Goal: Task Accomplishment & Management: Manage account settings

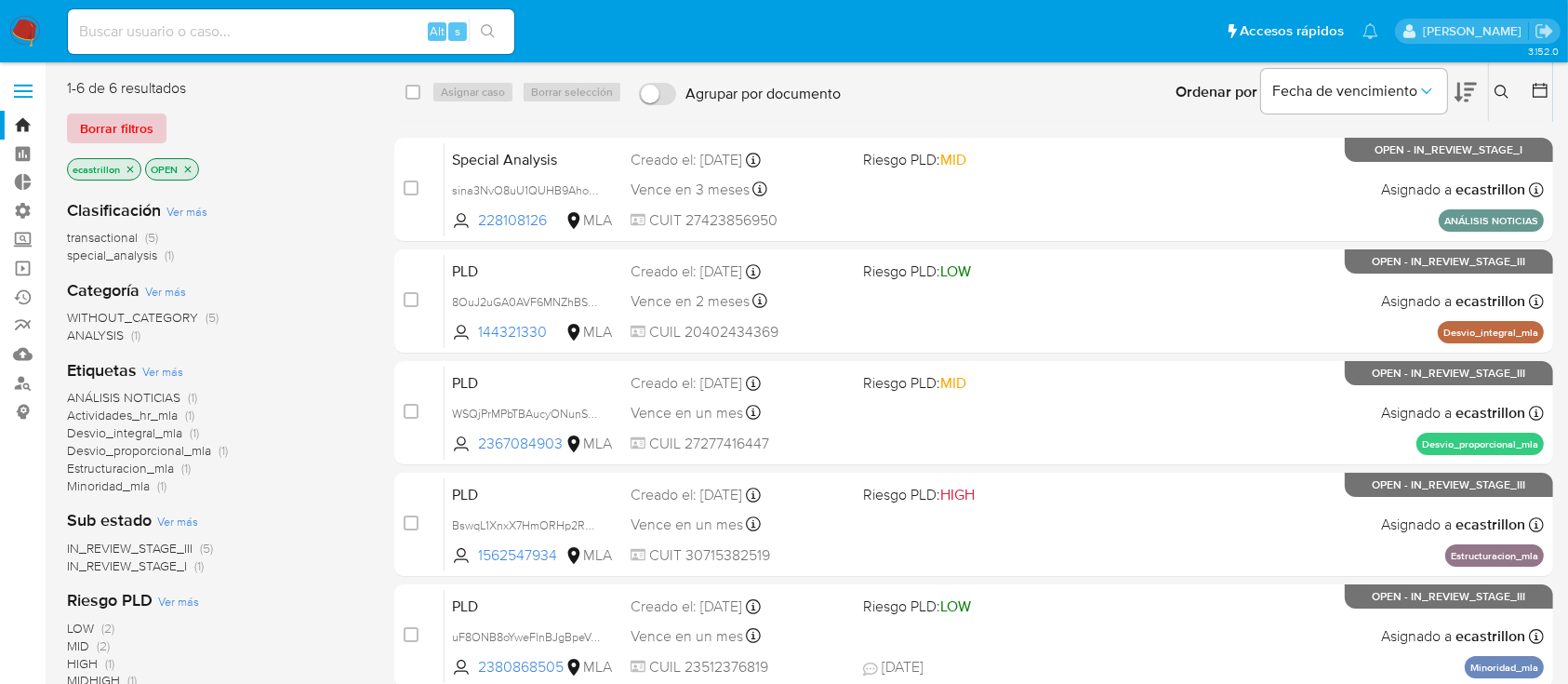
click at [145, 133] on span "Borrar filtros" at bounding box center [117, 128] width 74 height 26
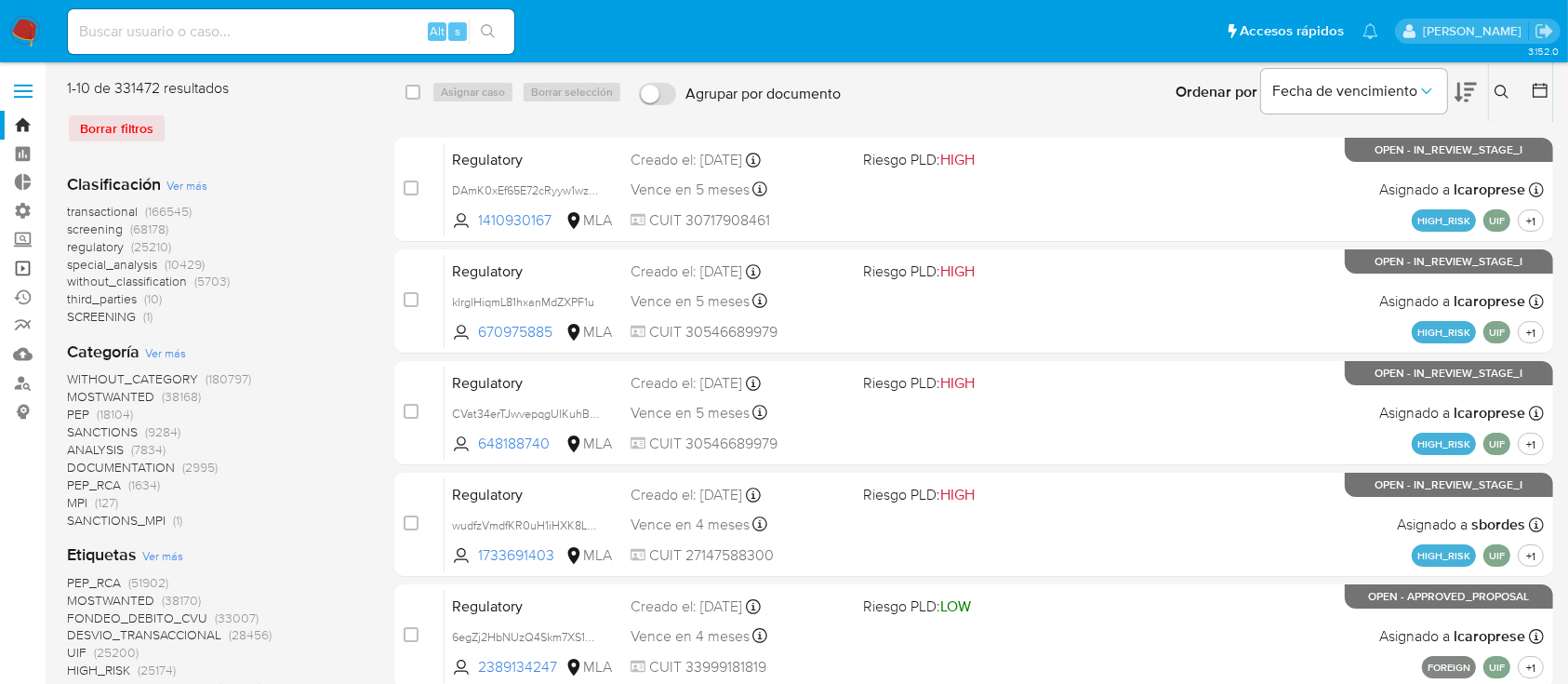
click at [15, 279] on link "Operaciones masivas" at bounding box center [111, 268] width 221 height 28
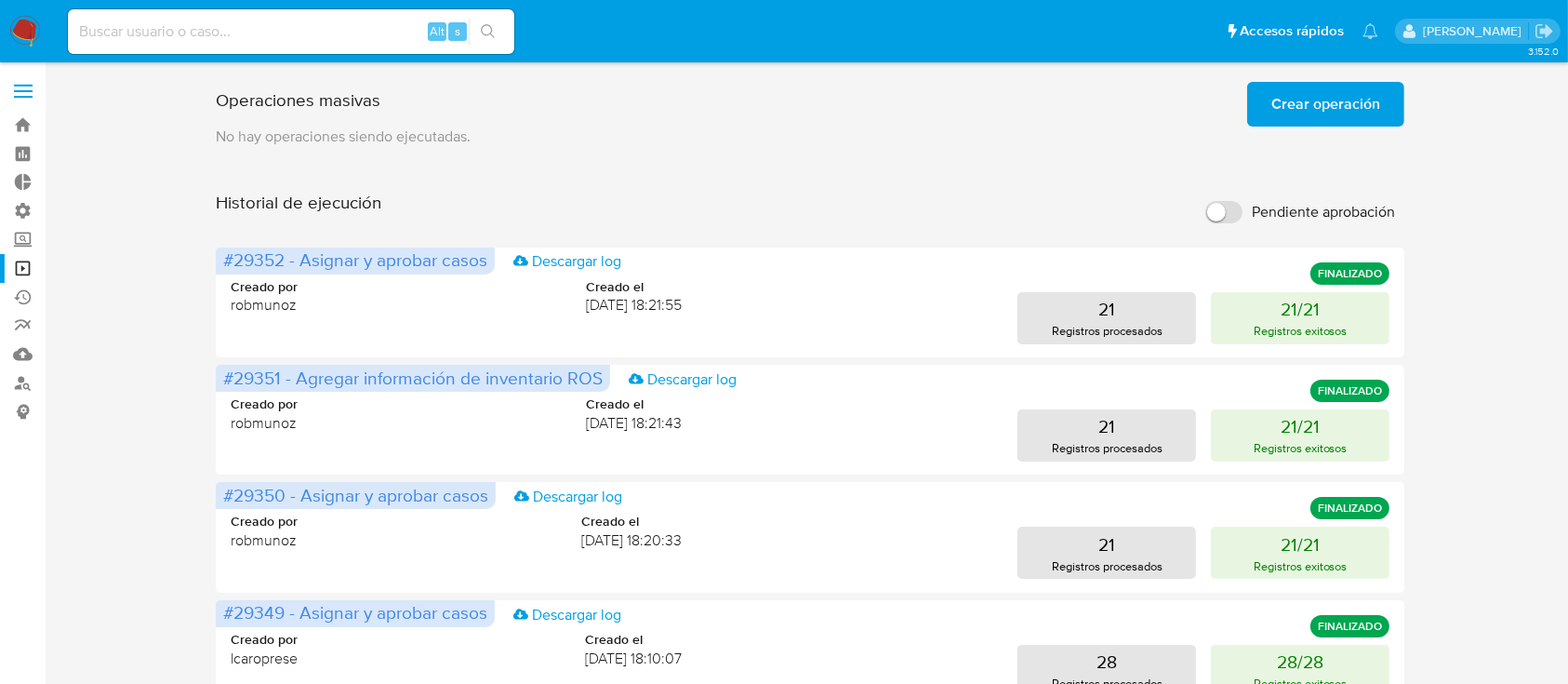
click at [1258, 116] on button "Crear operación" at bounding box center [1326, 105] width 157 height 45
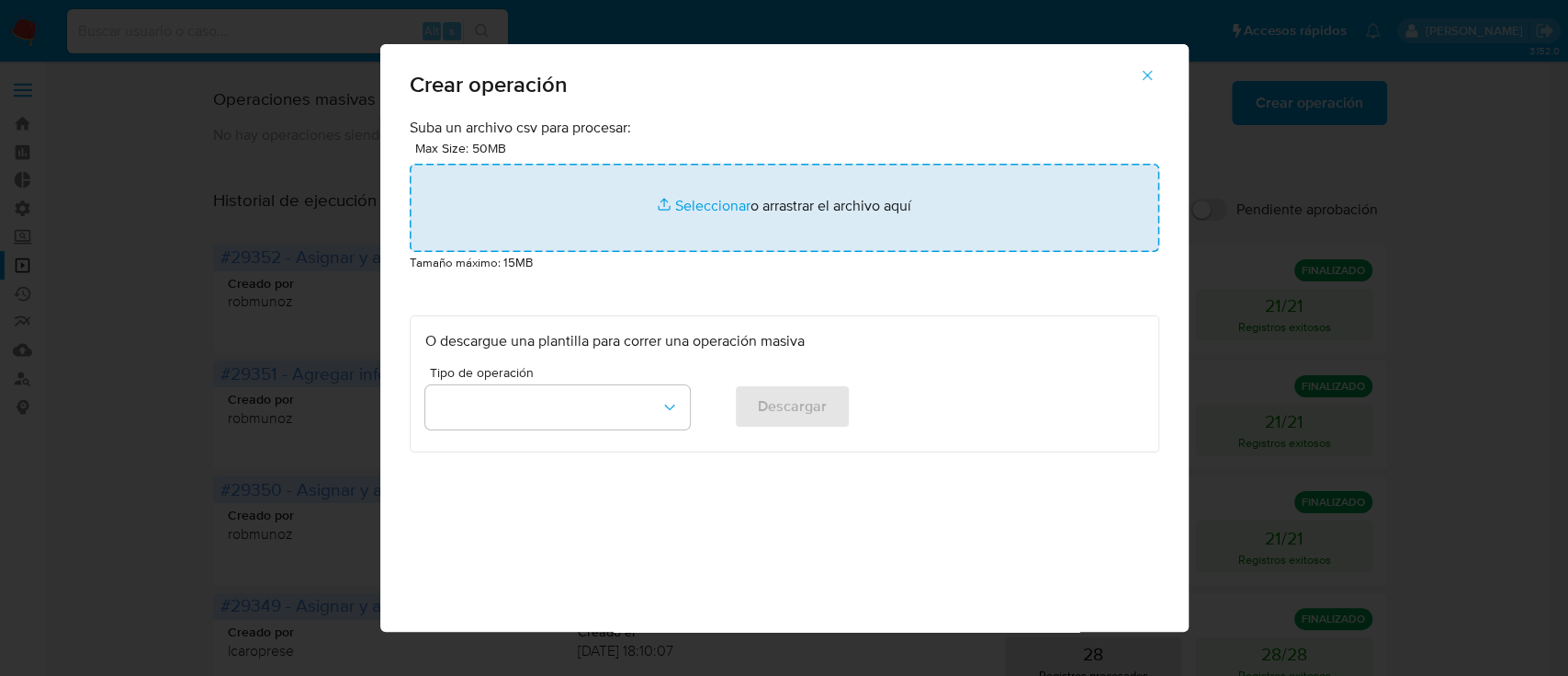
click at [945, 188] on input "file" at bounding box center [784, 207] width 749 height 88
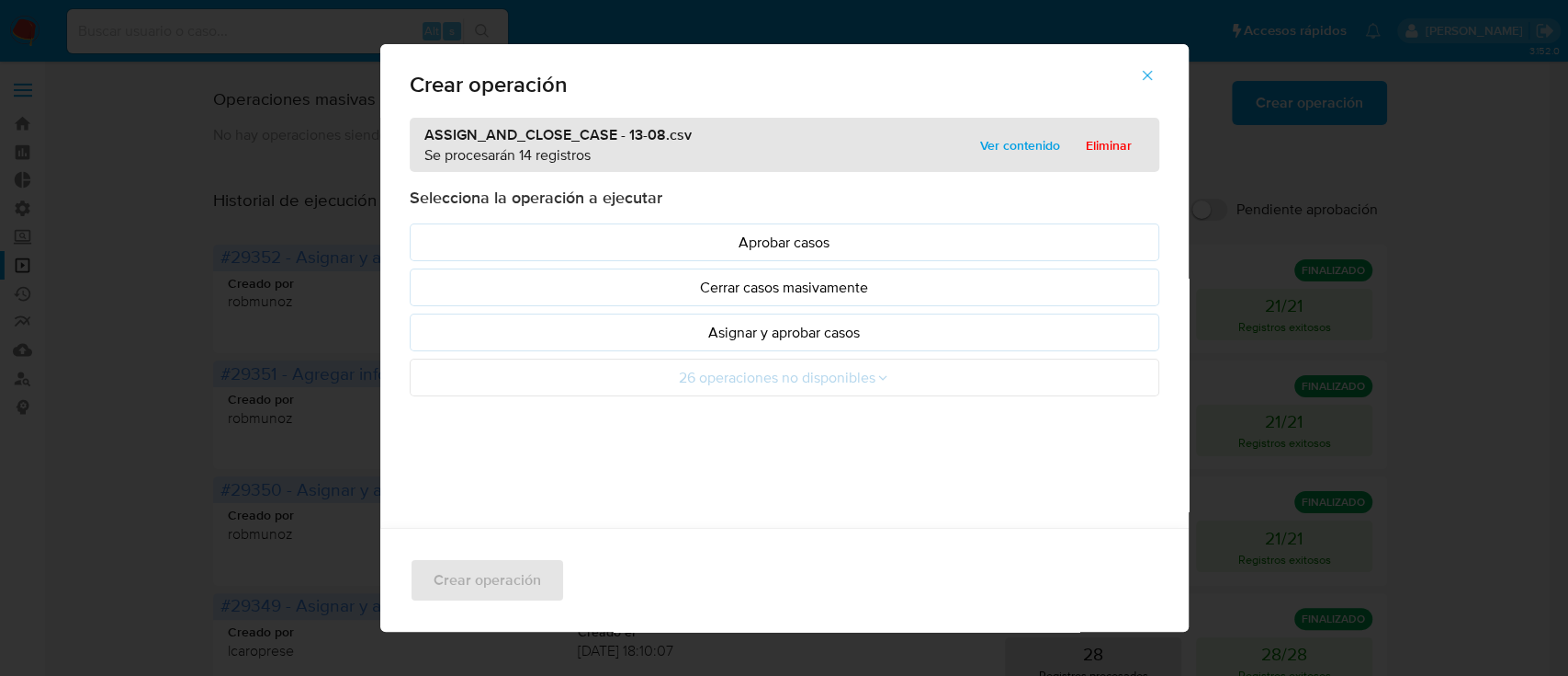
click at [529, 324] on p "Asignar y aprobar casos" at bounding box center [784, 332] width 718 height 21
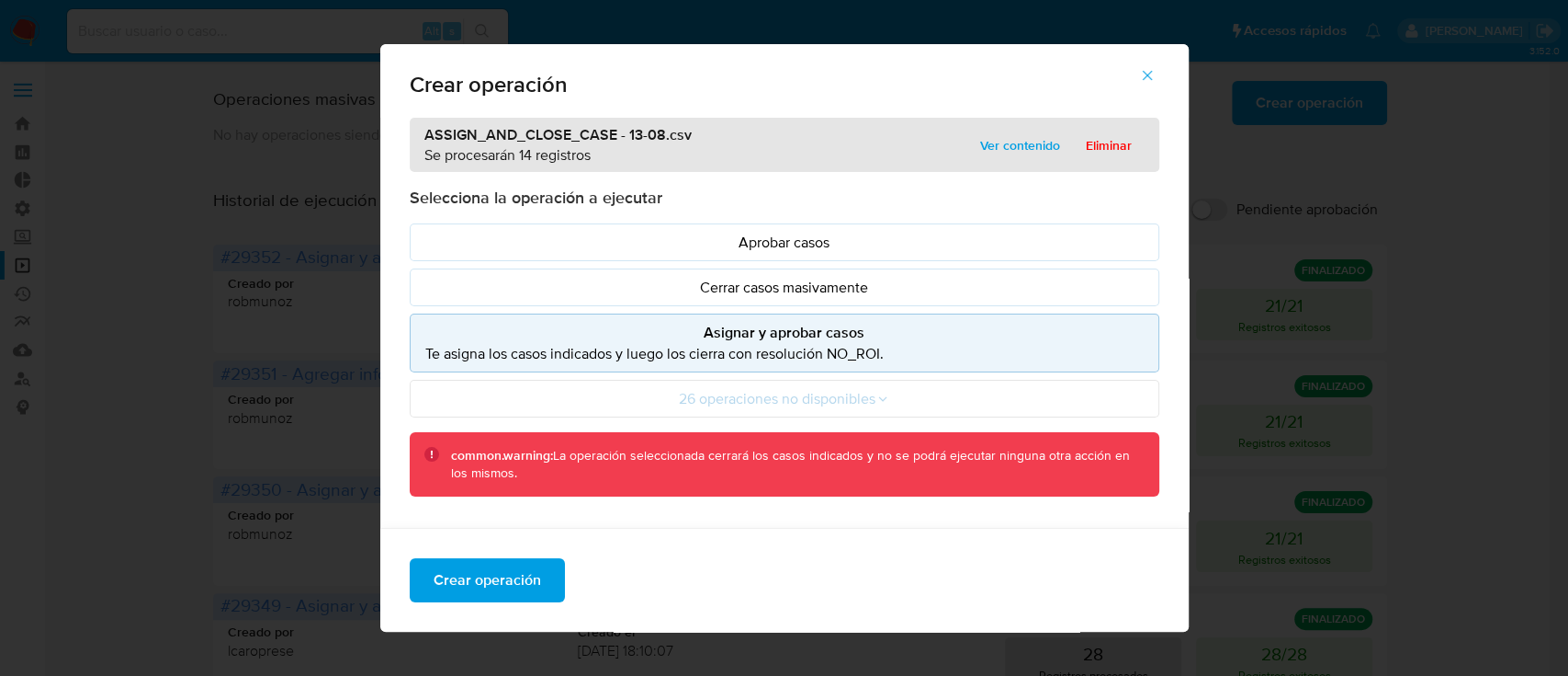
click at [978, 129] on div "ASSIGN_AND_CLOSE_CASE - 13-08.csv Se procesarán 14 registros Ver contenido Elim…" at bounding box center [784, 144] width 749 height 54
click at [980, 137] on span "Ver contenido" at bounding box center [1020, 145] width 80 height 26
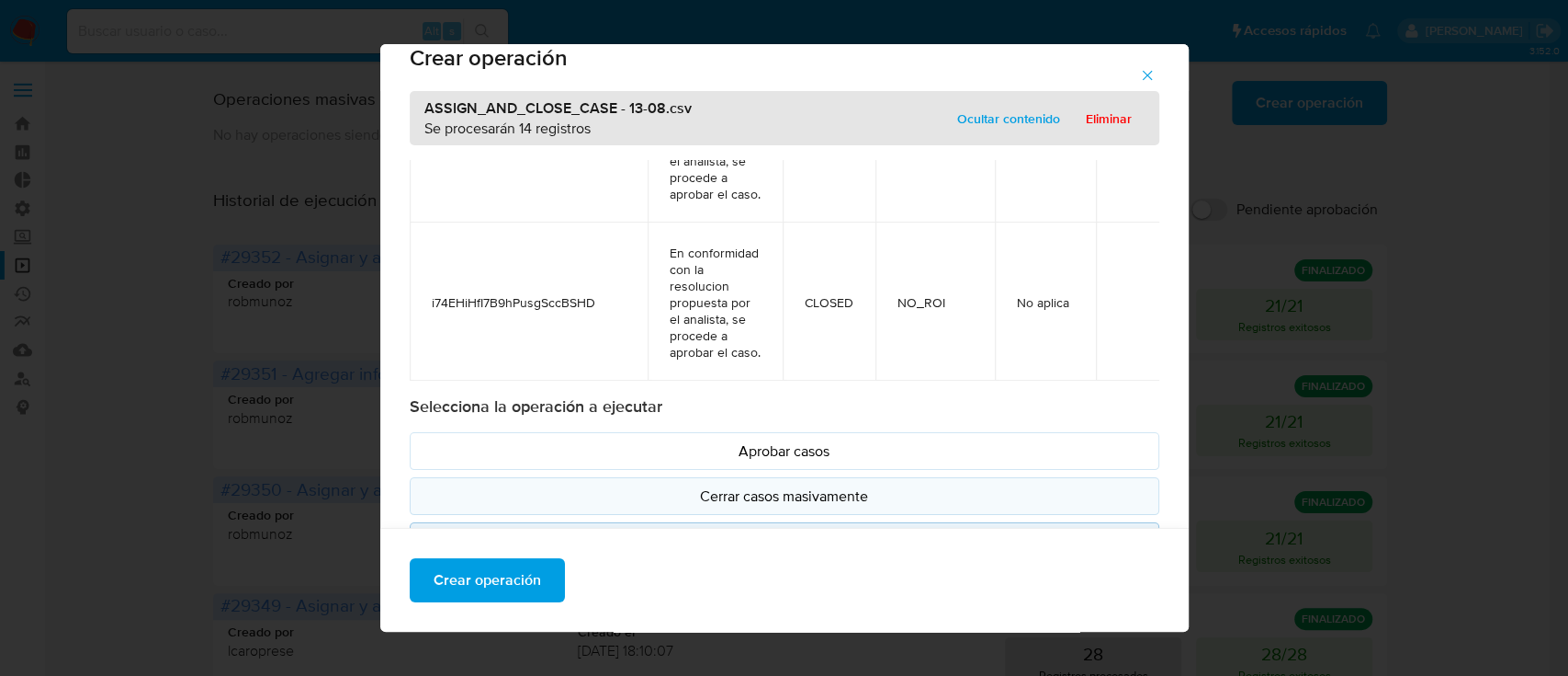
scroll to position [108, 0]
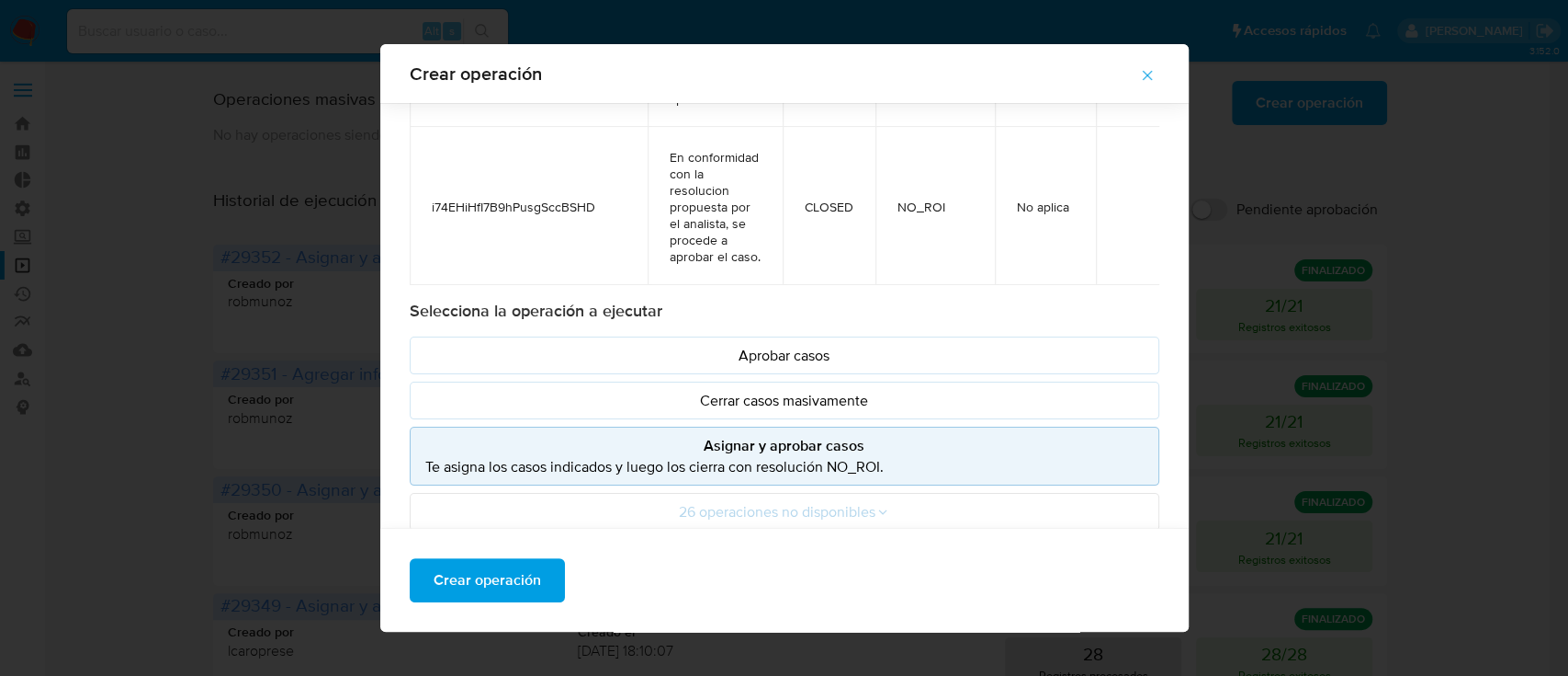
click at [710, 461] on p "Te asigna los casos indicados y luego los cierra con resolución NO_ROI." at bounding box center [784, 467] width 718 height 21
click at [434, 595] on span "Crear operación" at bounding box center [487, 580] width 107 height 41
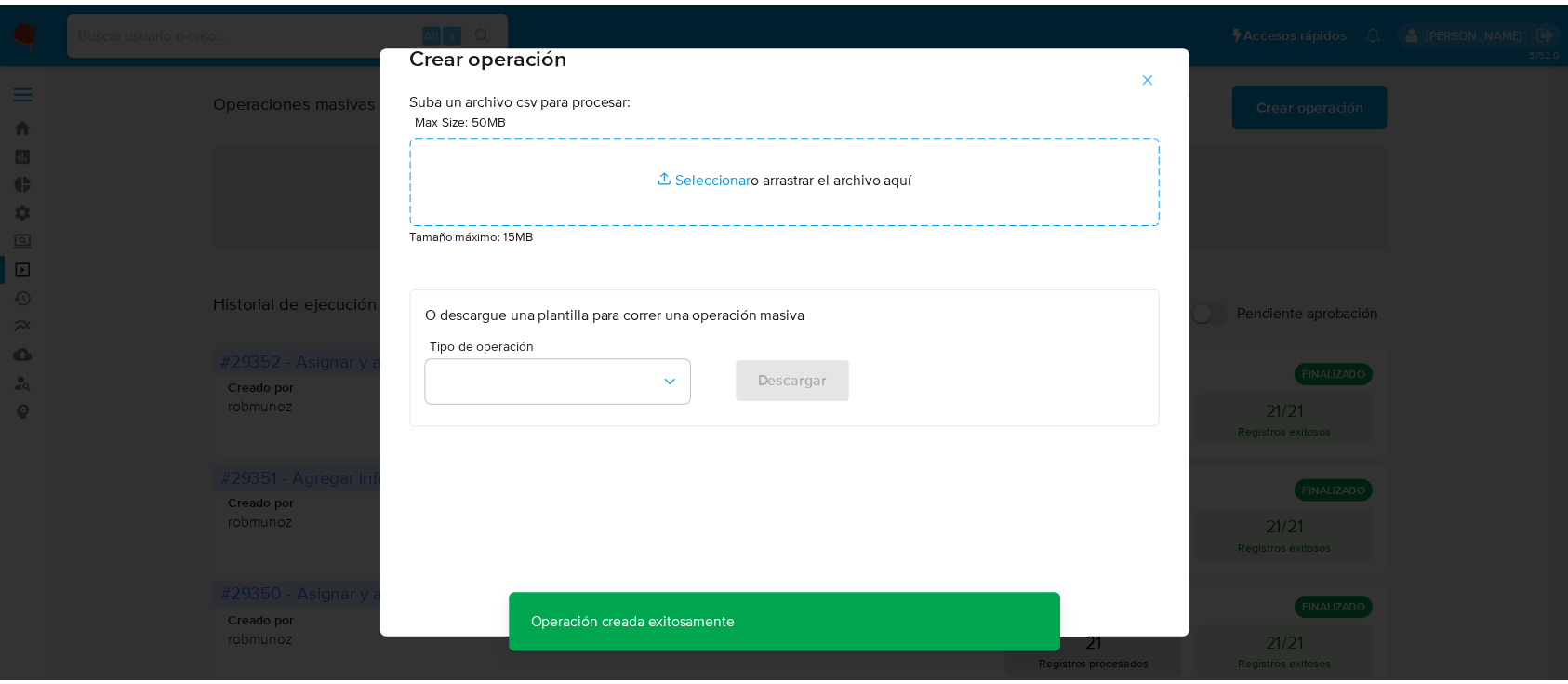
scroll to position [15, 0]
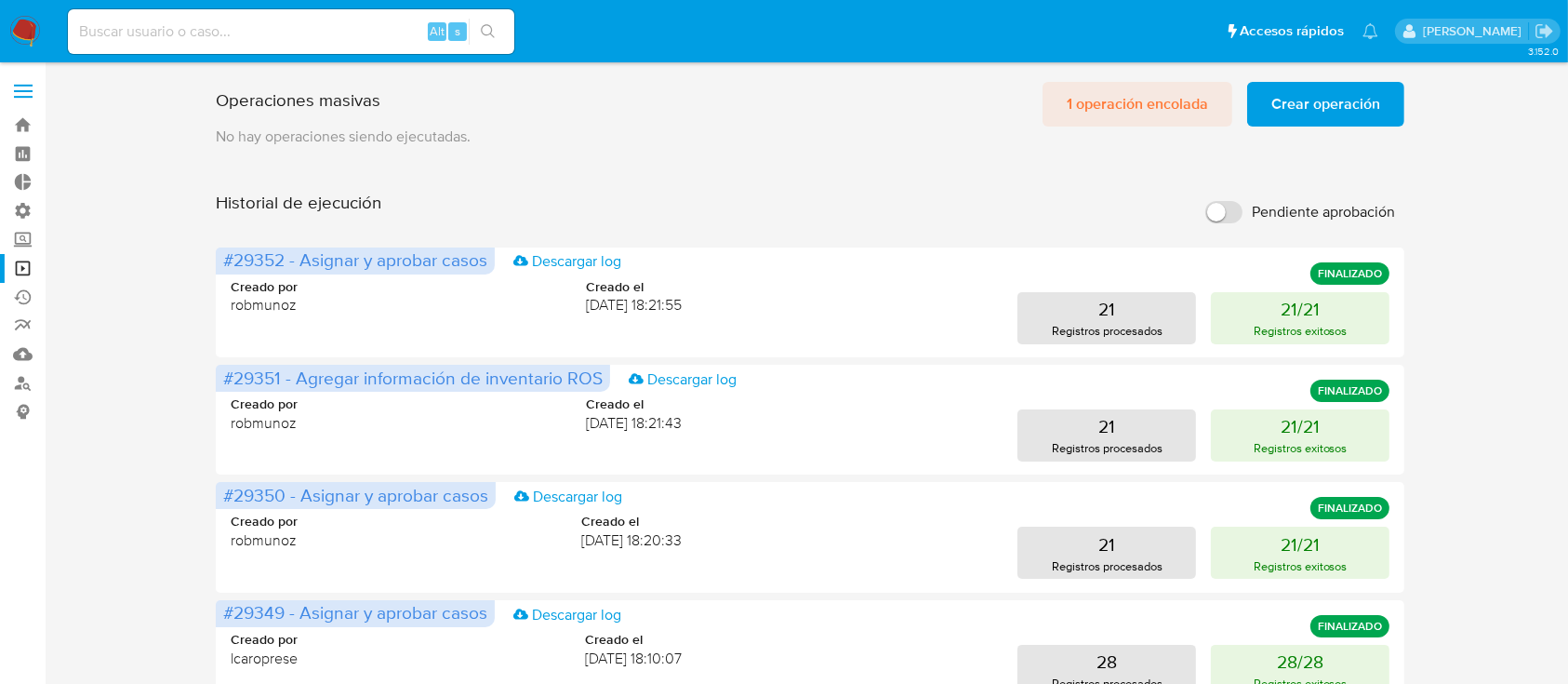
click at [1159, 101] on span "1 operación encolada" at bounding box center [1138, 104] width 141 height 41
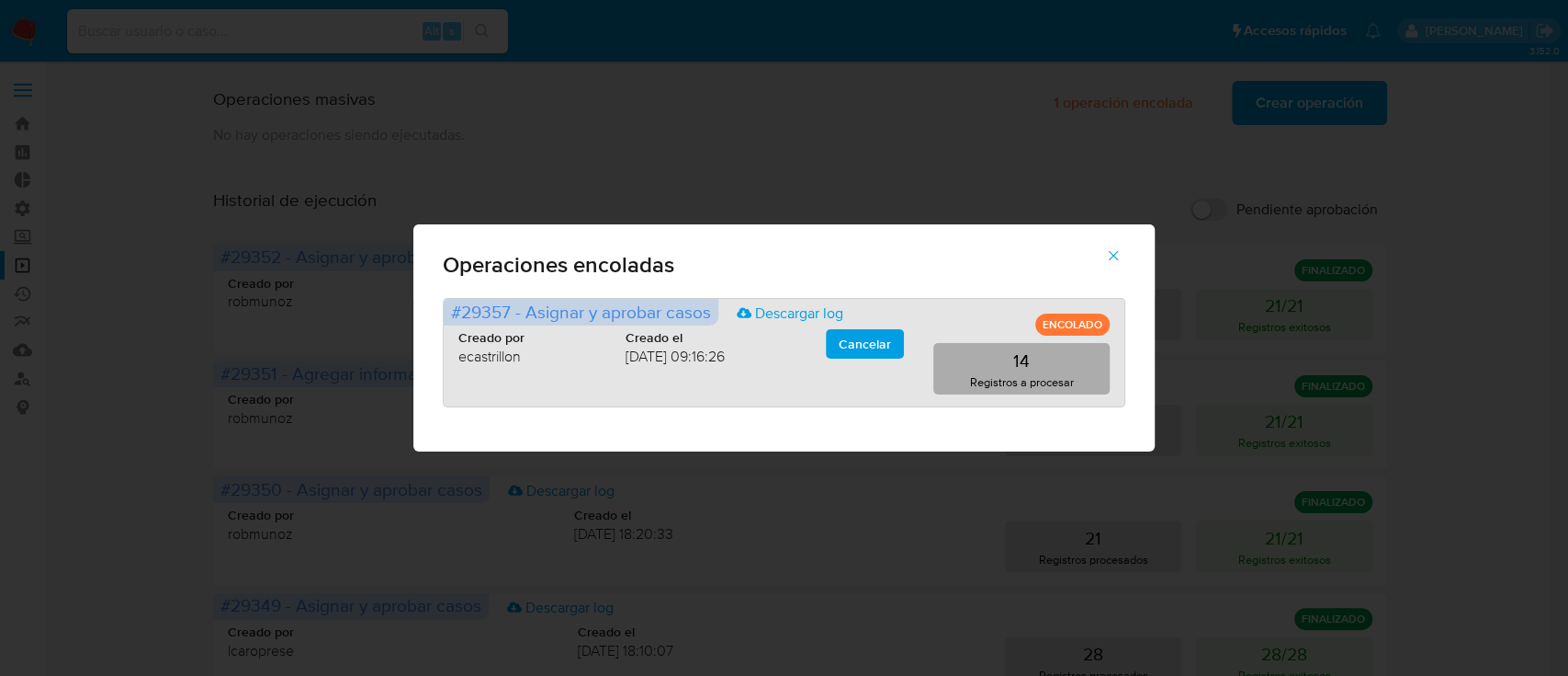
click at [1057, 392] on button "14 Registros a procesar" at bounding box center [1021, 368] width 176 height 51
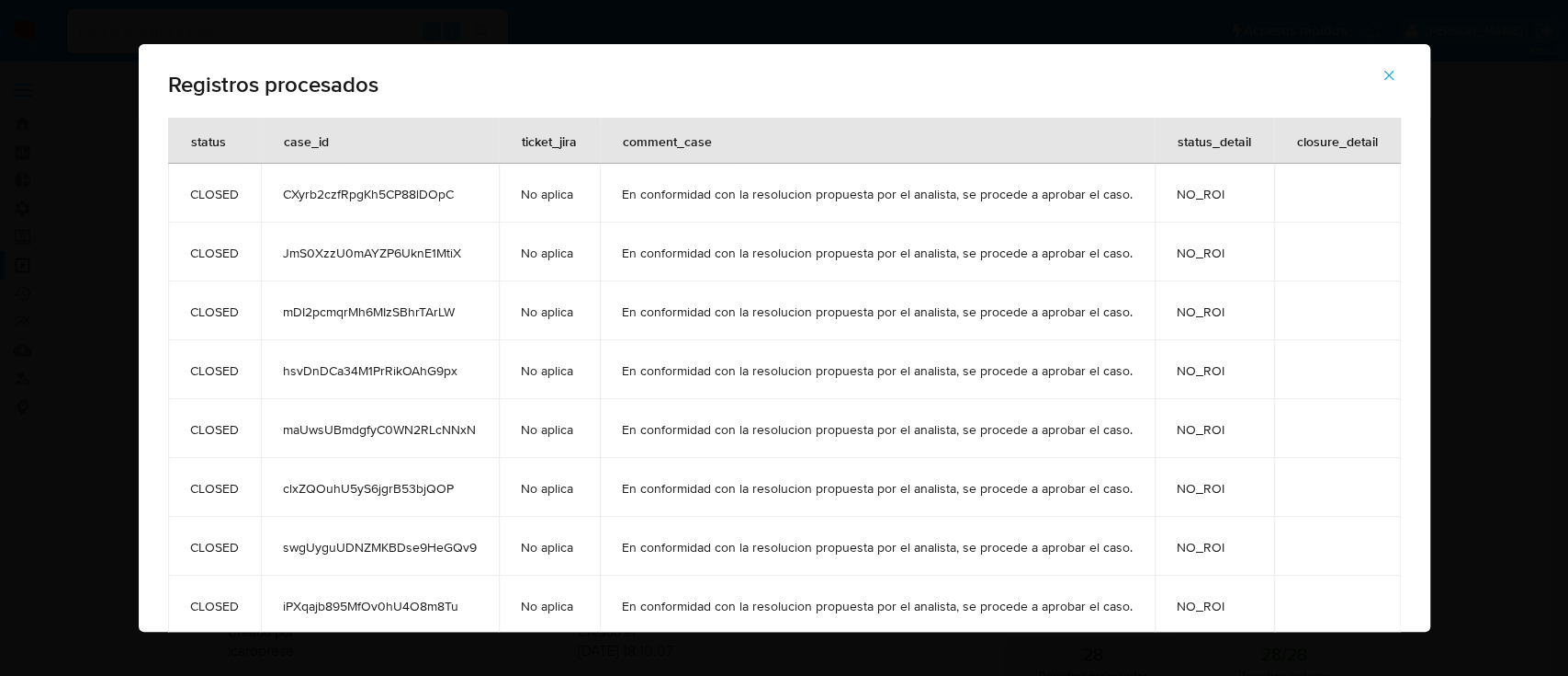
click at [1403, 83] on button "button" at bounding box center [1389, 76] width 64 height 45
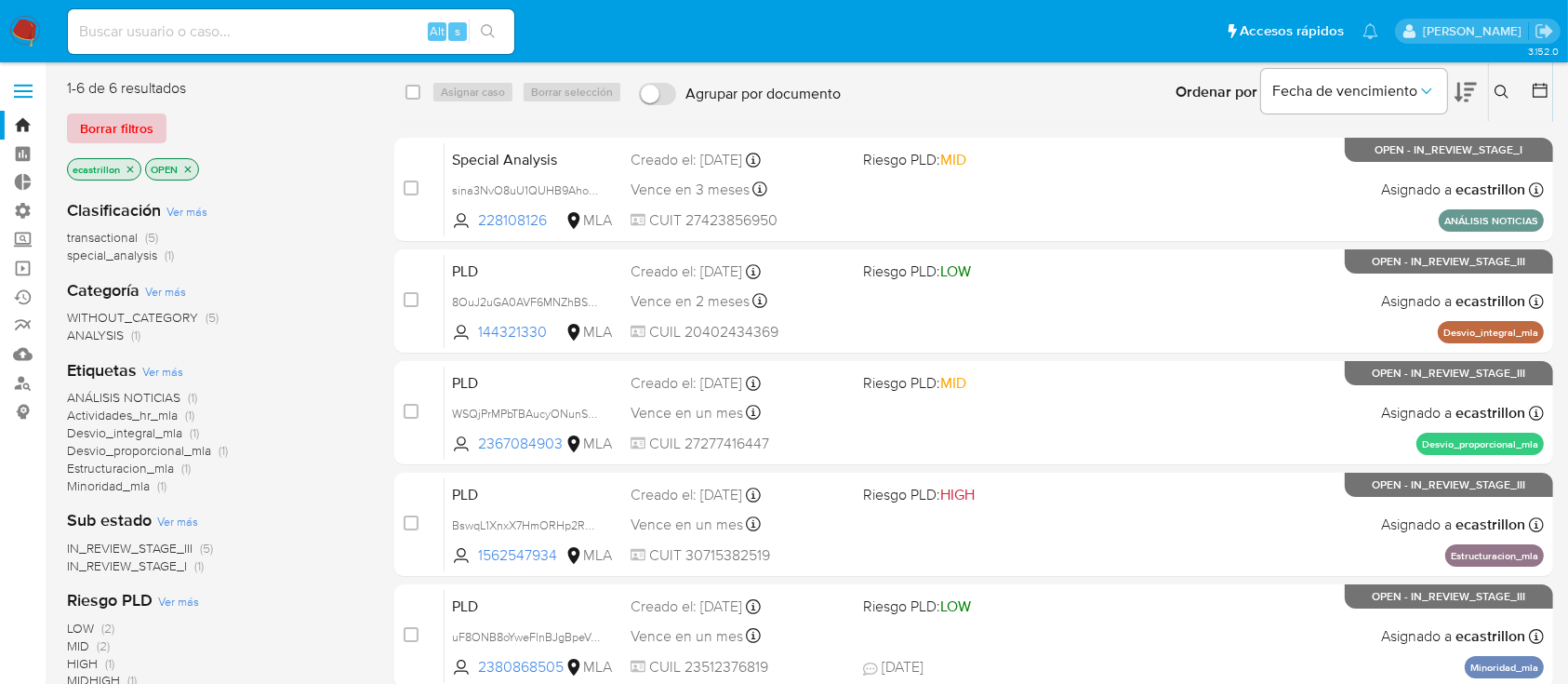
click at [143, 128] on span "Borrar filtros" at bounding box center [117, 128] width 74 height 26
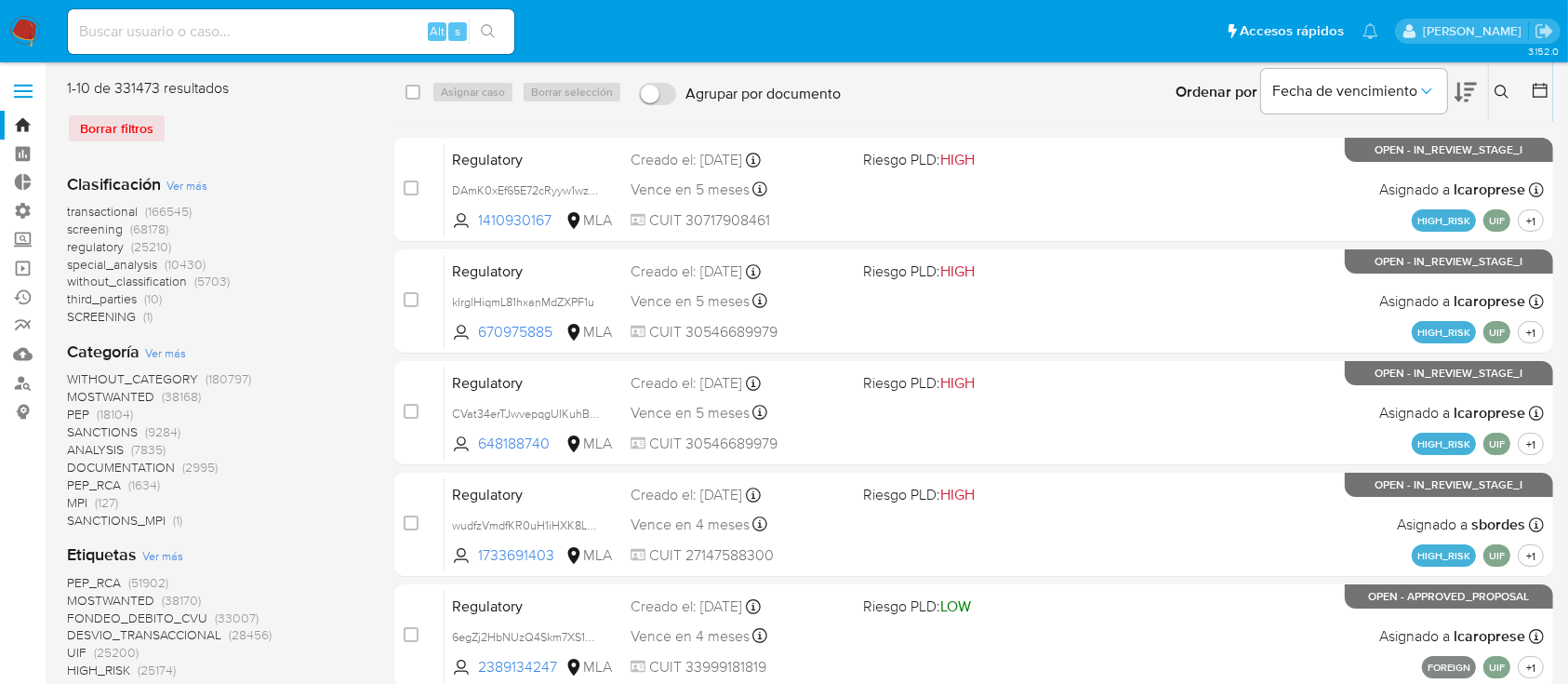
click at [1505, 95] on icon at bounding box center [1501, 91] width 14 height 14
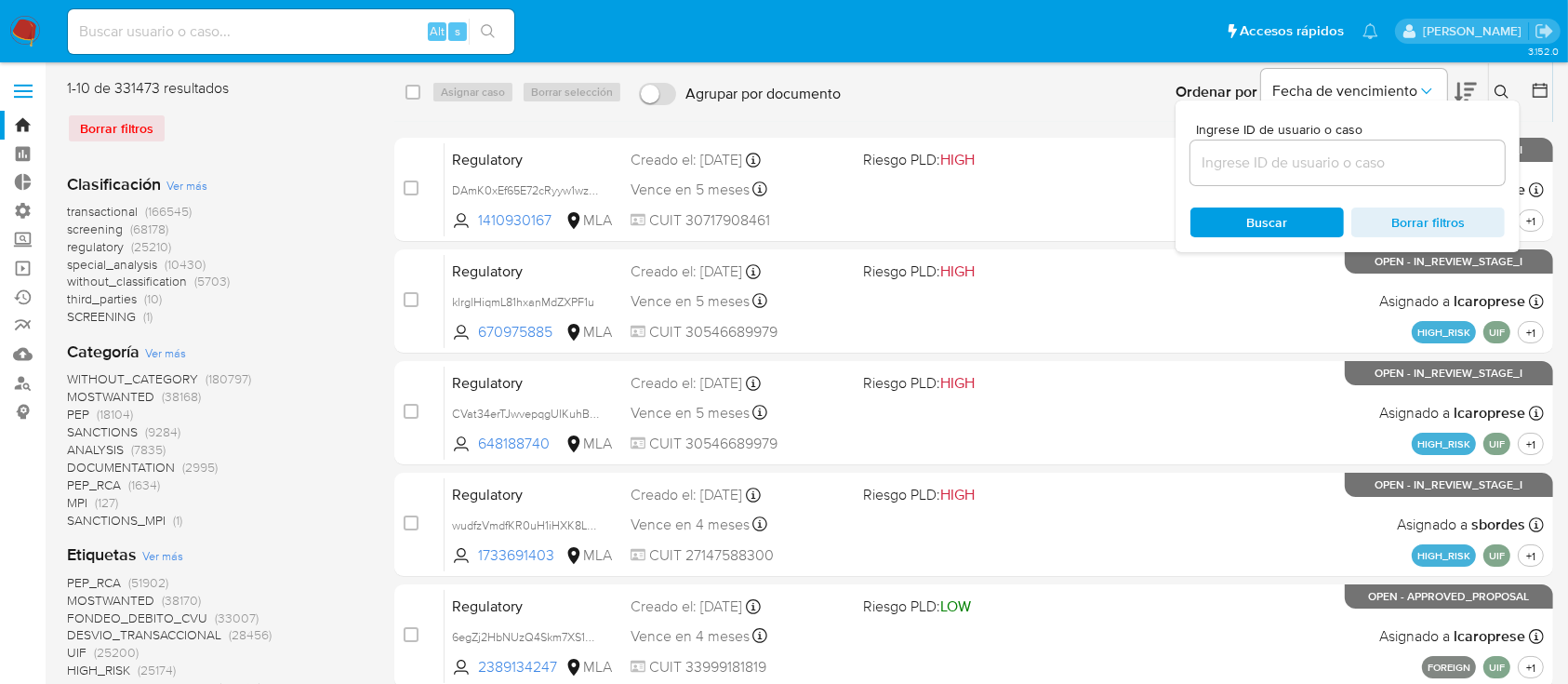
click at [1396, 169] on input at bounding box center [1348, 163] width 315 height 24
type input "669175432"
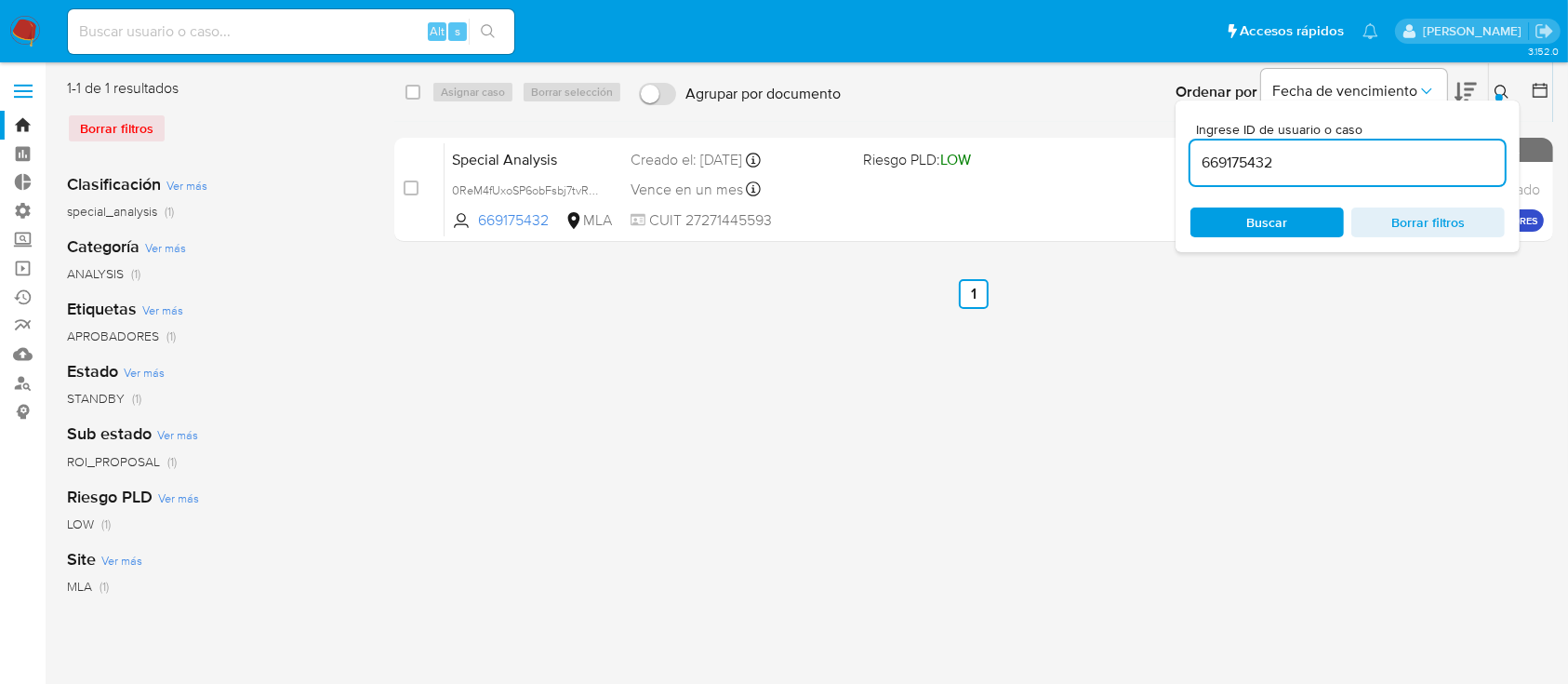
click at [1507, 92] on icon at bounding box center [1501, 91] width 15 height 15
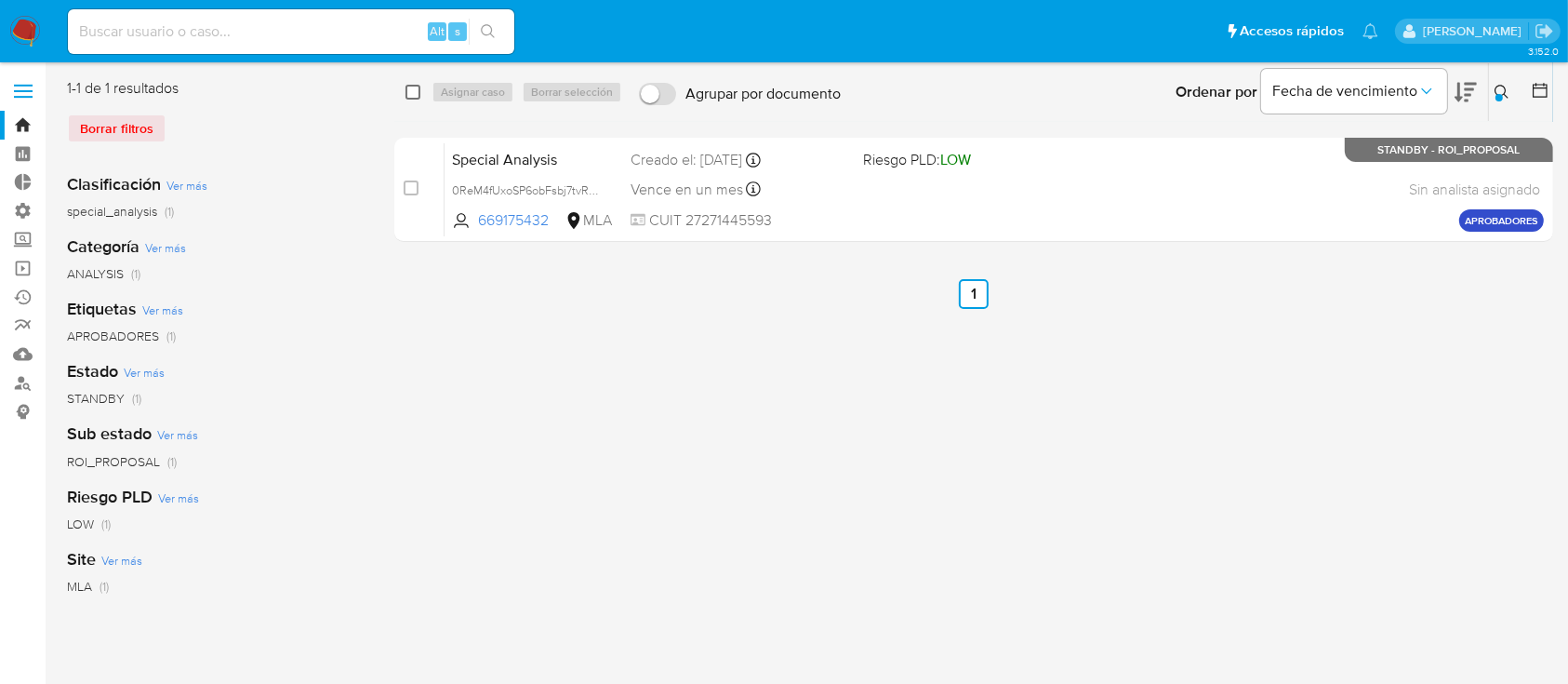
click at [416, 92] on input "checkbox" at bounding box center [413, 91] width 15 height 15
checkbox input "true"
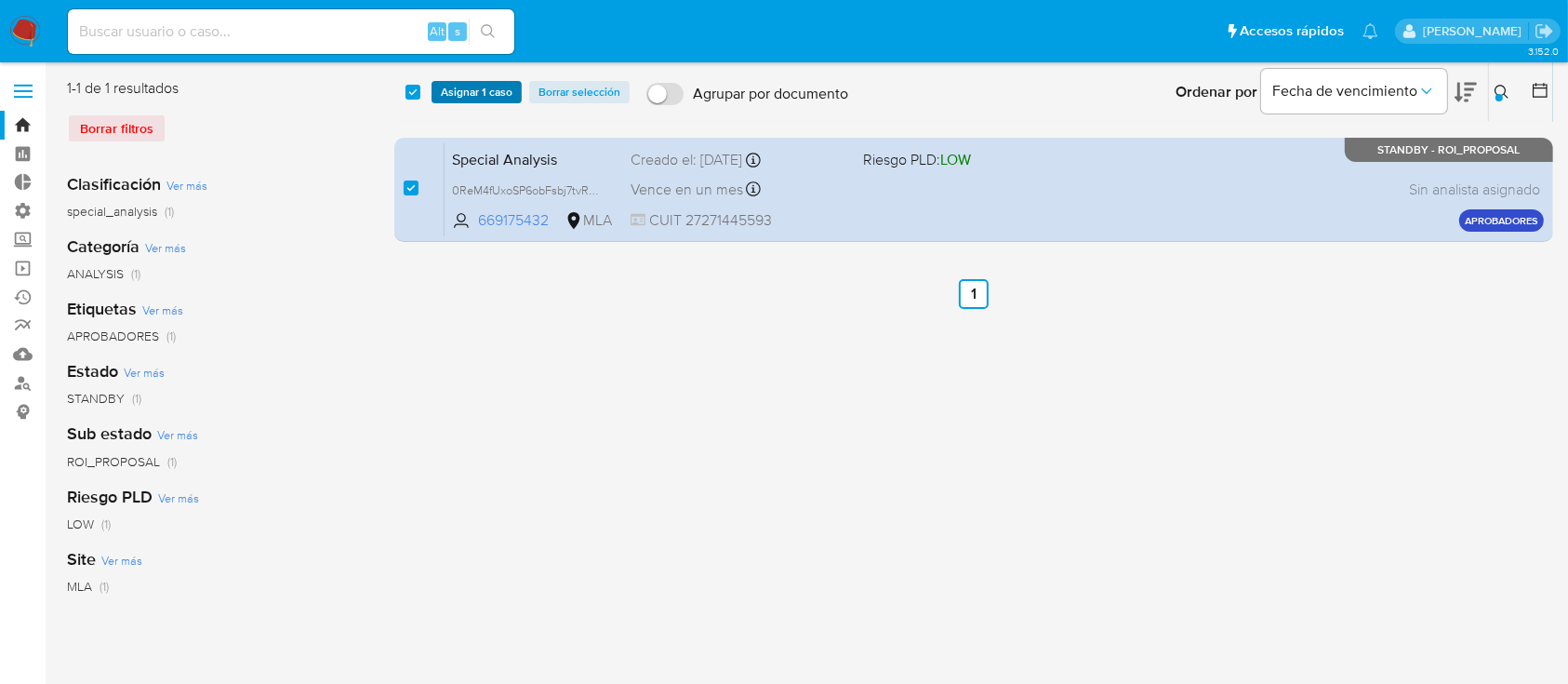
click at [469, 101] on span "Asignar 1 caso" at bounding box center [476, 91] width 72 height 19
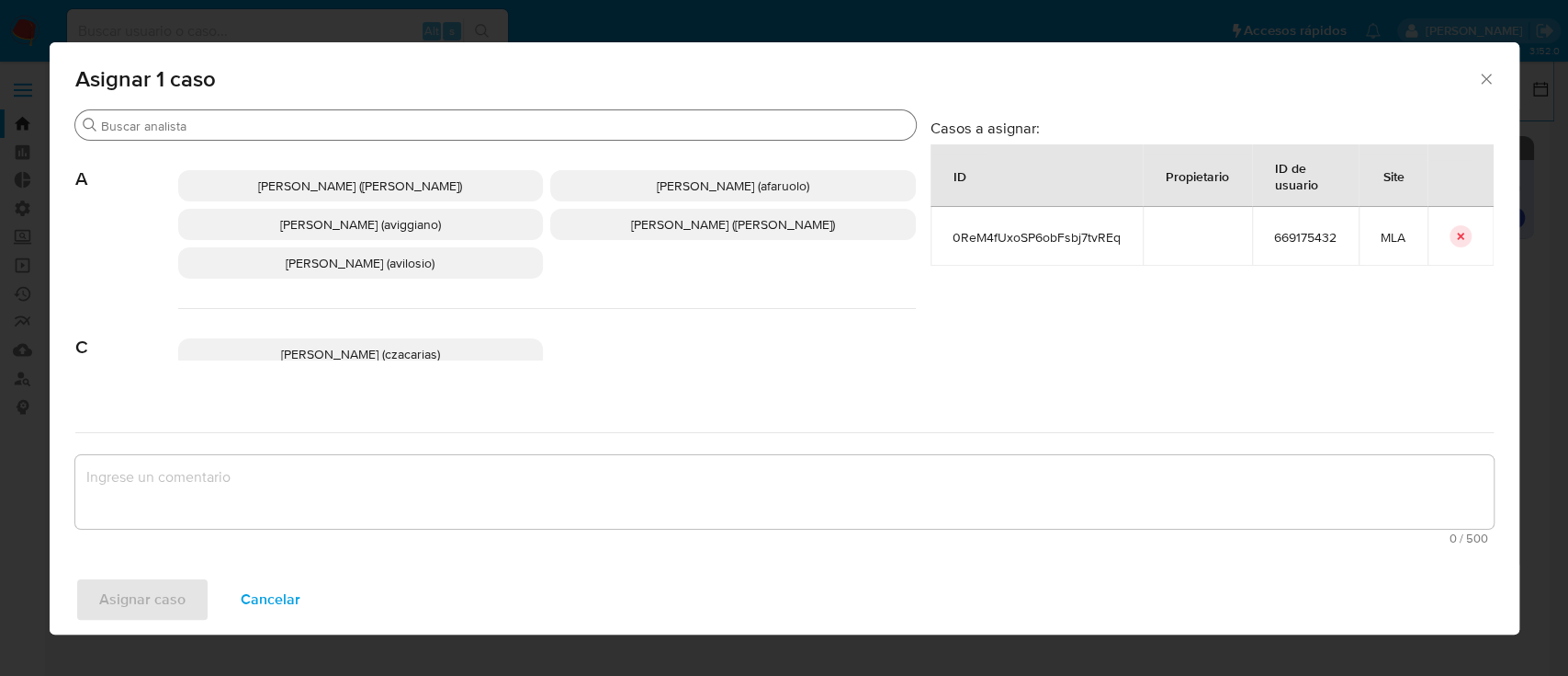
click at [456, 120] on input "Buscar" at bounding box center [504, 125] width 807 height 16
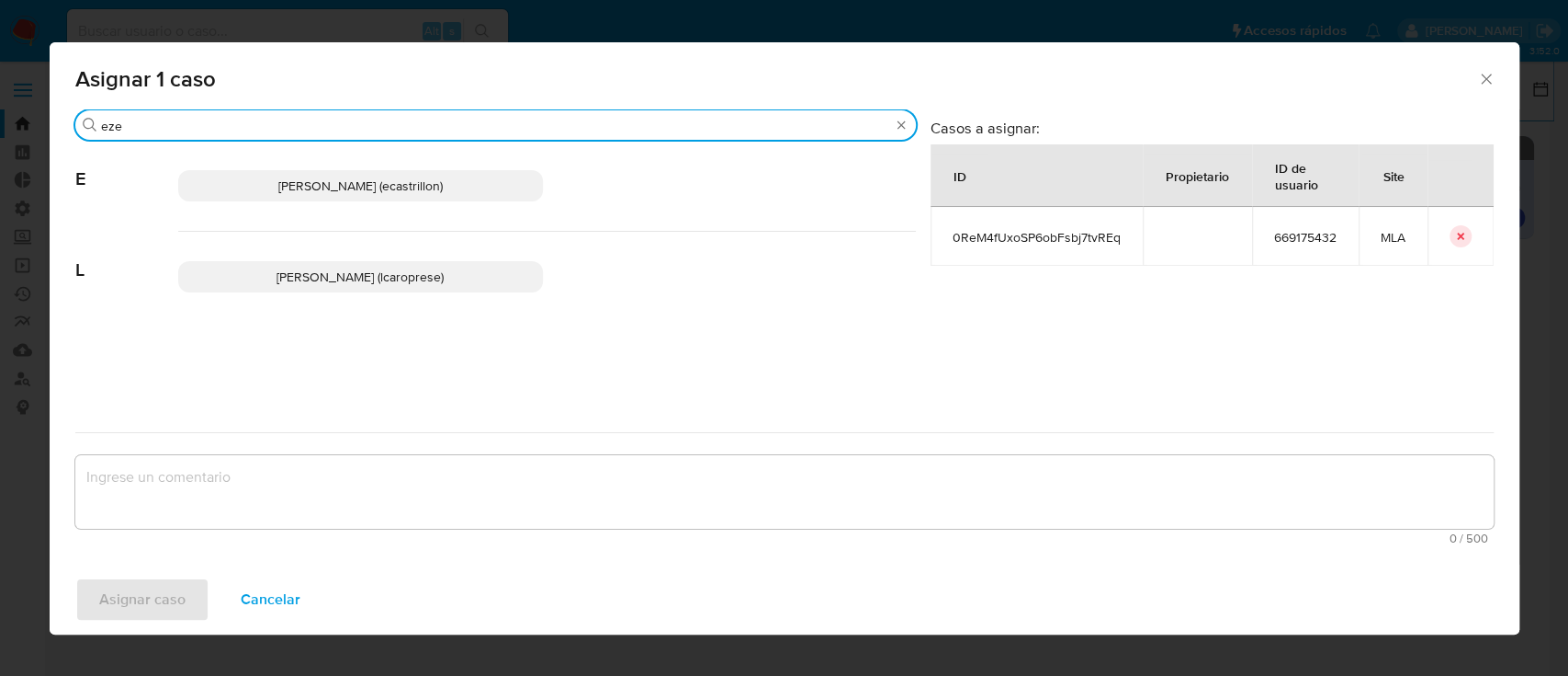
type input "eze"
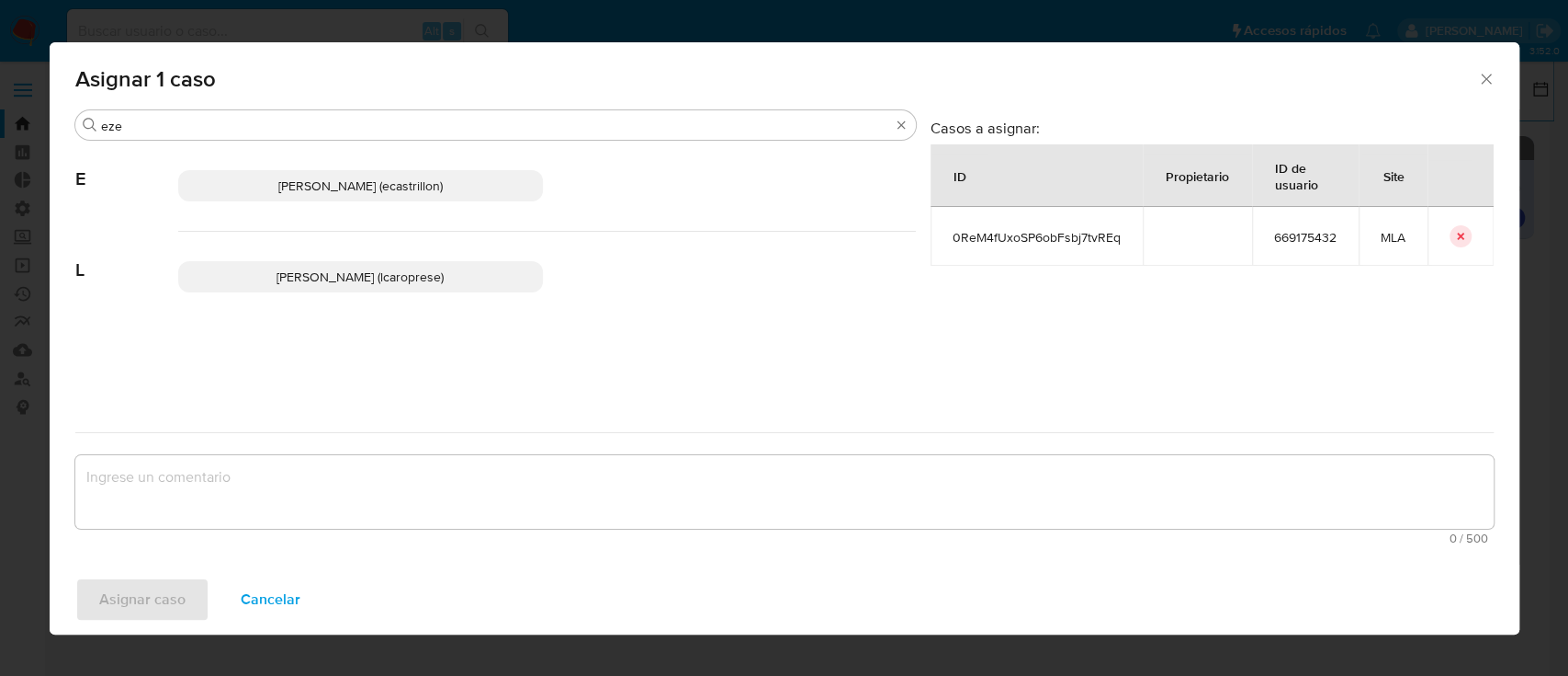
click at [397, 186] on span "Ezequiel Gonzalo Castrillon (ecastrillon)" at bounding box center [361, 185] width 165 height 18
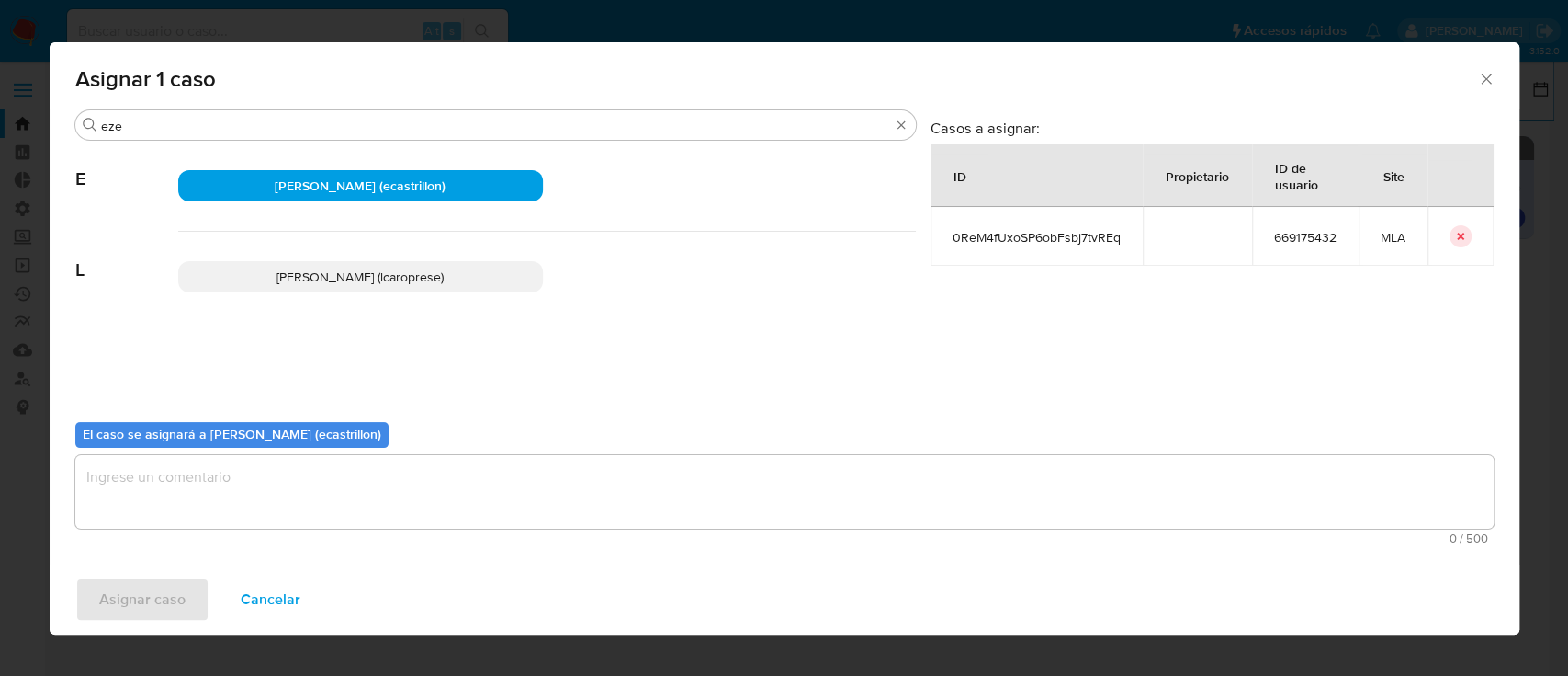
click at [342, 496] on textarea "assign-modal" at bounding box center [784, 492] width 1418 height 74
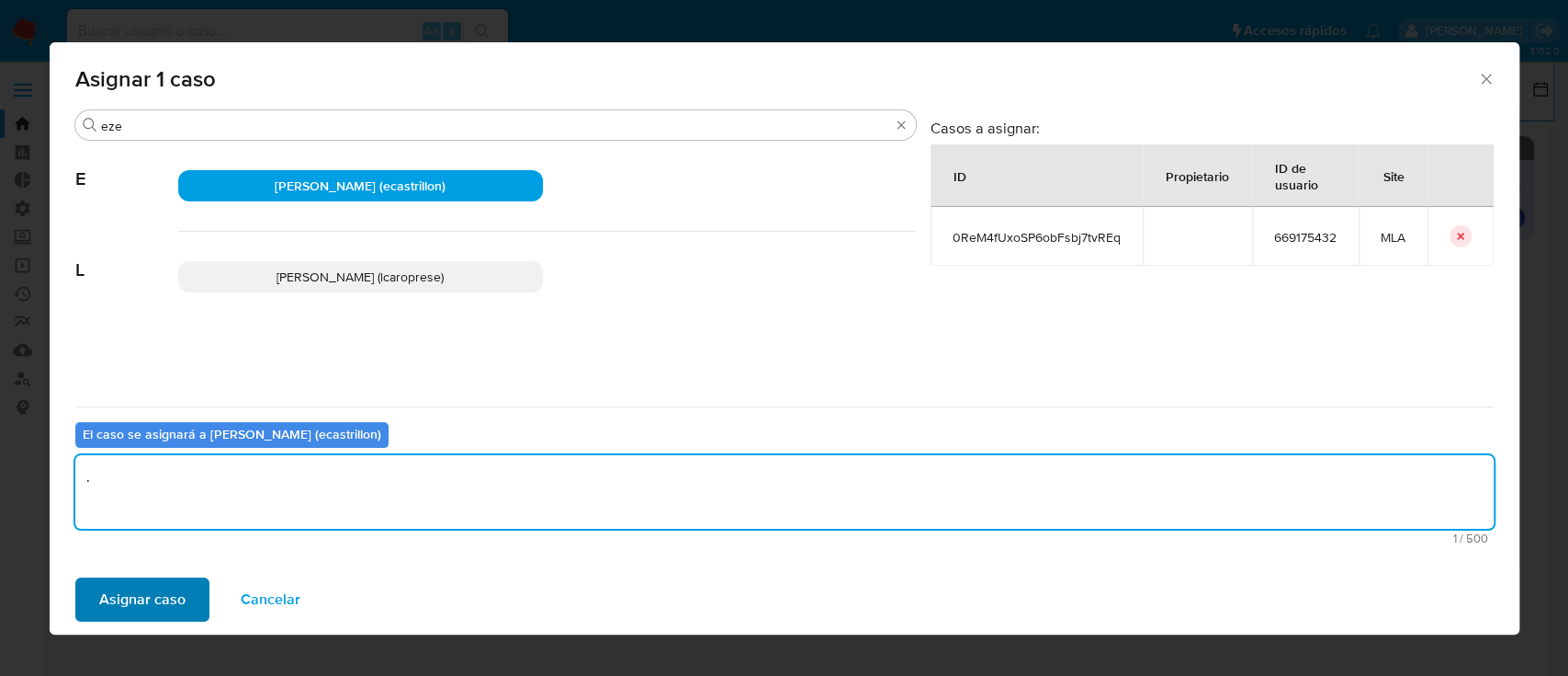
type textarea "."
click at [108, 592] on span "Asignar caso" at bounding box center [142, 599] width 86 height 41
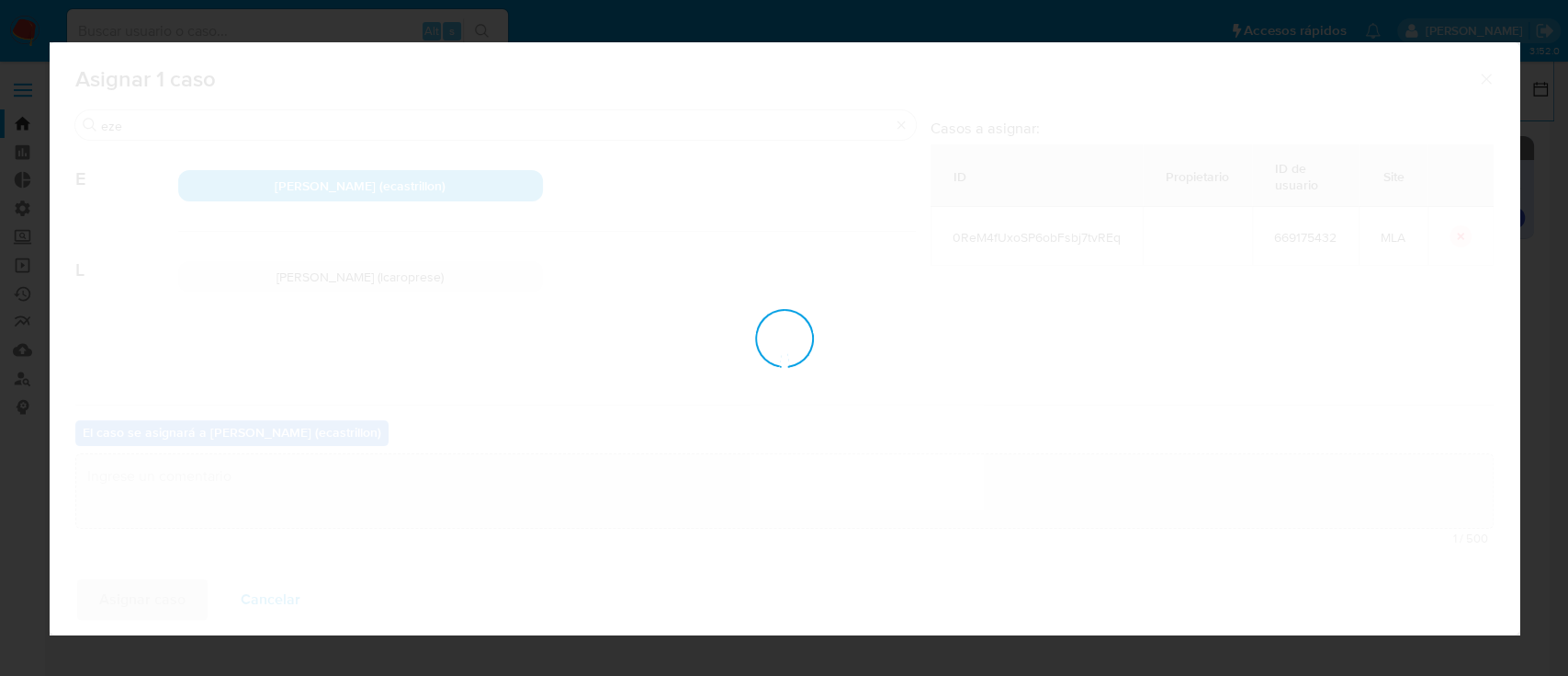
checkbox input "false"
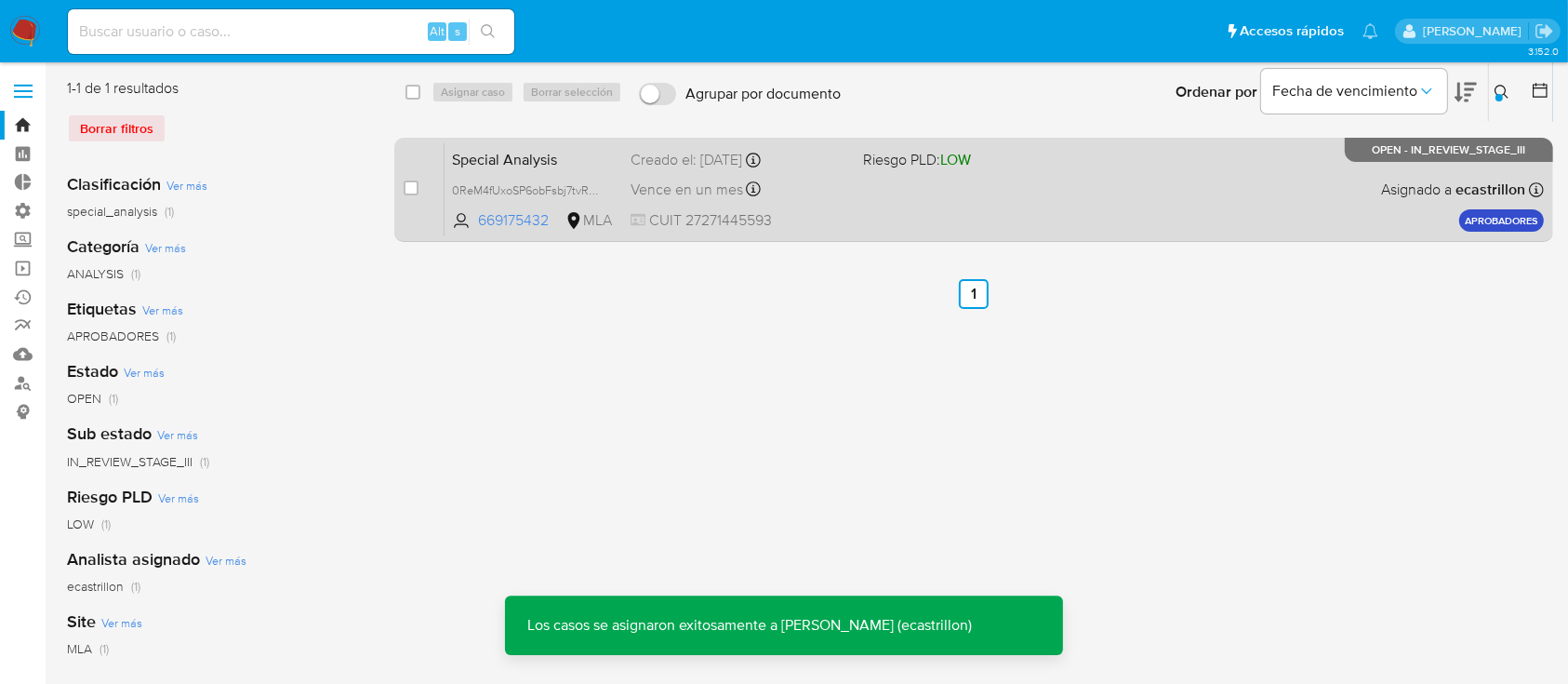
click at [1064, 172] on div "Special Analysis 0ReM4fUxoSP6obFsbj7tvREq 669175432 MLA Riesgo PLD: LOW Creado …" at bounding box center [995, 189] width 1100 height 94
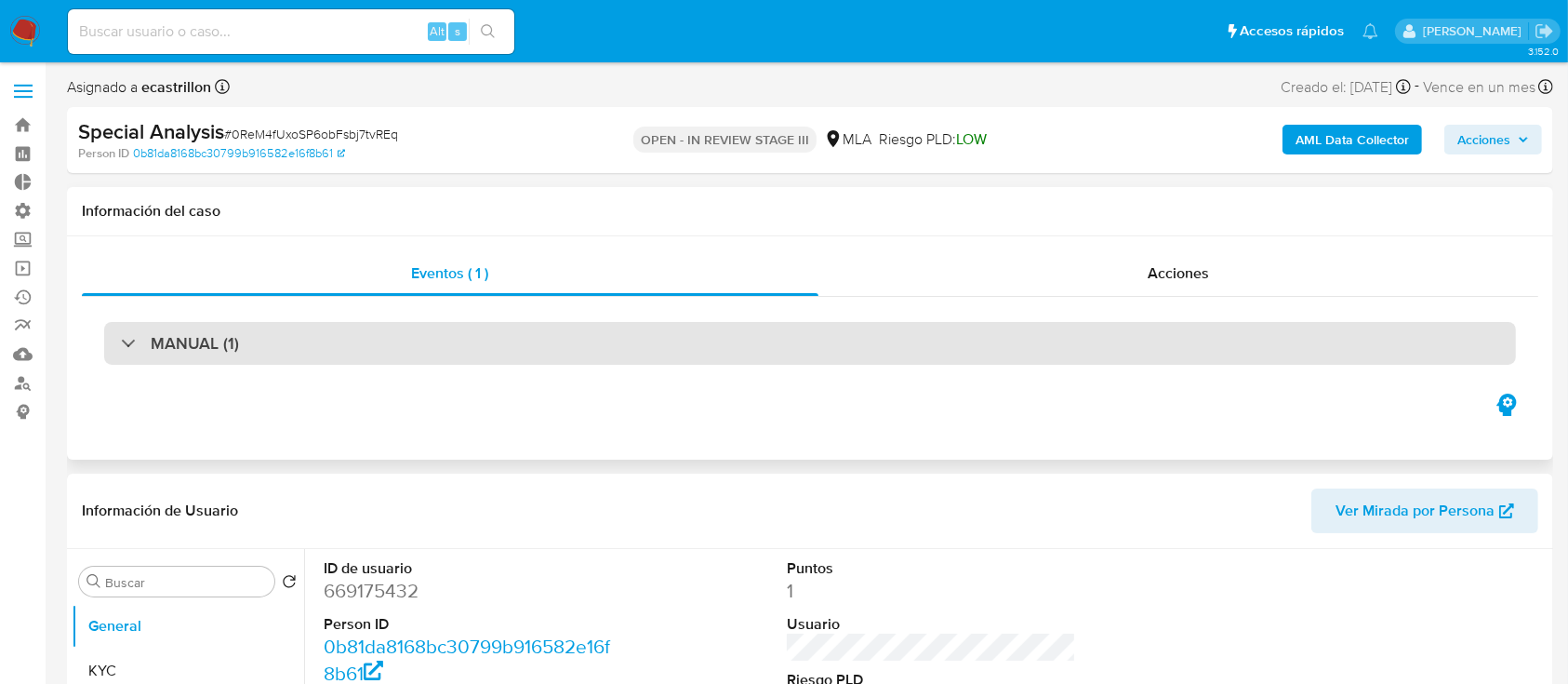
select select "10"
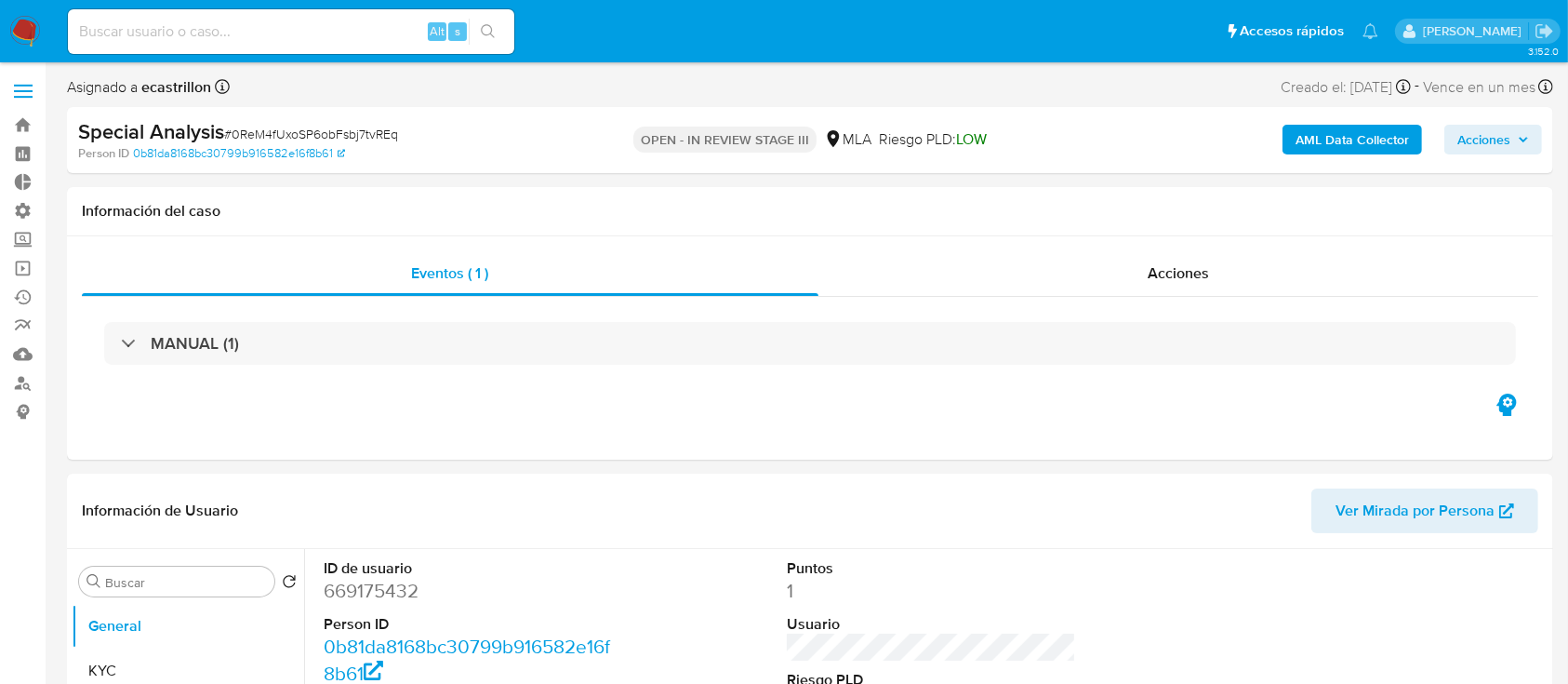
click at [1451, 145] on button "Acciones" at bounding box center [1494, 139] width 98 height 29
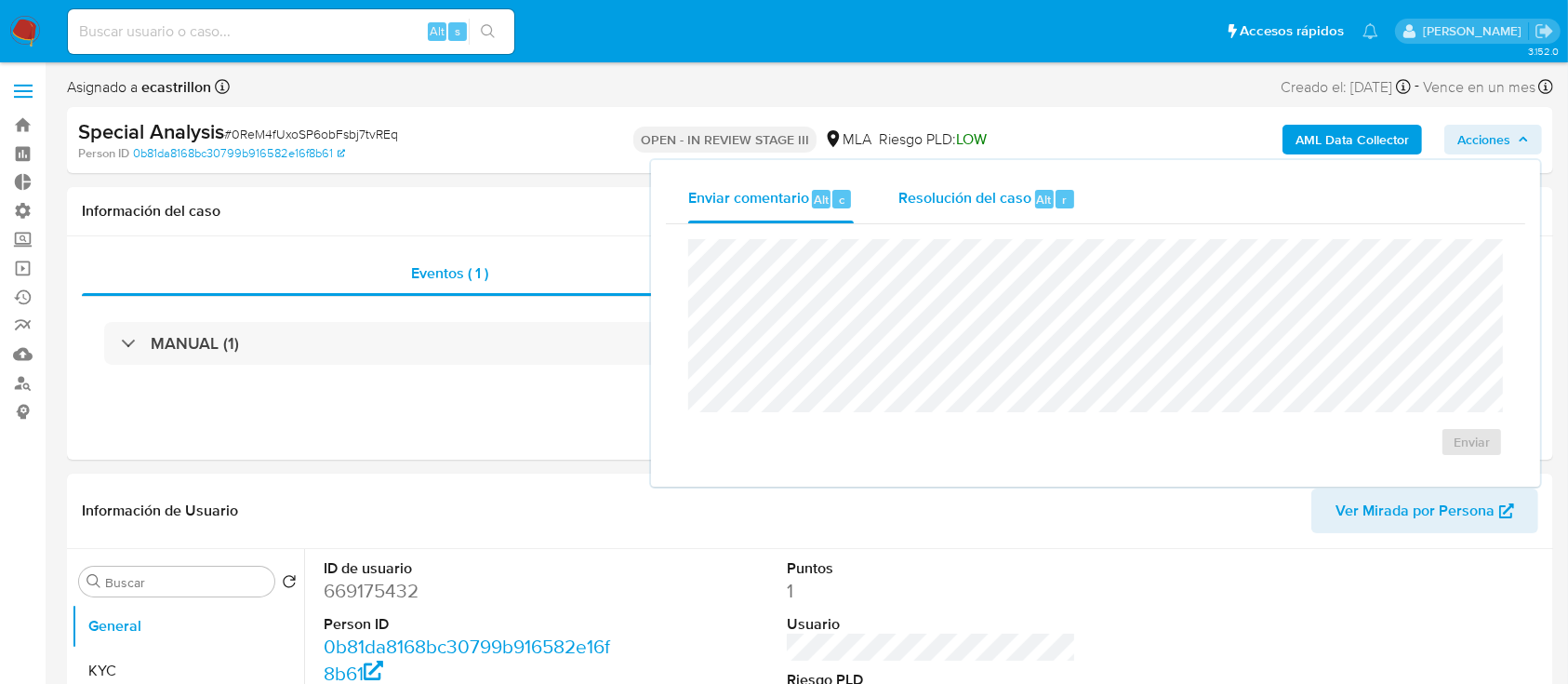
click at [939, 190] on span "Resolución del caso" at bounding box center [965, 199] width 133 height 22
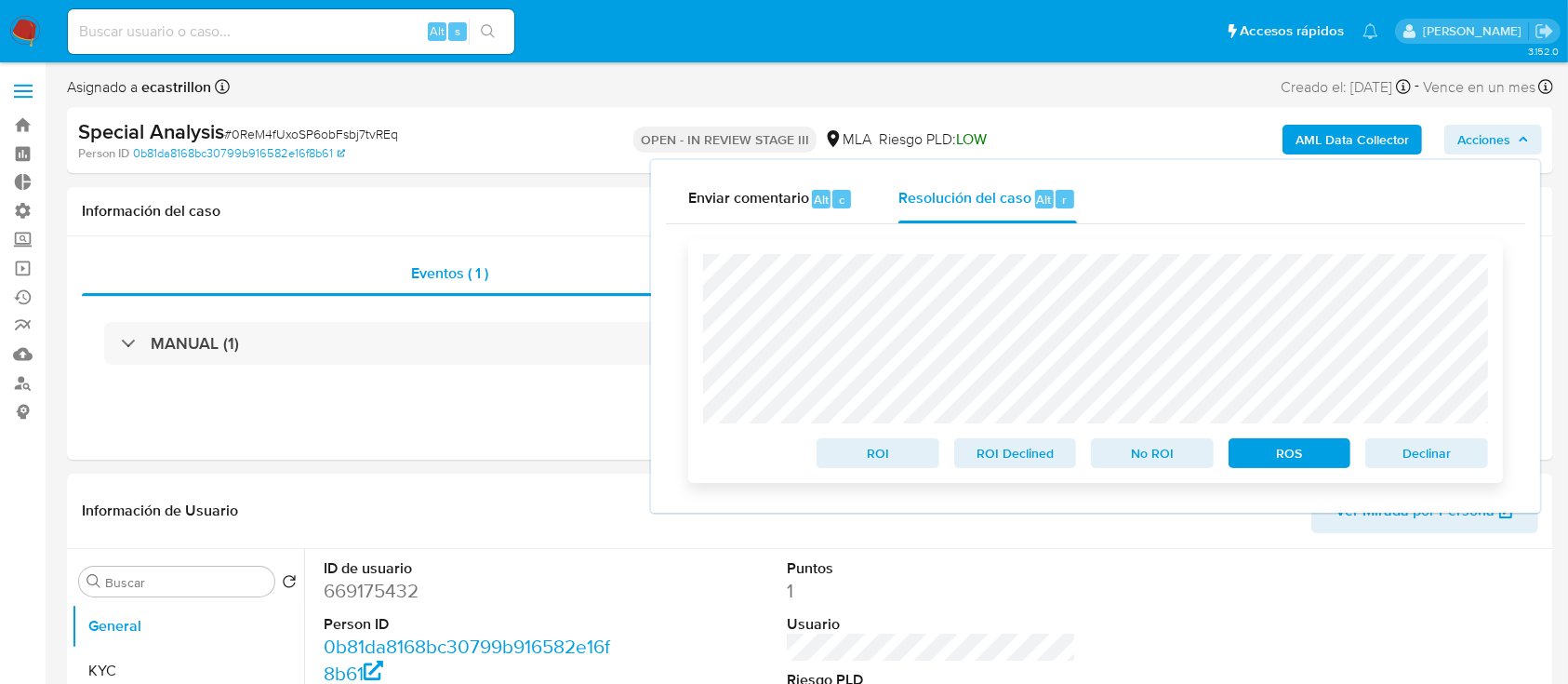
click at [1451, 464] on span "Declinar" at bounding box center [1427, 453] width 97 height 26
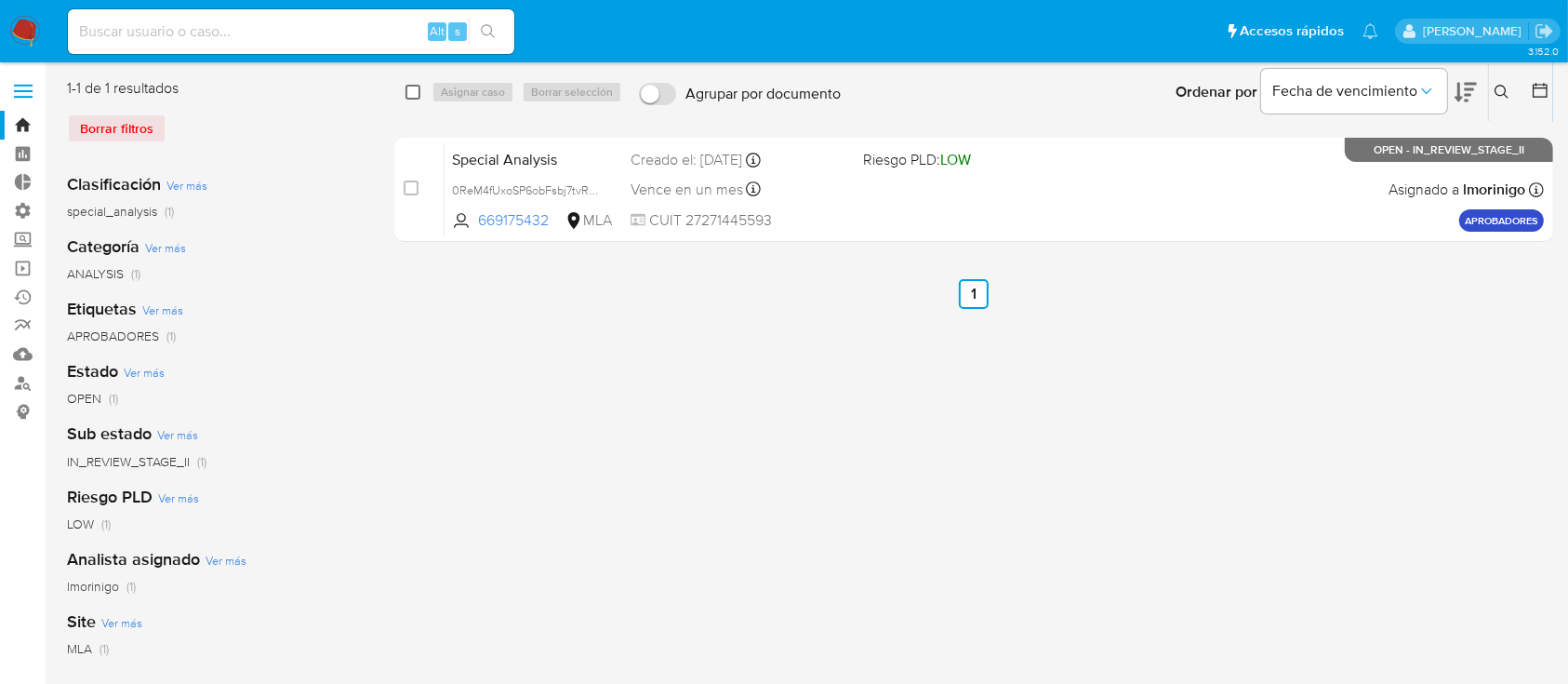
click at [416, 93] on input "checkbox" at bounding box center [413, 91] width 15 height 15
checkbox input "true"
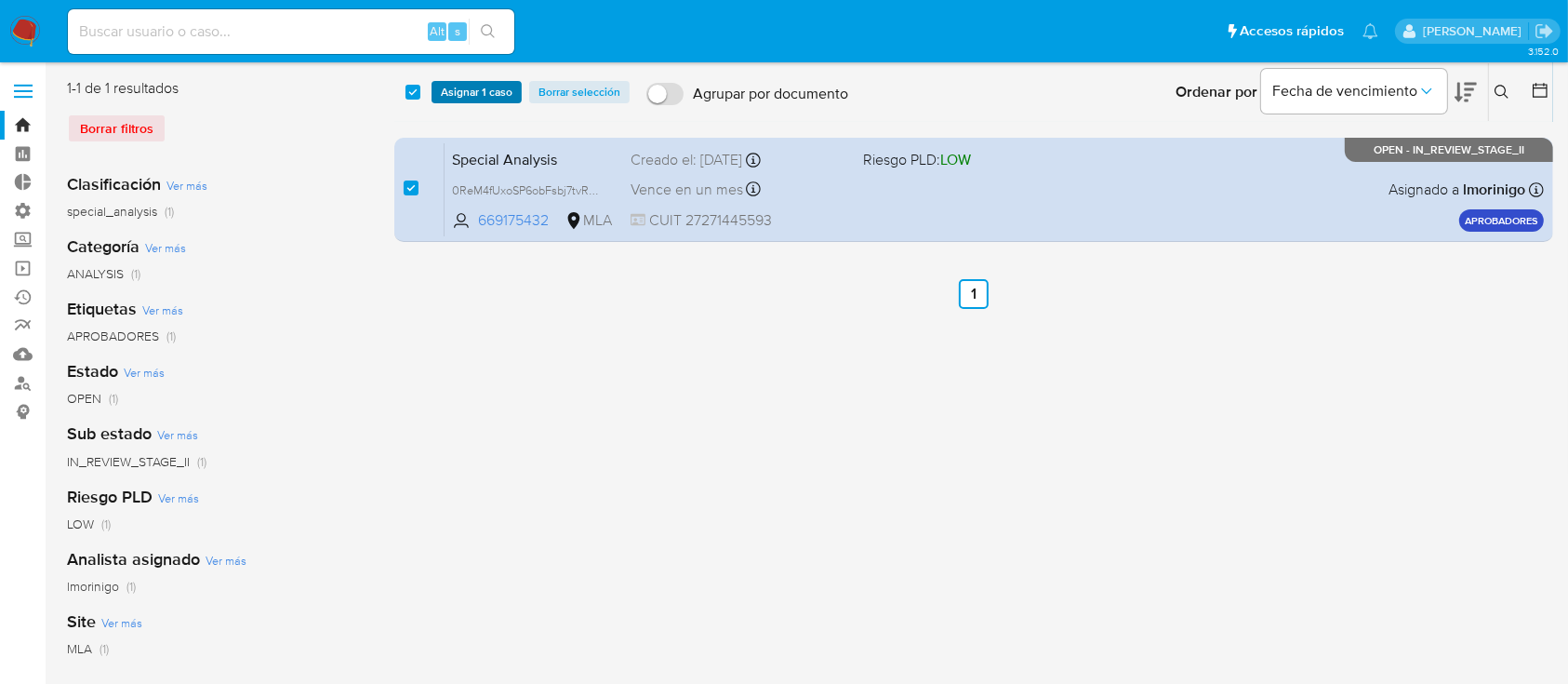
click at [466, 94] on span "Asignar 1 caso" at bounding box center [476, 91] width 72 height 19
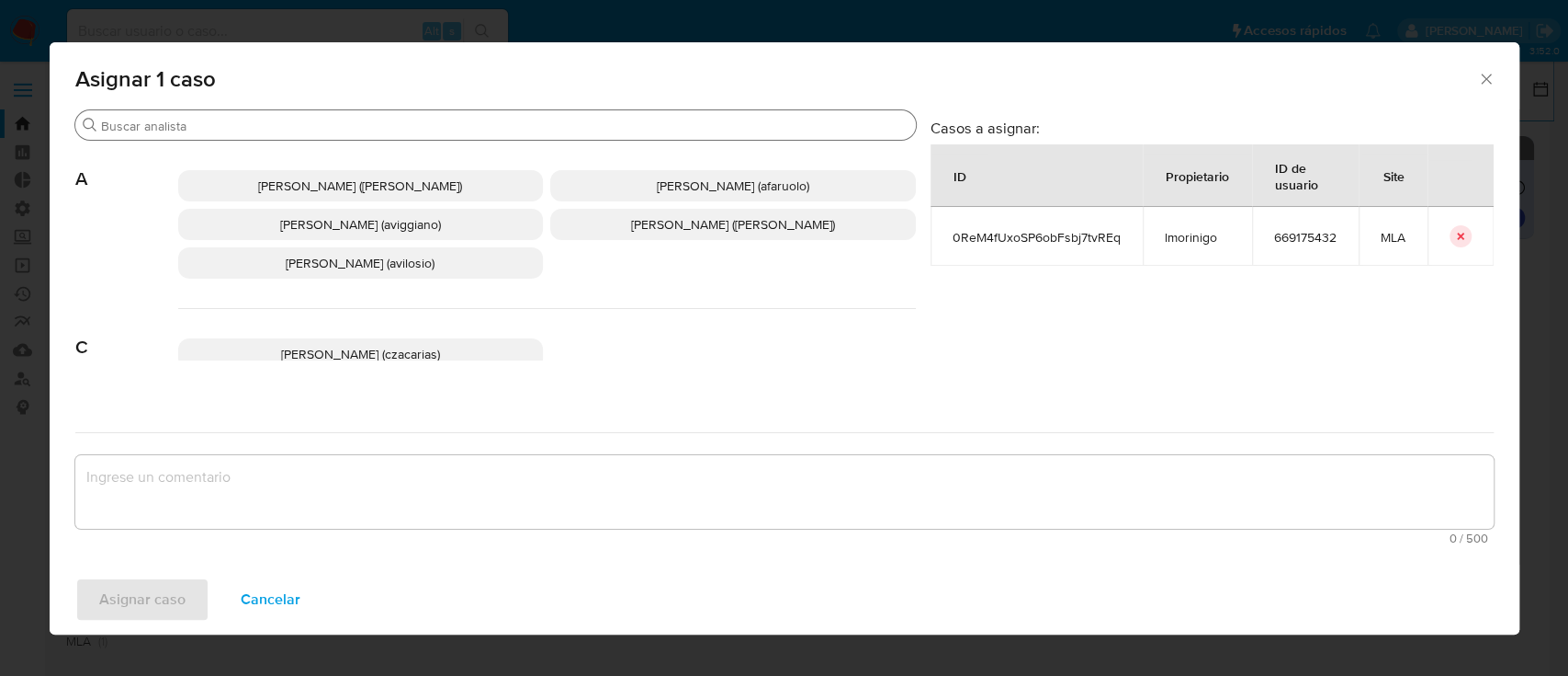
click at [468, 127] on input "Buscar" at bounding box center [504, 125] width 807 height 16
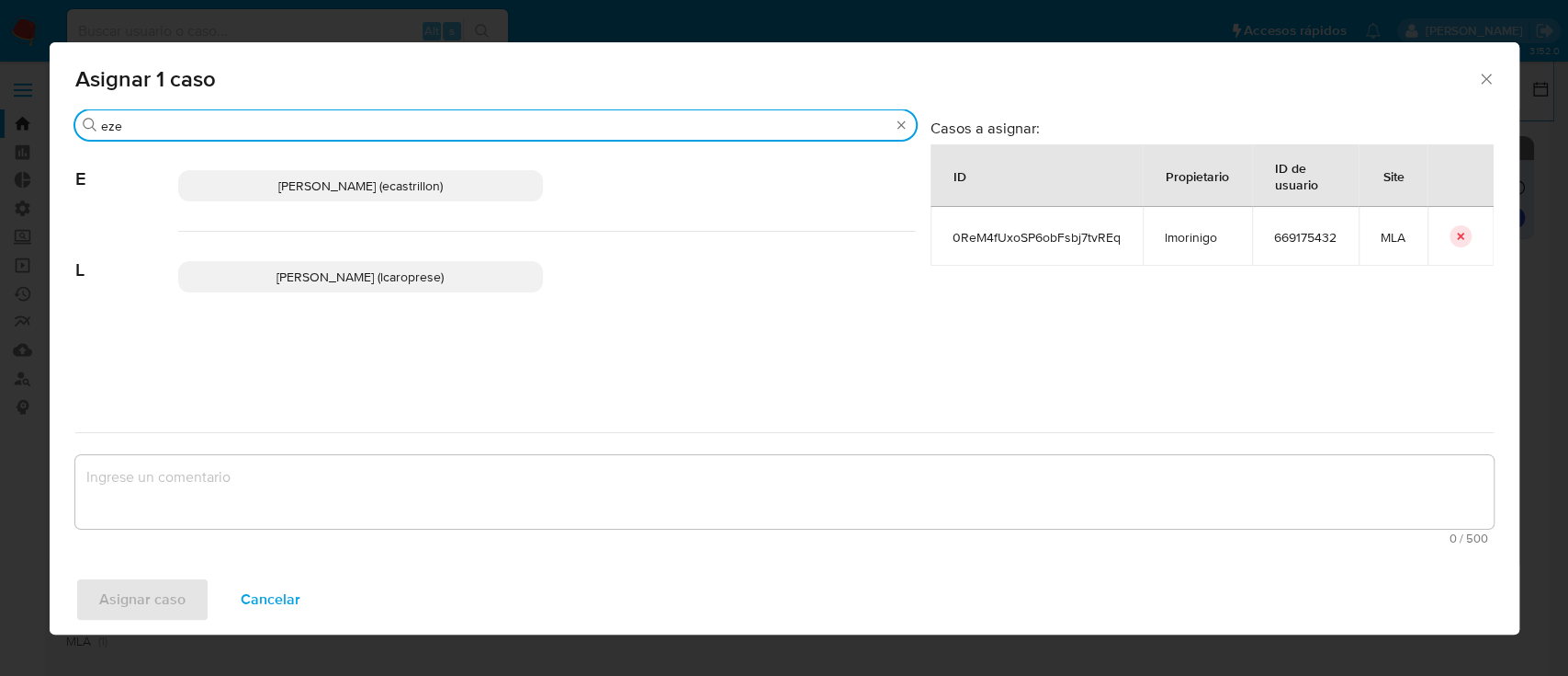
type input "eze"
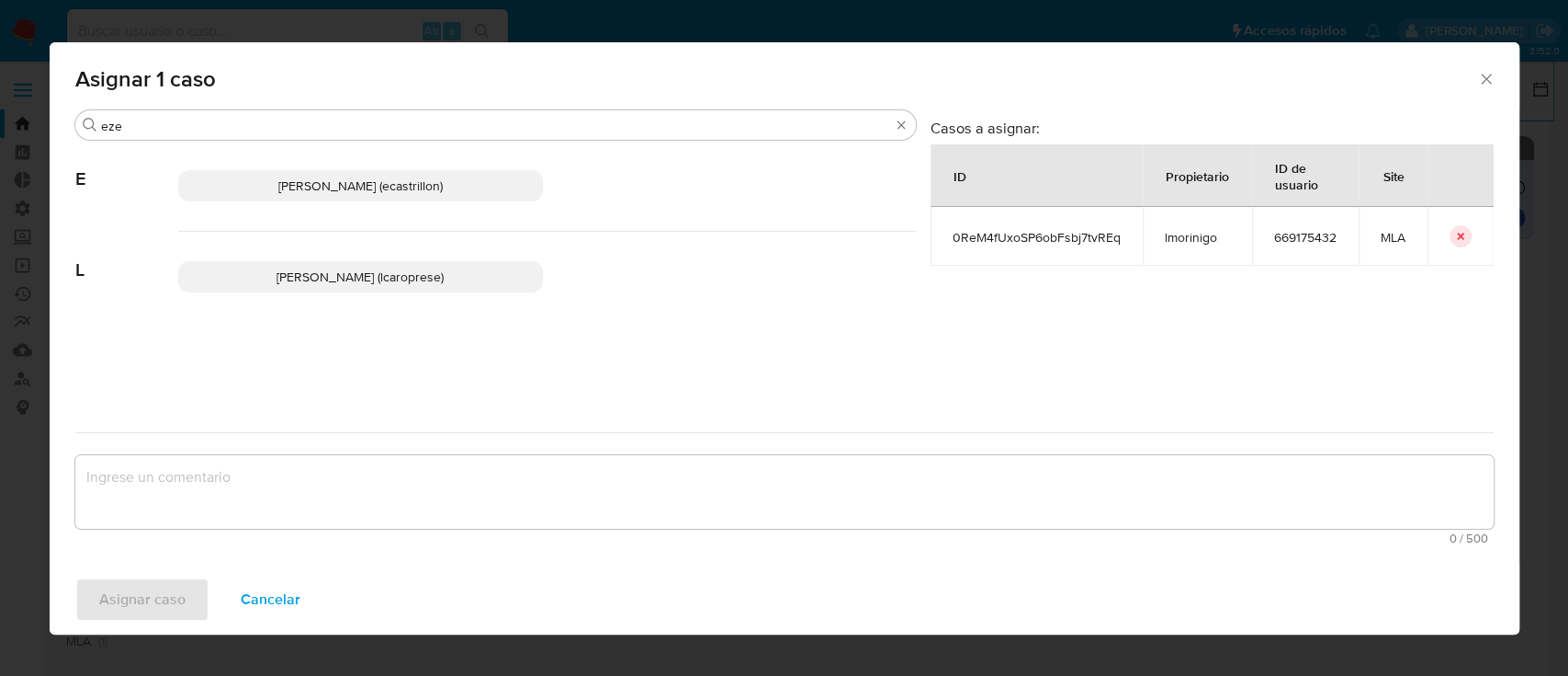
click at [442, 179] on span "Ezequiel Gonzalo Castrillon (ecastrillon)" at bounding box center [361, 185] width 165 height 18
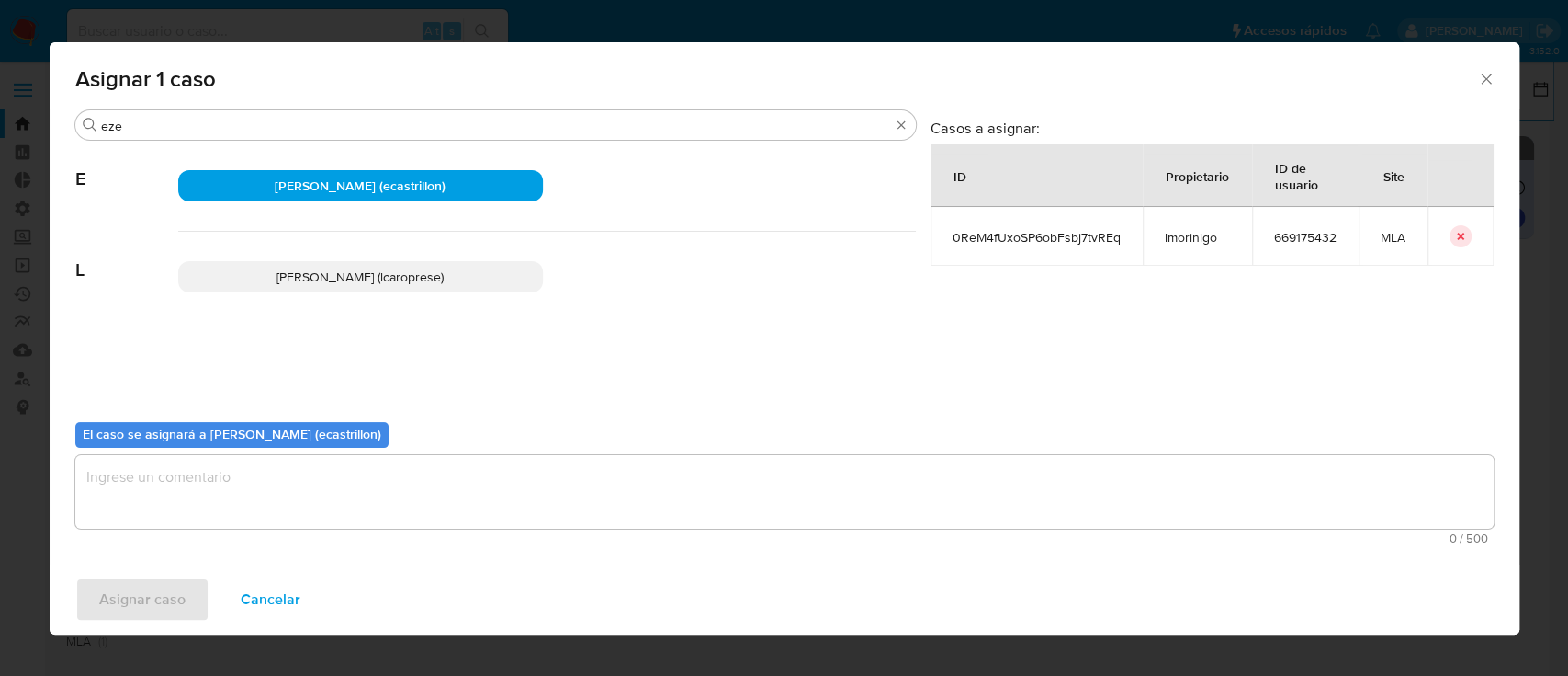
click at [250, 482] on textarea "assign-modal" at bounding box center [784, 492] width 1418 height 74
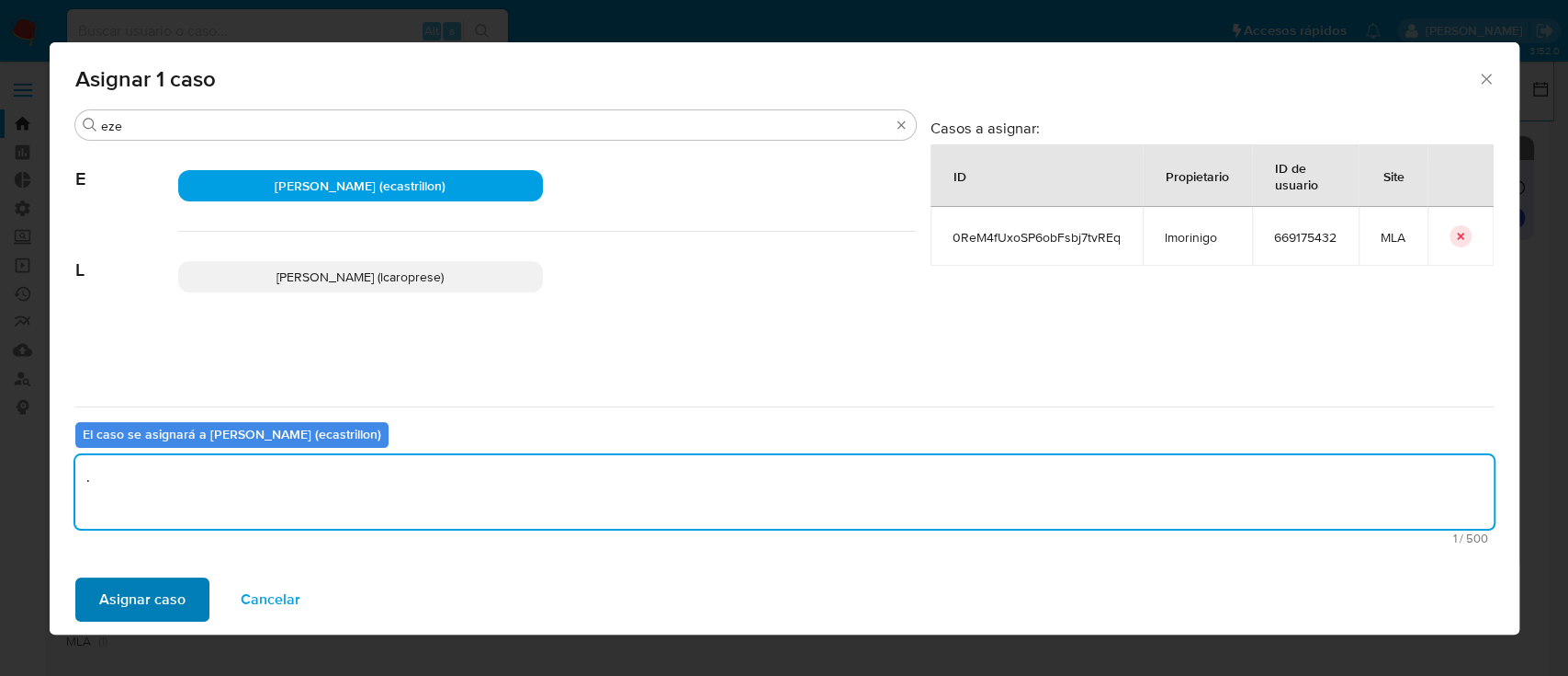
type textarea "."
click at [128, 589] on span "Asignar caso" at bounding box center [142, 599] width 86 height 41
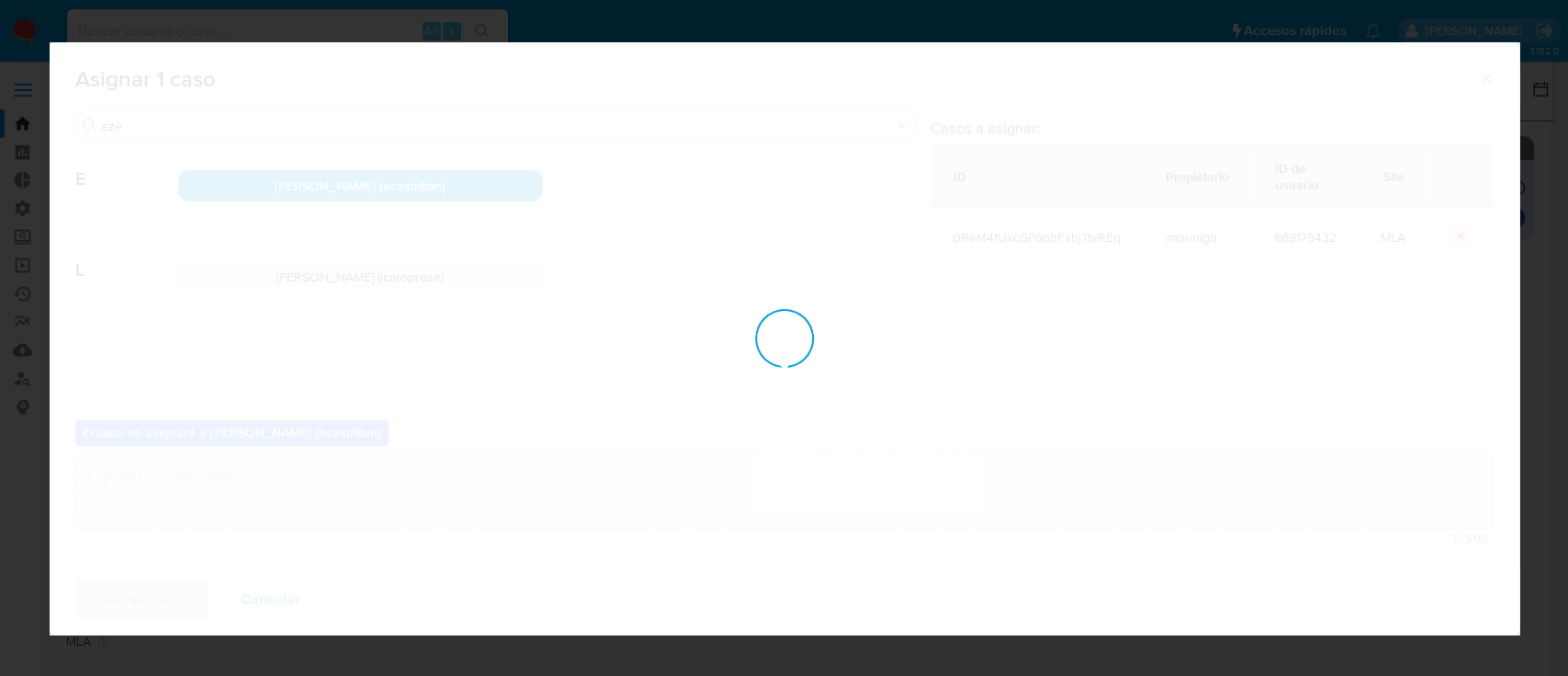
checkbox input "false"
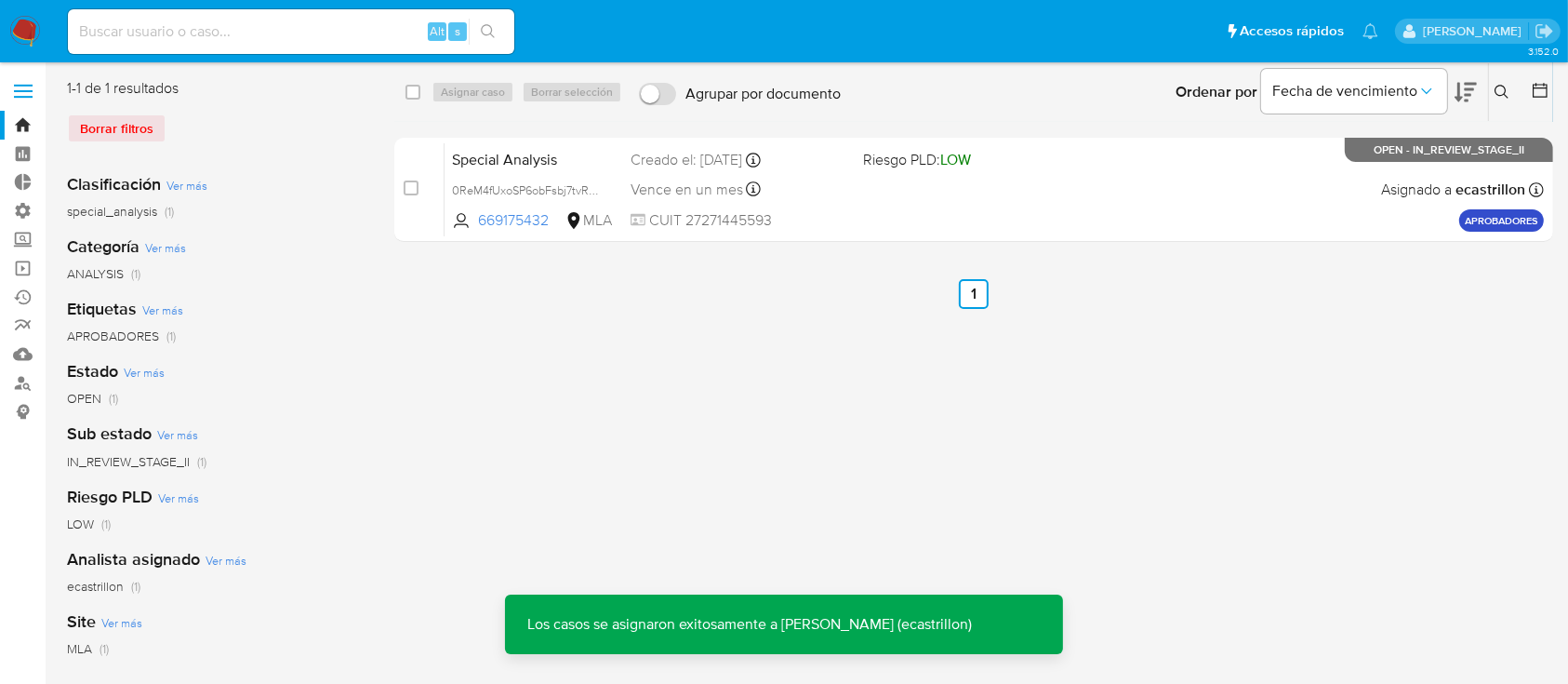
click at [1248, 195] on div "Special Analysis 0ReM4fUxoSP6obFsbj7tvREq 669175432 MLA Riesgo PLD: LOW Creado …" at bounding box center [995, 189] width 1100 height 94
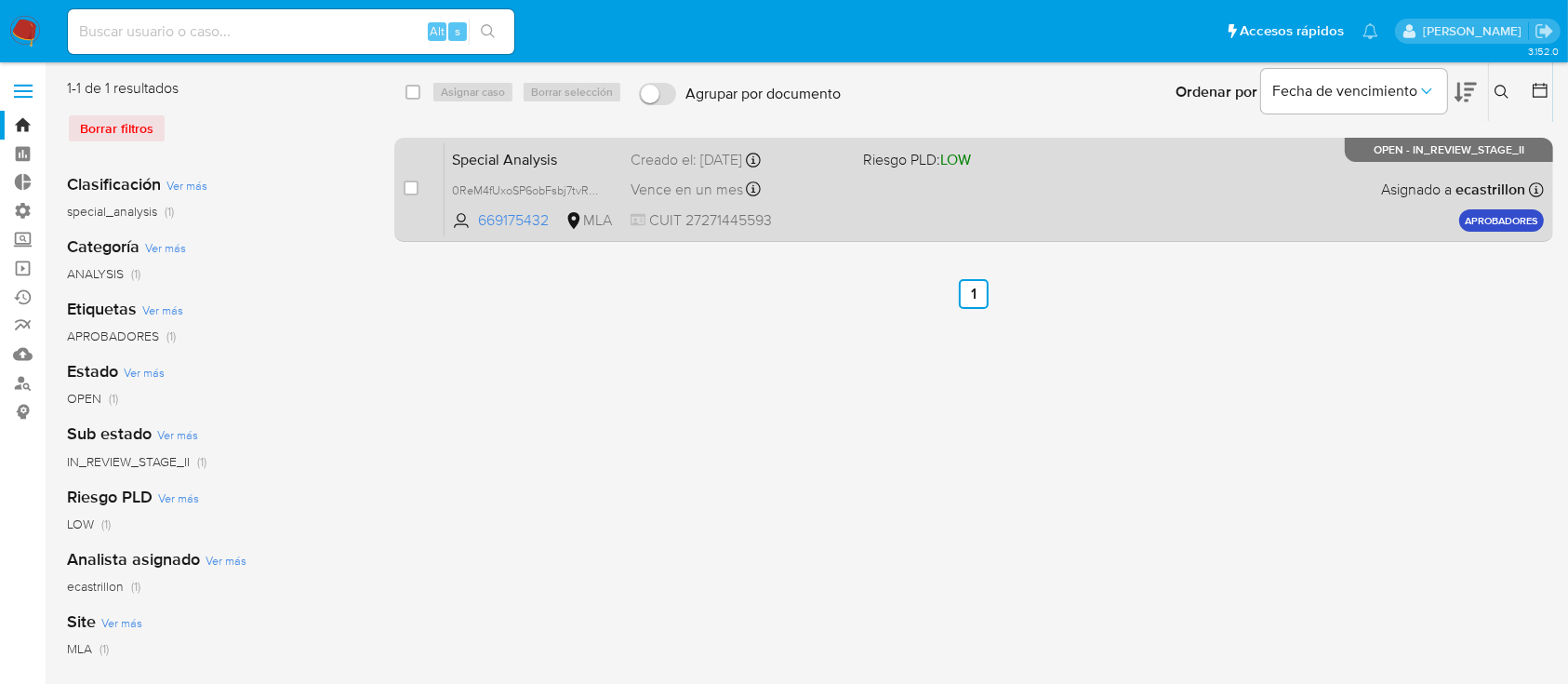
click at [913, 185] on div "Special Analysis 0ReM4fUxoSP6obFsbj7tvREq 669175432 MLA Riesgo PLD: LOW Creado …" at bounding box center [995, 189] width 1100 height 94
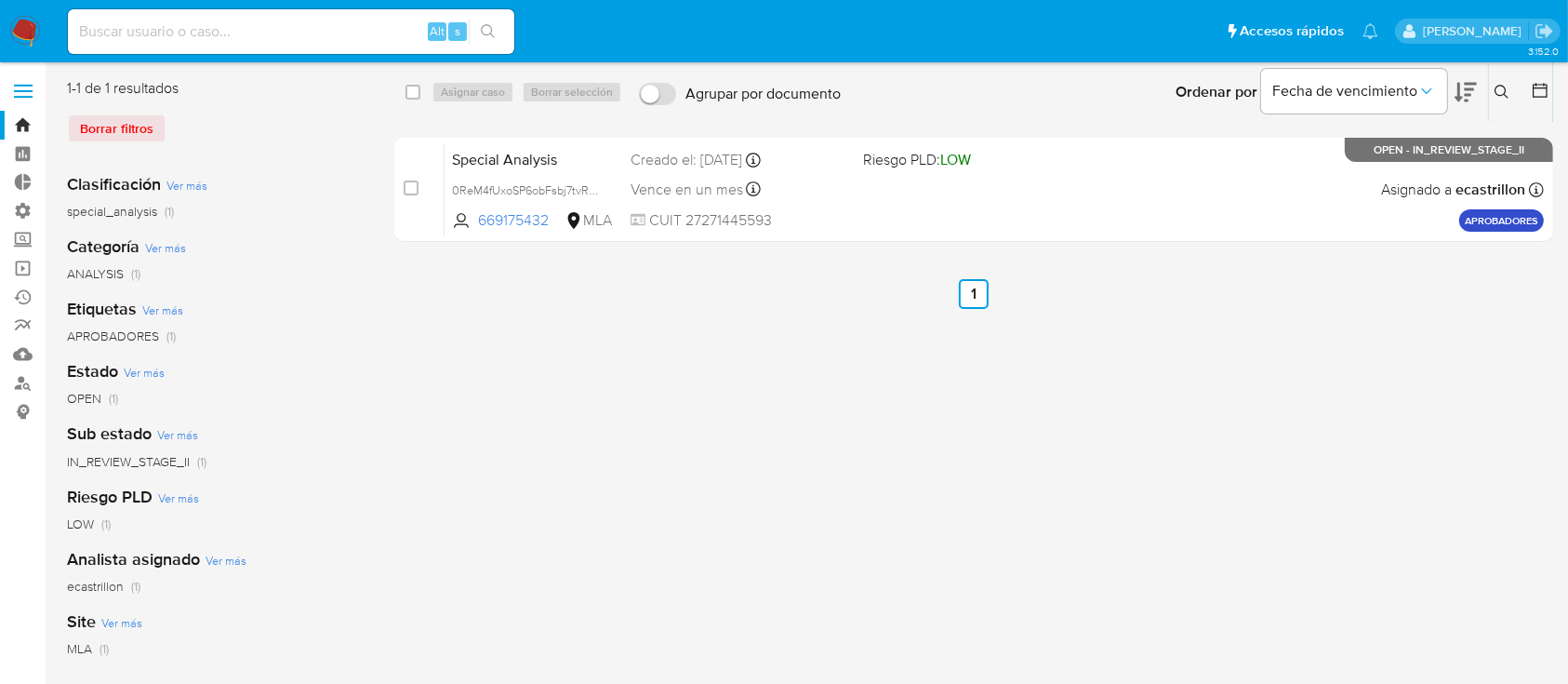
drag, startPoint x: 1501, startPoint y: 89, endPoint x: 1414, endPoint y: 190, distance: 133.3
click at [1502, 90] on icon at bounding box center [1501, 91] width 15 height 15
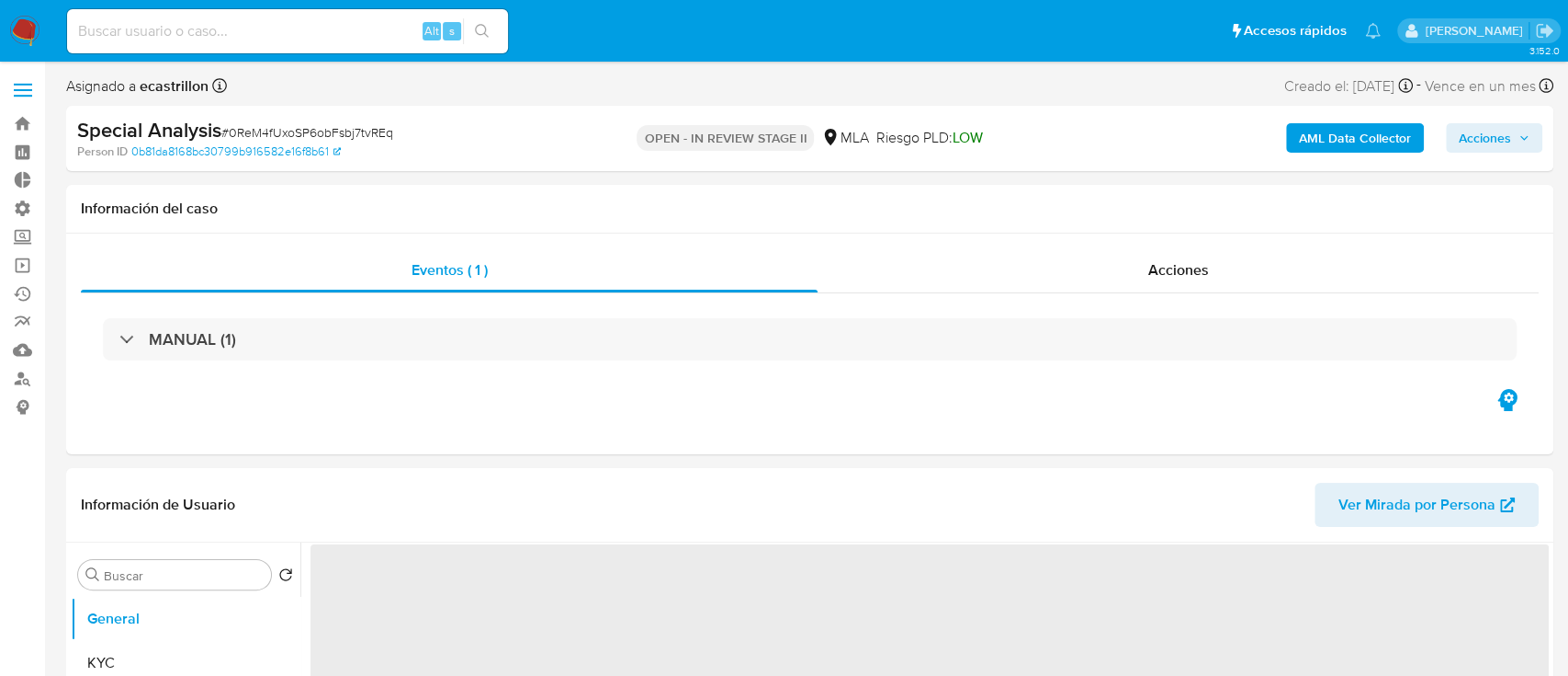
select select "10"
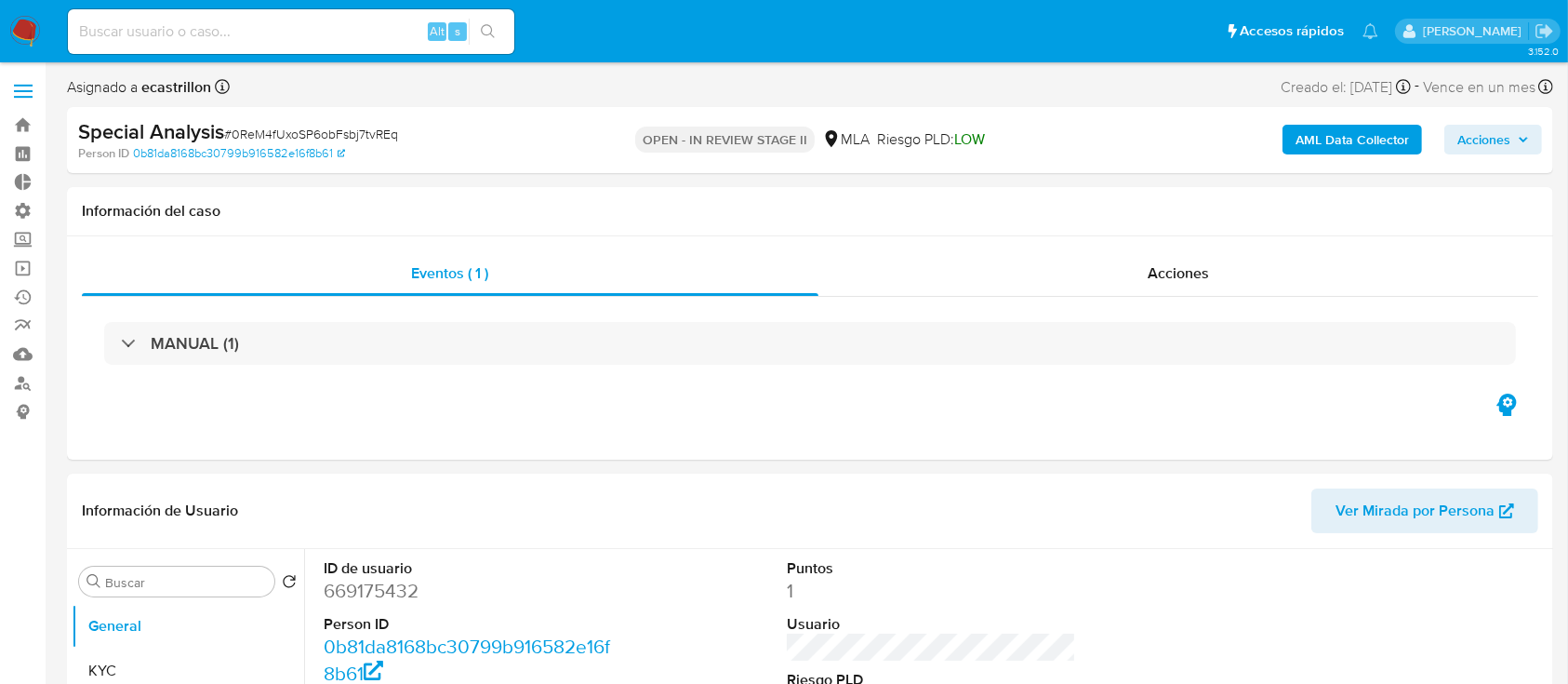
click at [1482, 145] on span "Acciones" at bounding box center [1484, 139] width 53 height 29
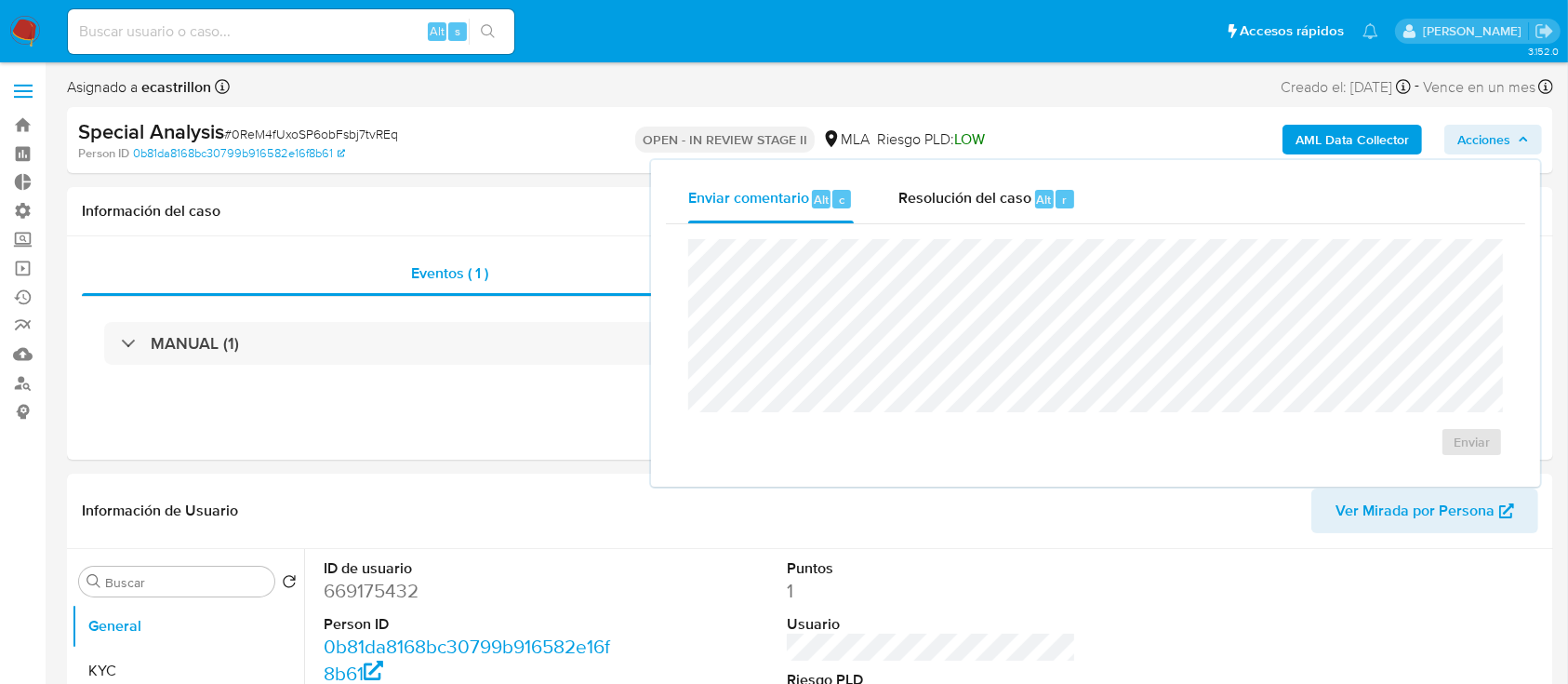
select select "10"
click at [1027, 195] on span "Resolución del caso" at bounding box center [965, 199] width 133 height 22
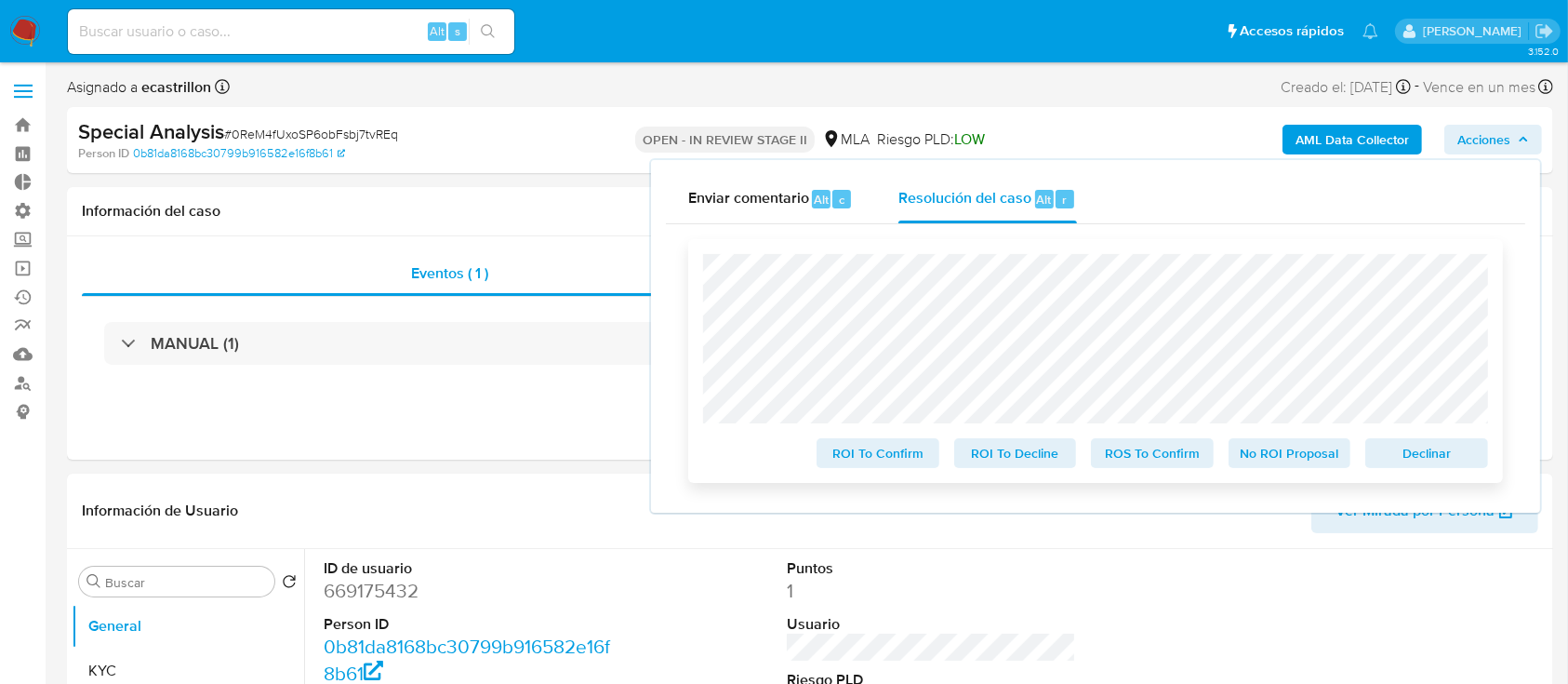
click at [1409, 450] on span "Declinar" at bounding box center [1427, 453] width 97 height 26
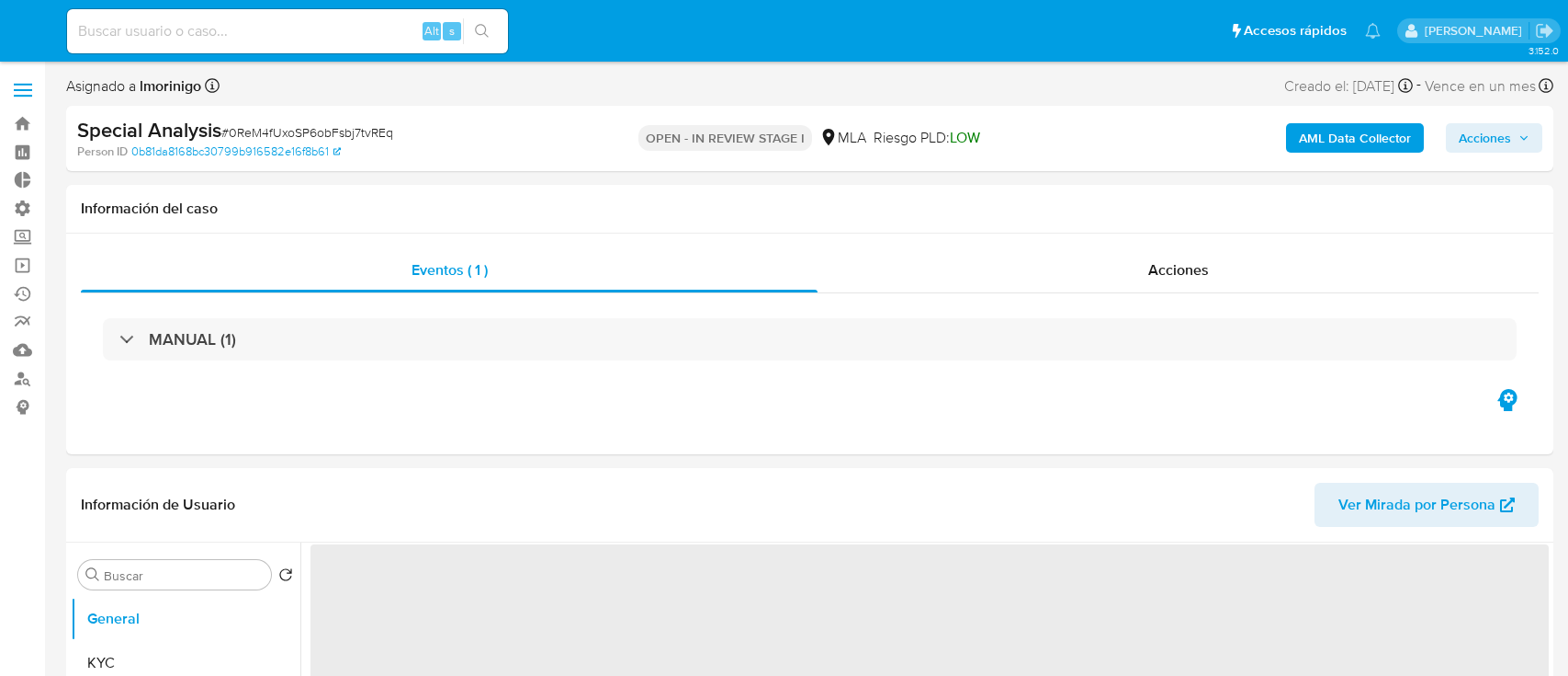
select select "10"
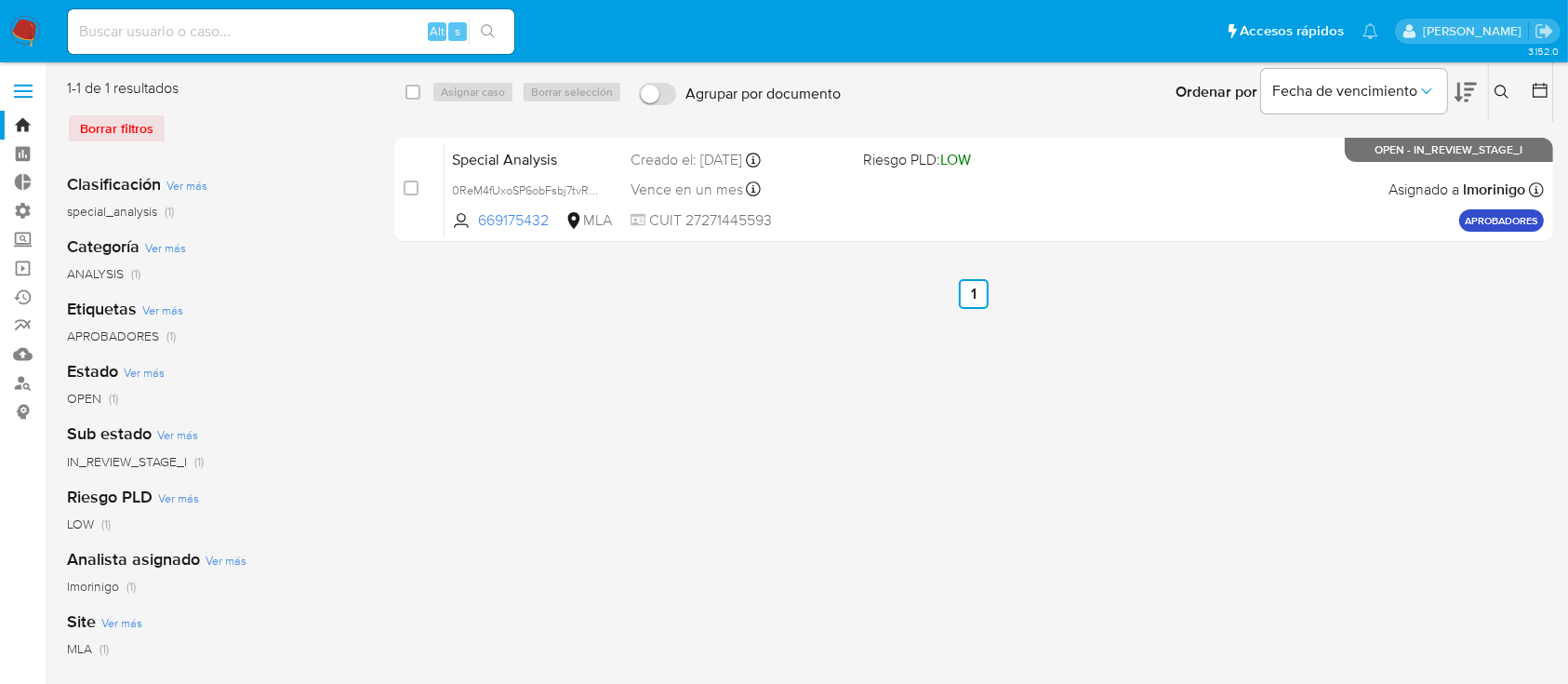
click at [1498, 96] on icon at bounding box center [1501, 91] width 15 height 15
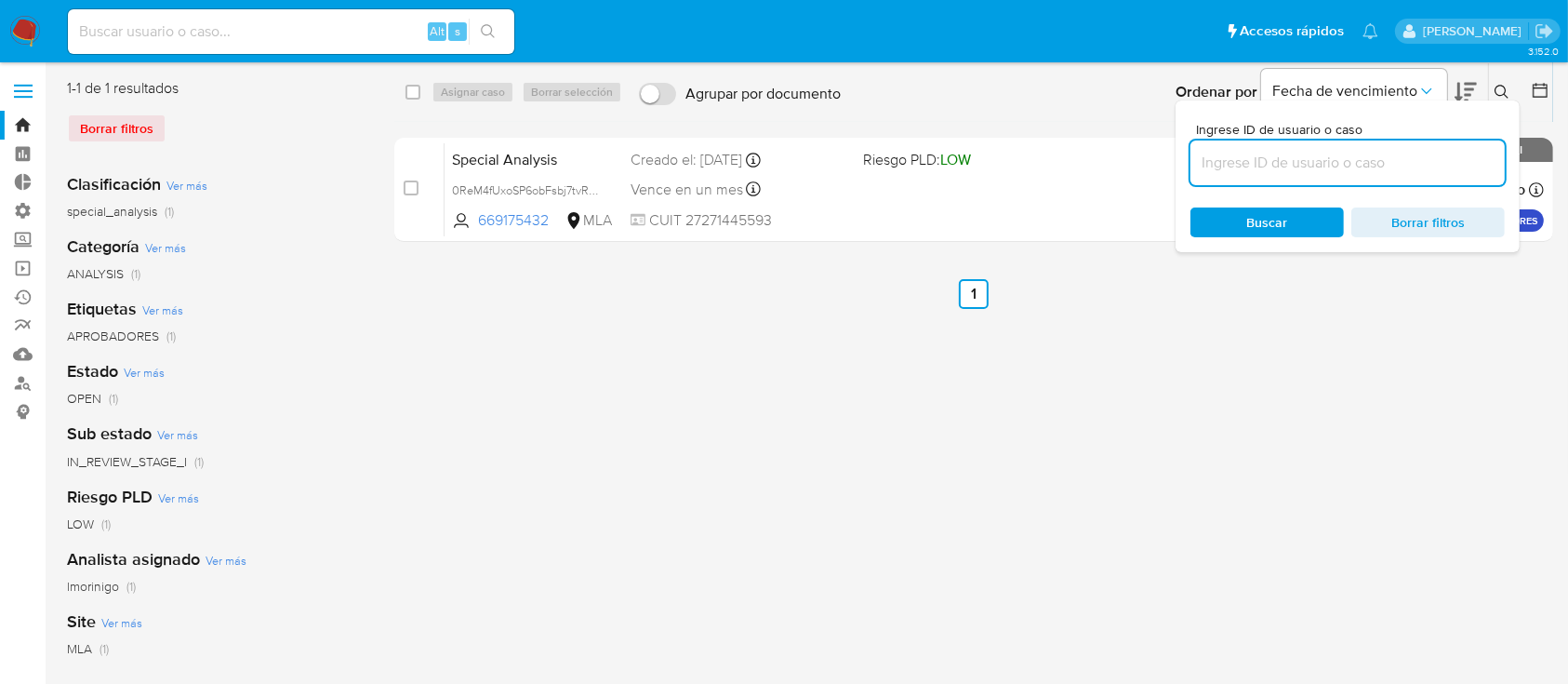
click at [1377, 156] on input at bounding box center [1348, 163] width 315 height 24
type input "t6Hhgtc2llwHOULiOazh26X4"
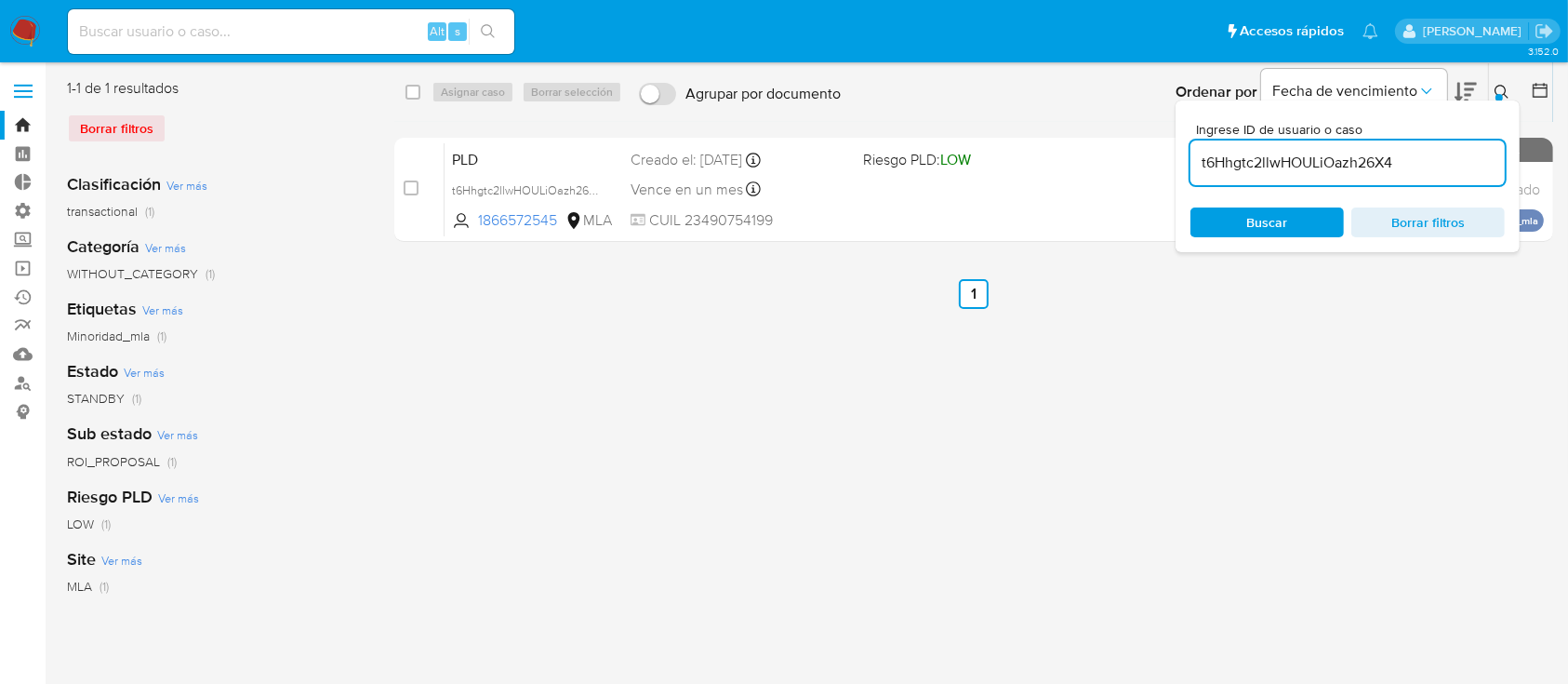
click at [1505, 87] on icon at bounding box center [1501, 91] width 14 height 14
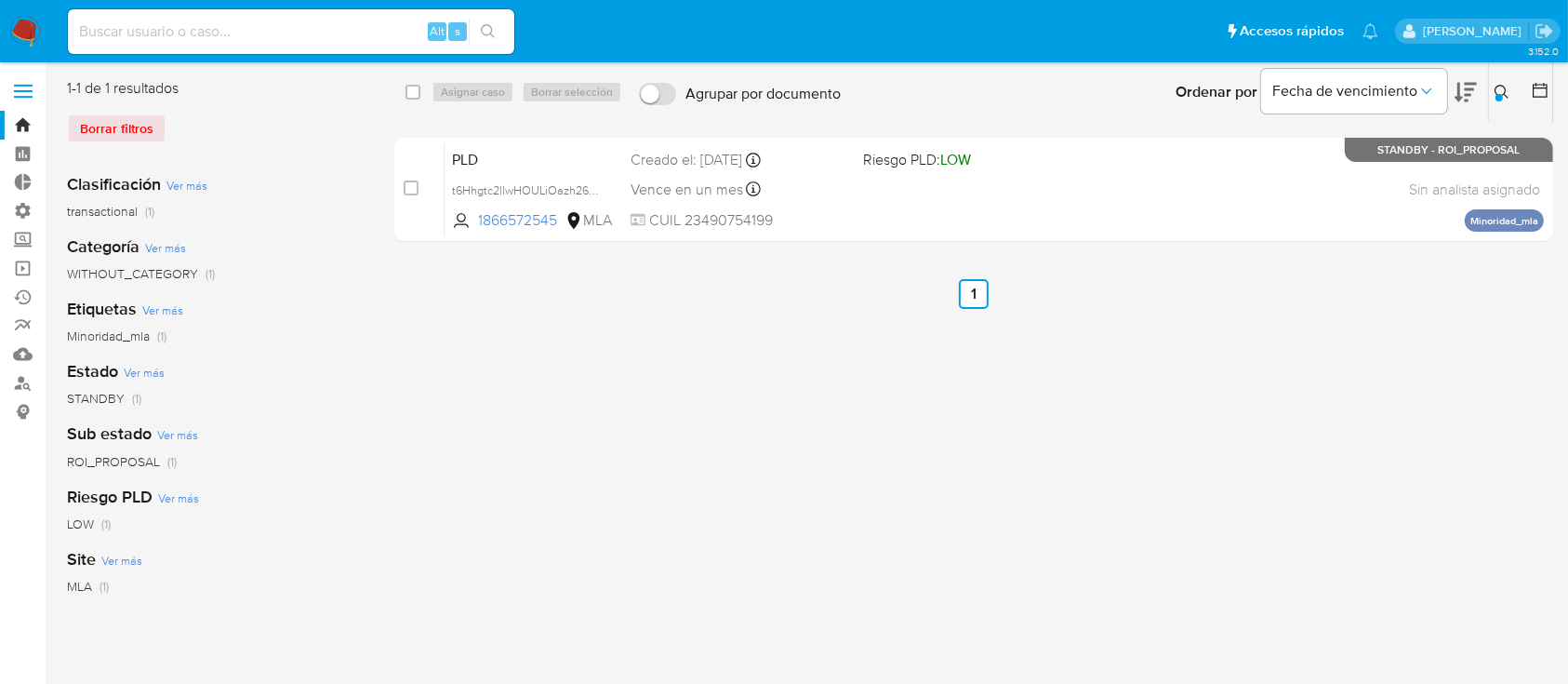
click at [428, 93] on div "select-all-cases-checkbox Asignar caso Borrar selección" at bounding box center [517, 92] width 224 height 23
drag, startPoint x: 409, startPoint y: 90, endPoint x: 434, endPoint y: 90, distance: 25.0
click at [408, 90] on input "checkbox" at bounding box center [413, 91] width 15 height 15
checkbox input "true"
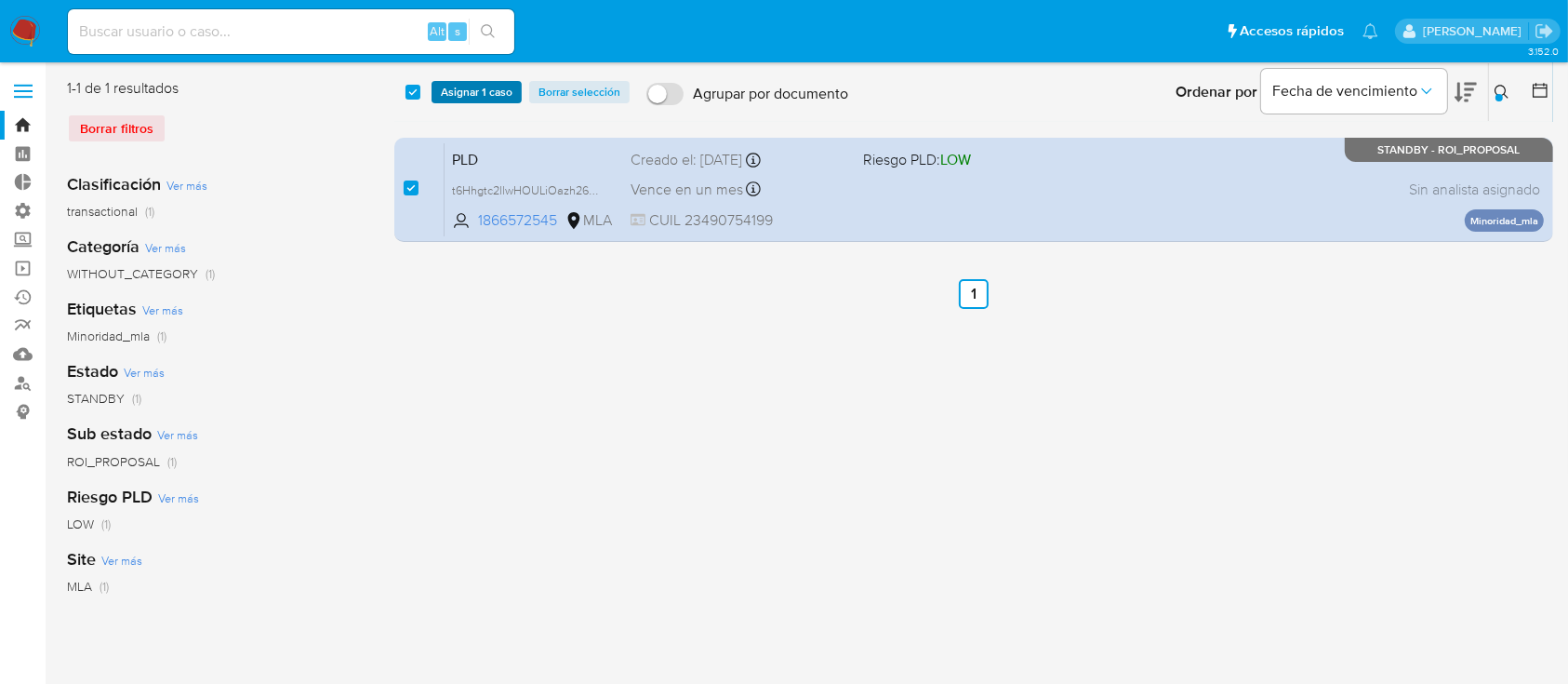
click at [446, 90] on span "Asignar 1 caso" at bounding box center [476, 91] width 72 height 19
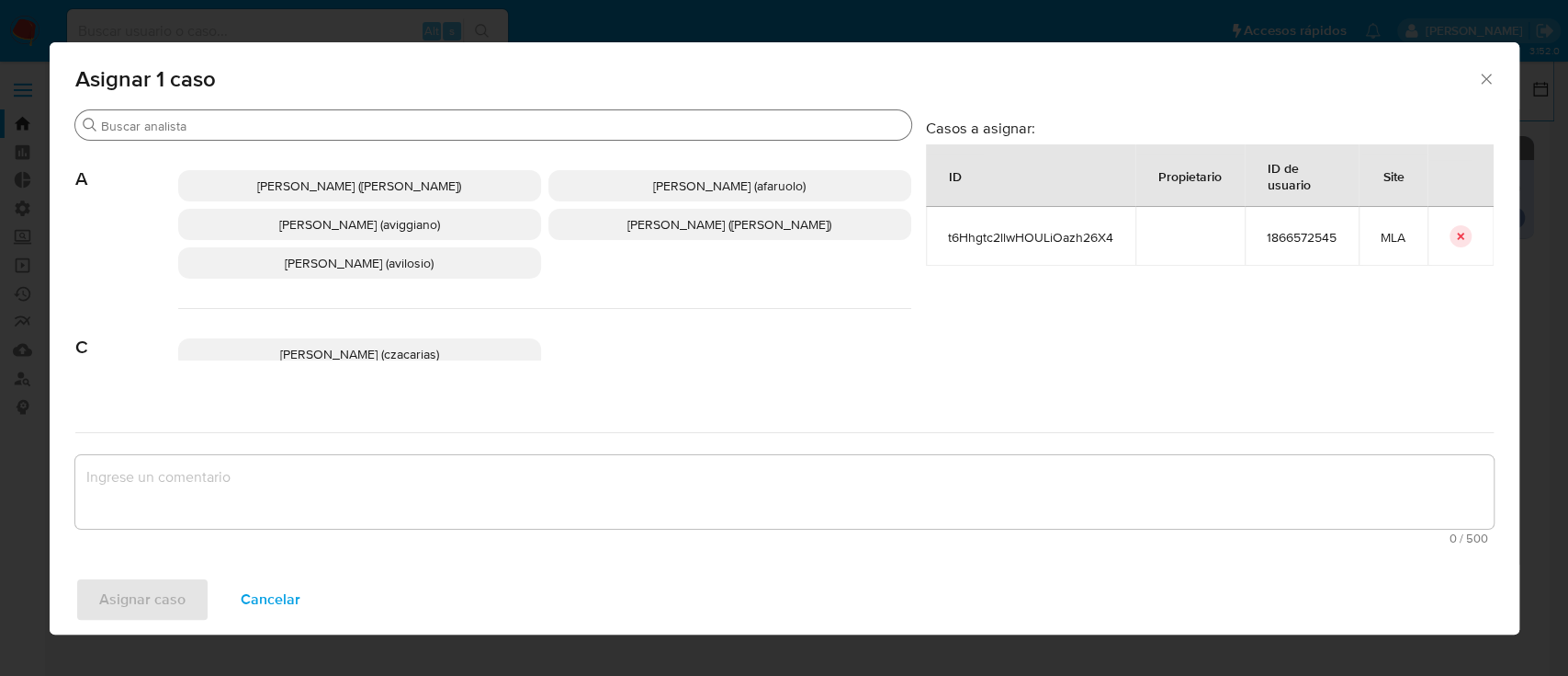
click at [440, 121] on input "Buscar" at bounding box center [502, 125] width 803 height 16
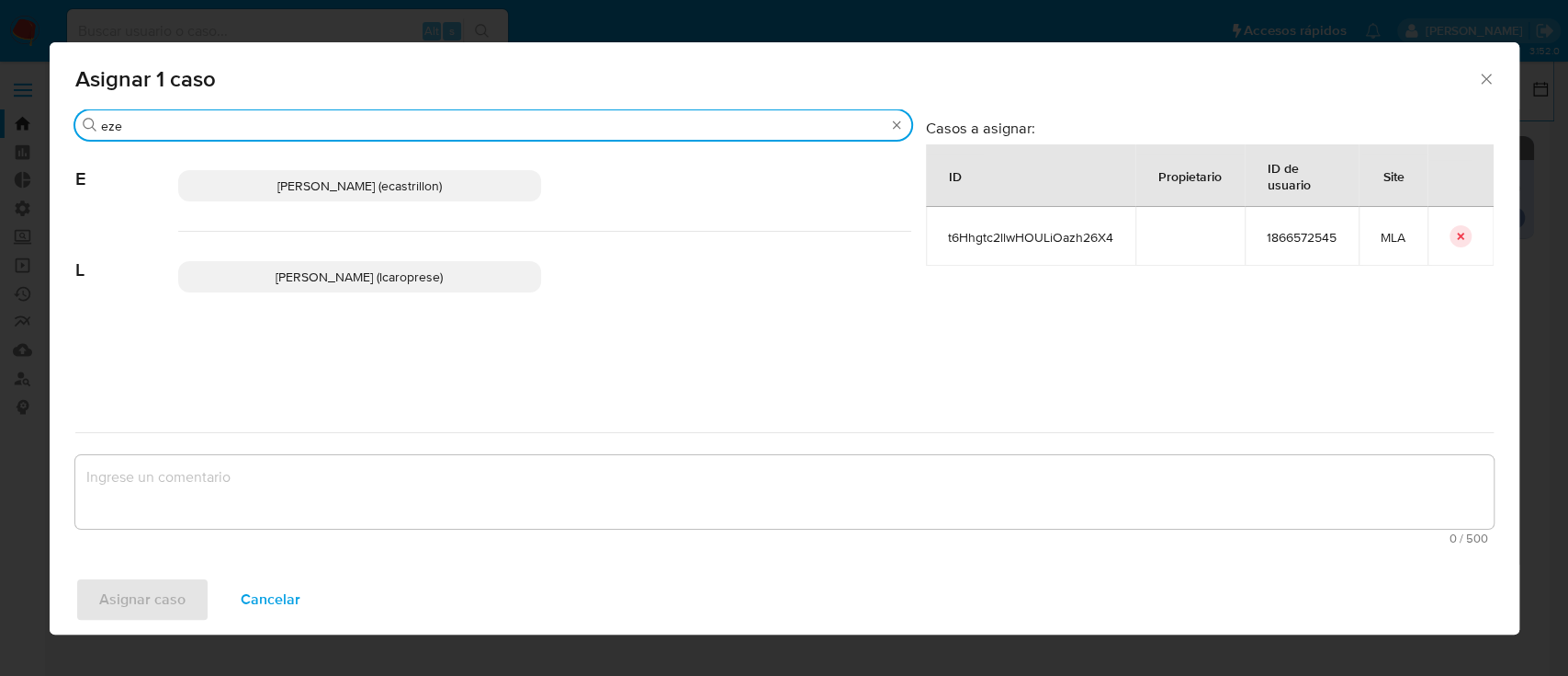
type input "eze"
click at [440, 182] on span "Ezequiel Gonzalo Castrillon (ecastrillon)" at bounding box center [360, 185] width 165 height 18
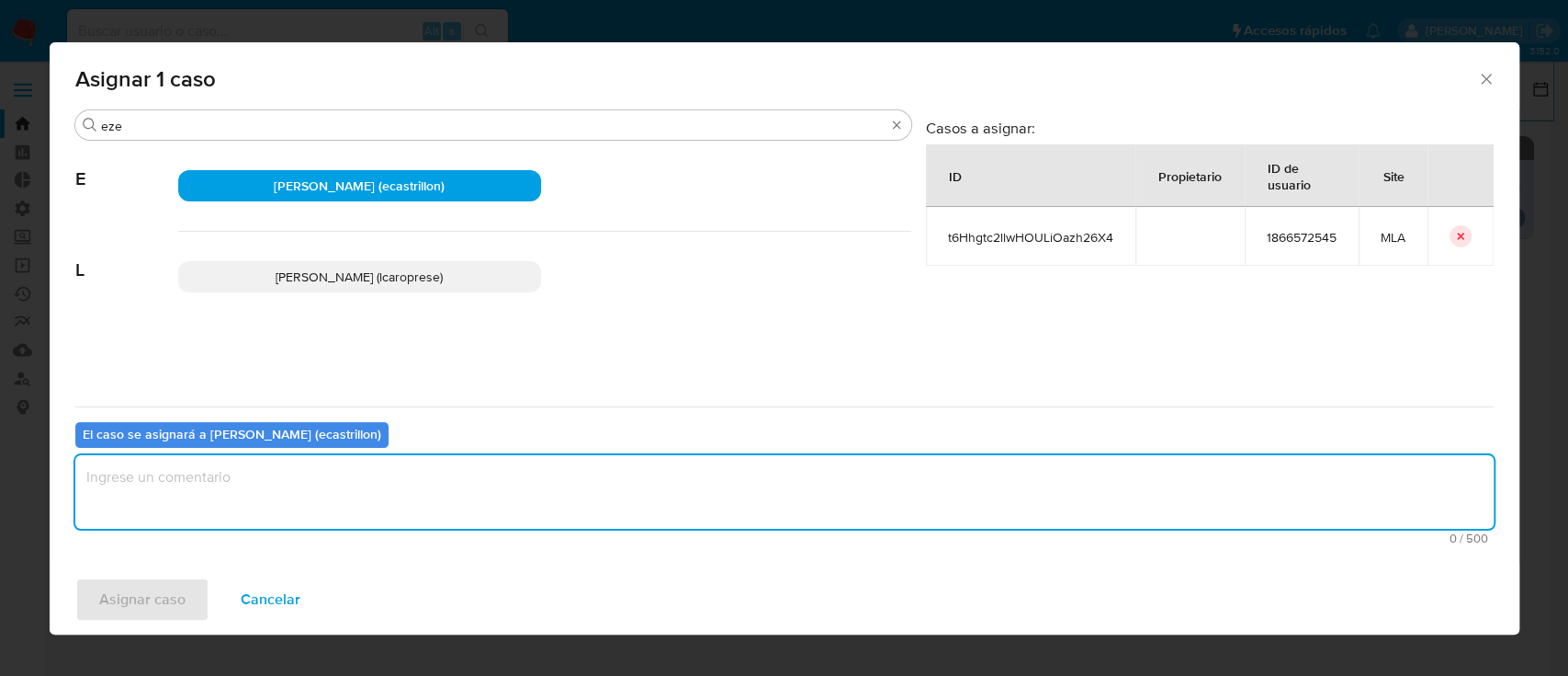
click at [324, 476] on textarea "assign-modal" at bounding box center [784, 492] width 1418 height 74
type textarea "."
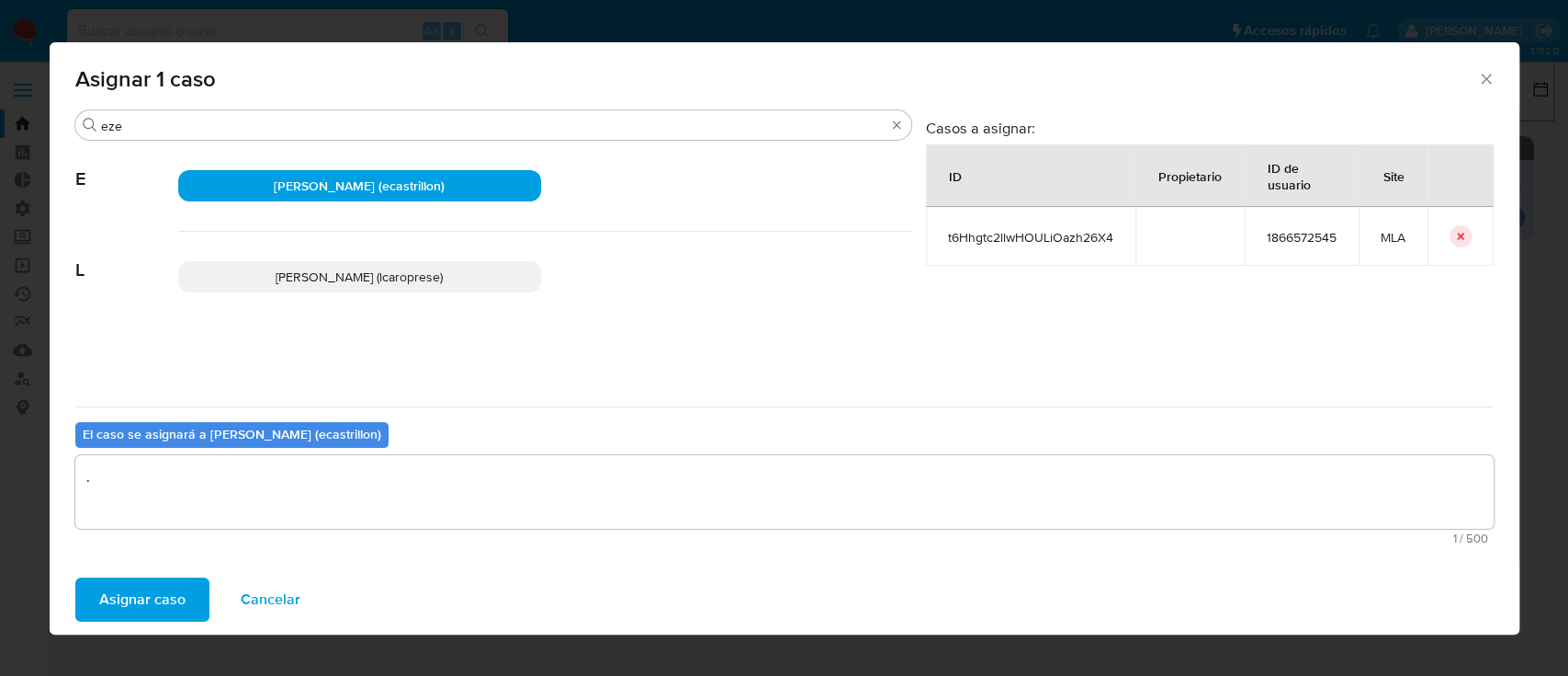
click at [175, 601] on span "Asignar caso" at bounding box center [142, 599] width 86 height 41
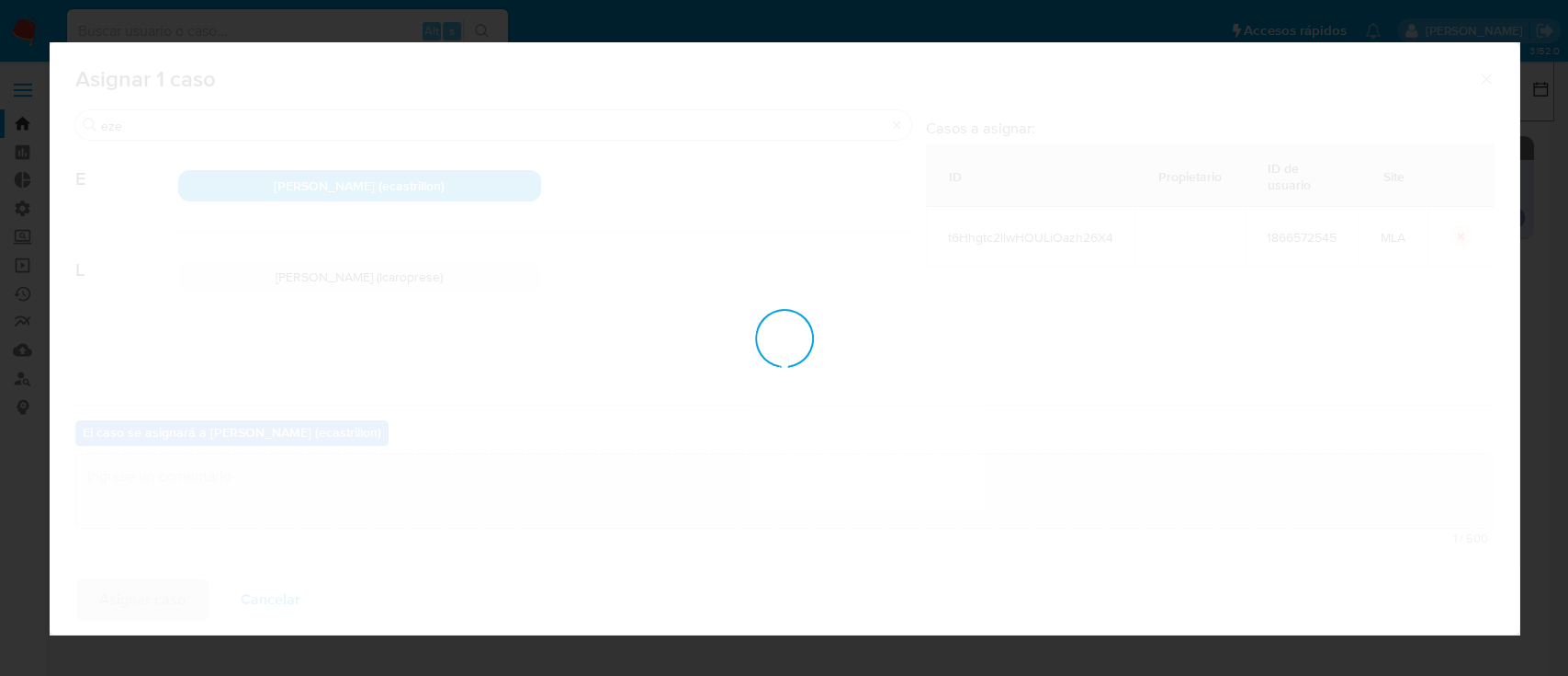
checkbox input "false"
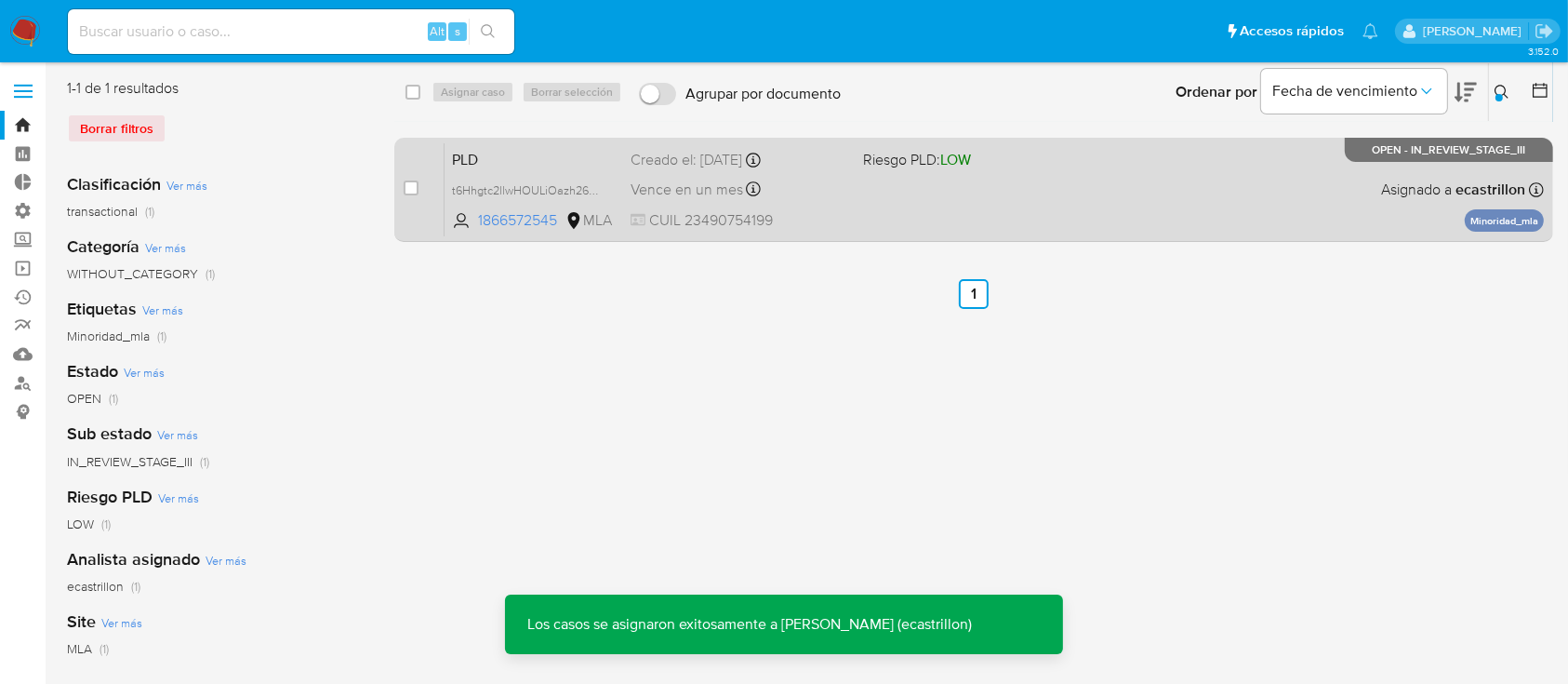
click at [893, 181] on div "PLD t6Hhgtc2llwHOULiOazh26X4 1866572545 MLA Riesgo PLD: LOW Creado el: 12/06/20…" at bounding box center [995, 189] width 1100 height 94
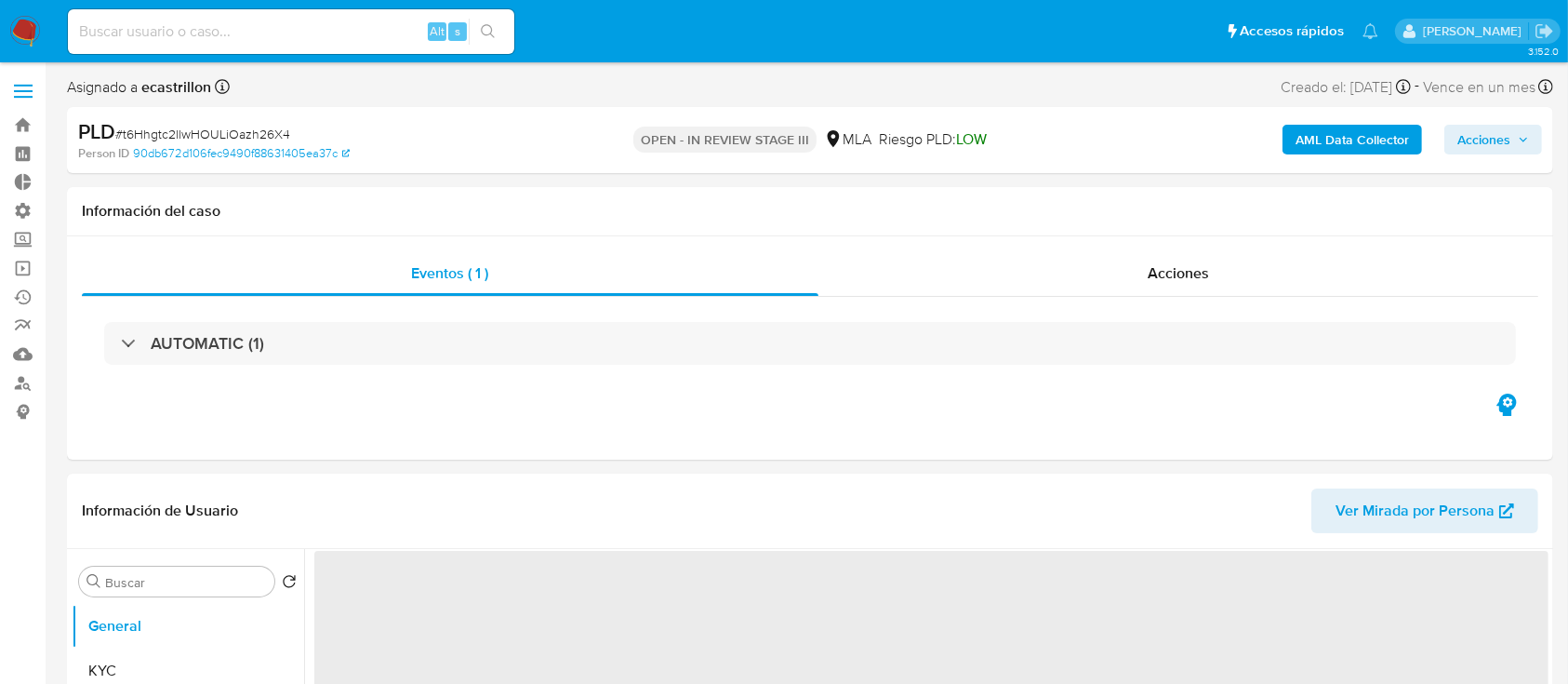
click at [1498, 160] on div "AML Data Collector Acciones" at bounding box center [1300, 140] width 483 height 44
click at [1495, 146] on span "Acciones" at bounding box center [1484, 139] width 53 height 29
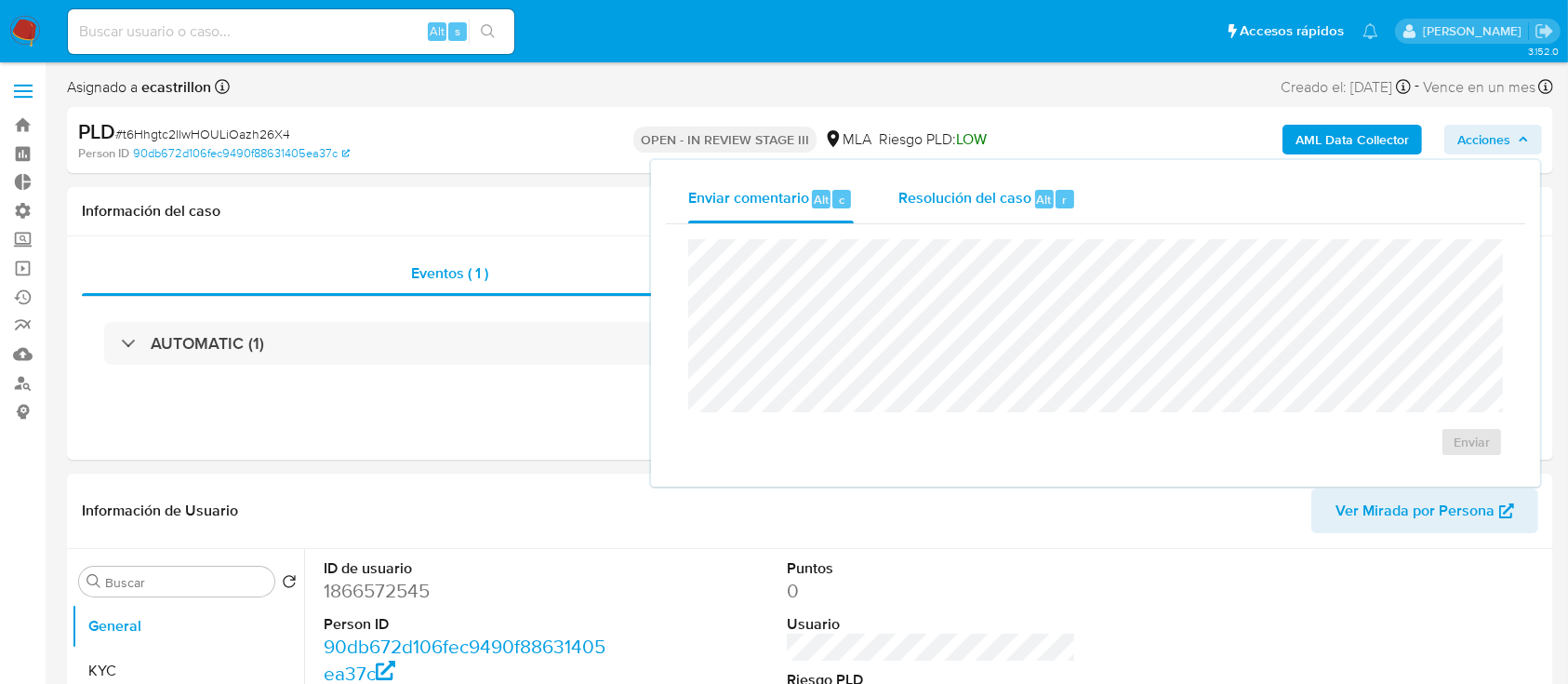
click at [930, 200] on span "Resolución del caso" at bounding box center [965, 199] width 133 height 22
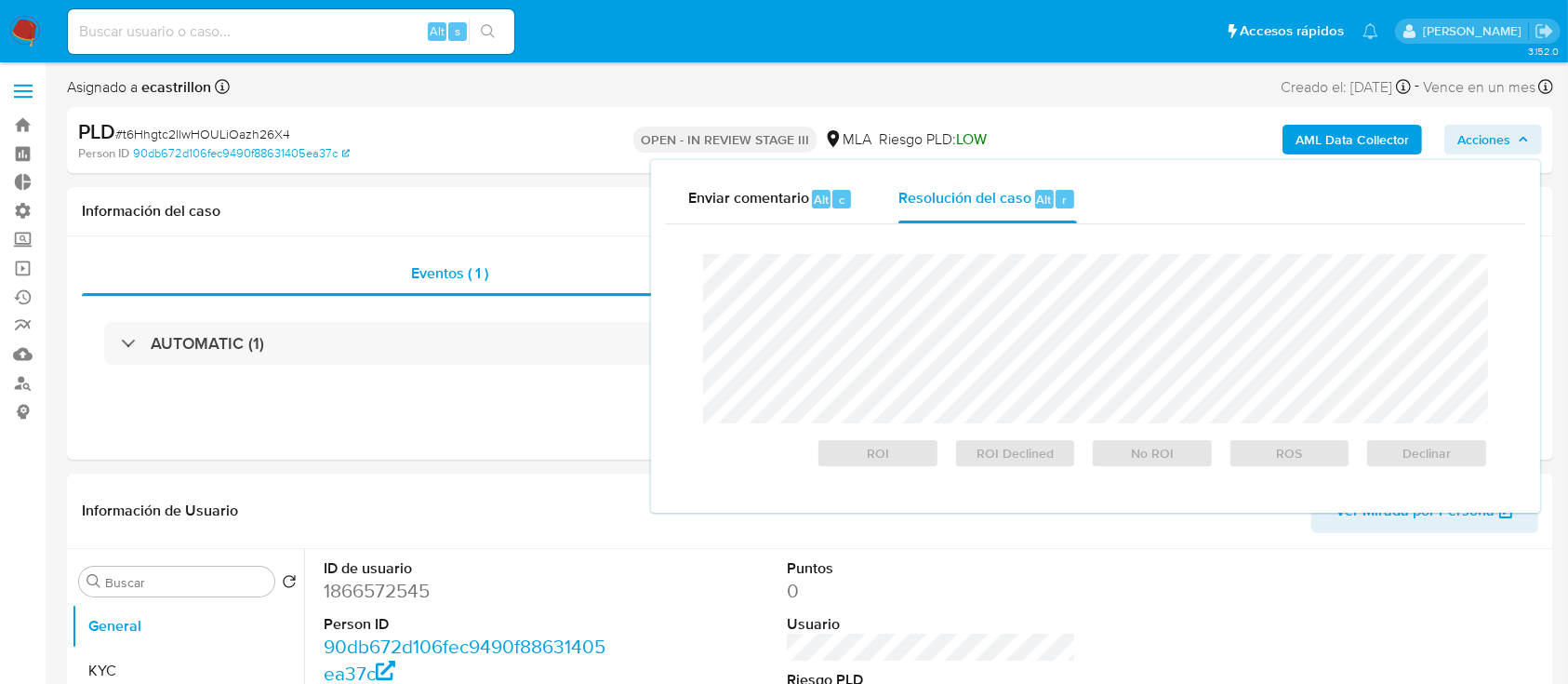
select select "10"
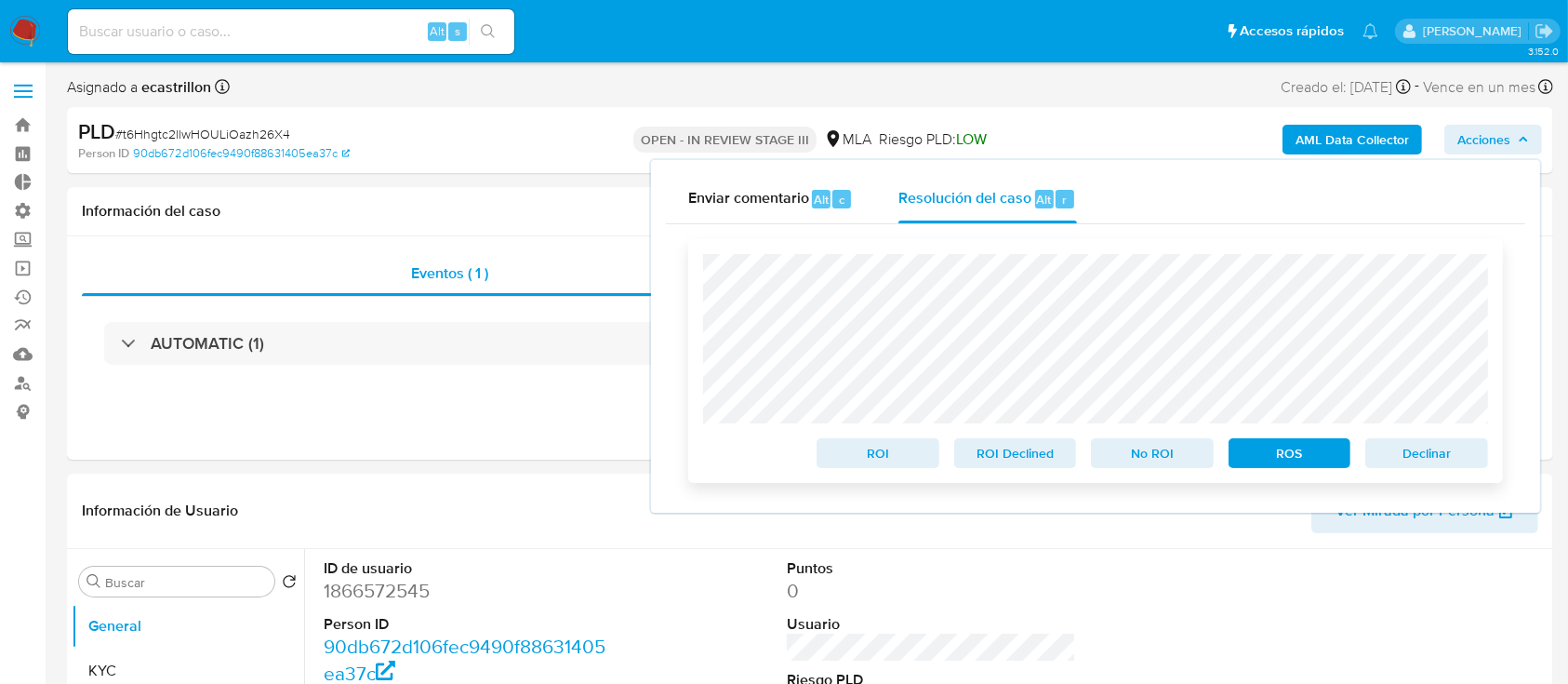
click at [1443, 449] on span "Declinar" at bounding box center [1427, 453] width 97 height 26
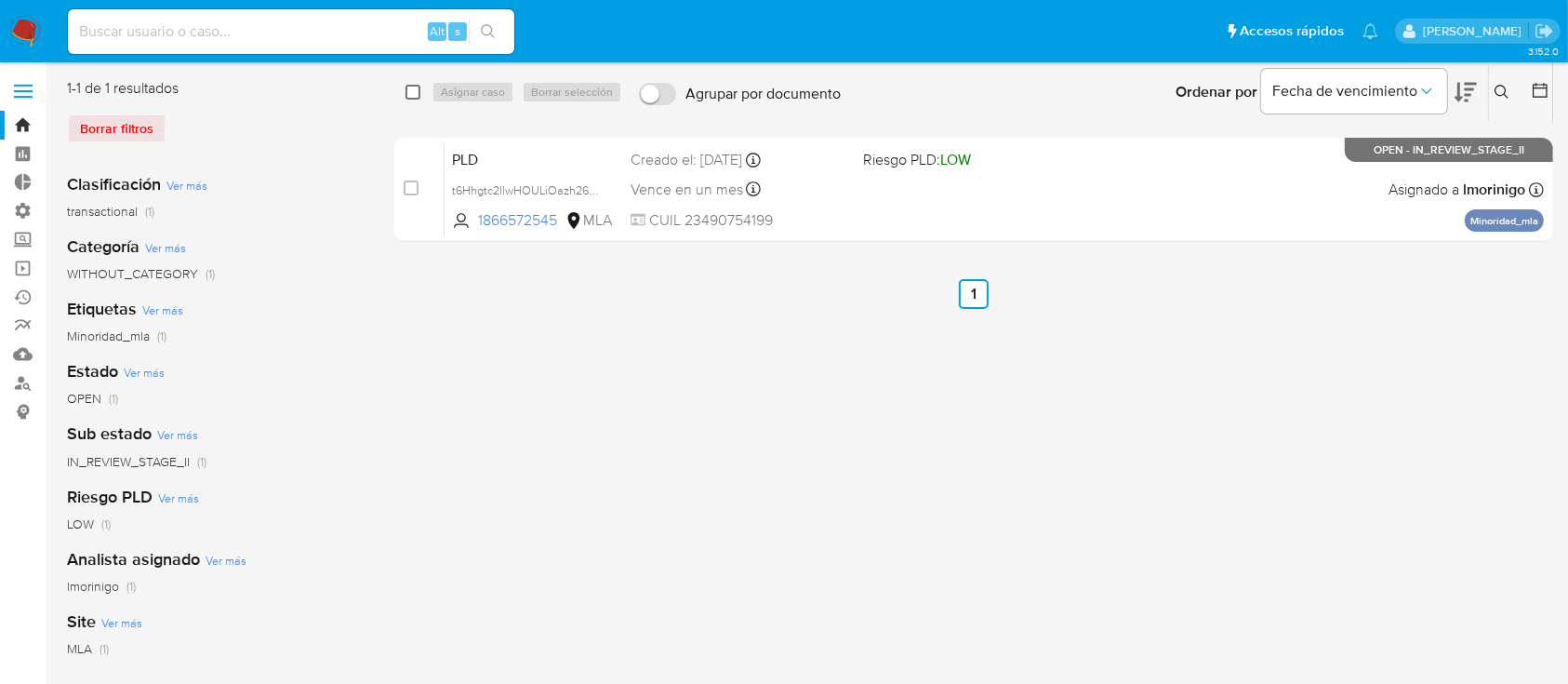
click at [411, 91] on input "checkbox" at bounding box center [413, 91] width 15 height 15
checkbox input "true"
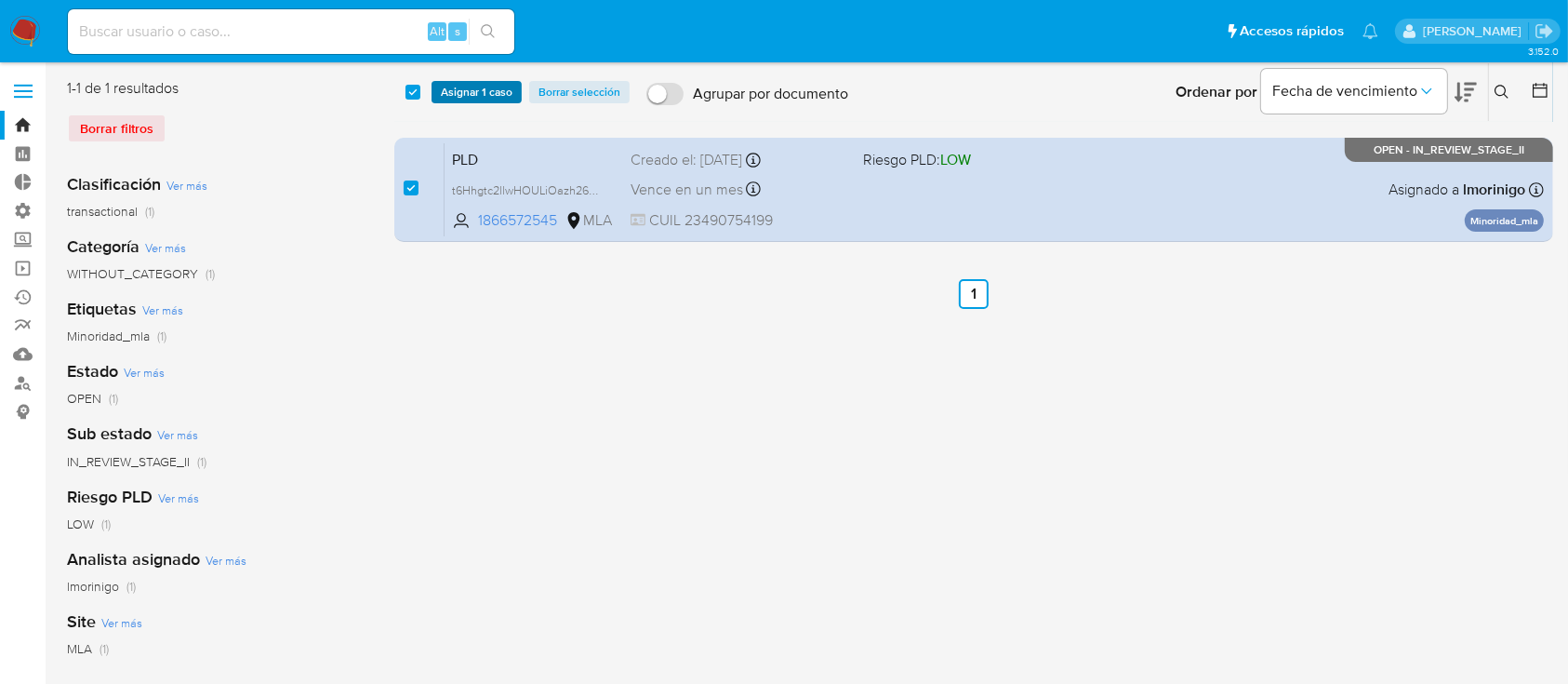
click at [444, 89] on span "Asignar 1 caso" at bounding box center [476, 91] width 72 height 19
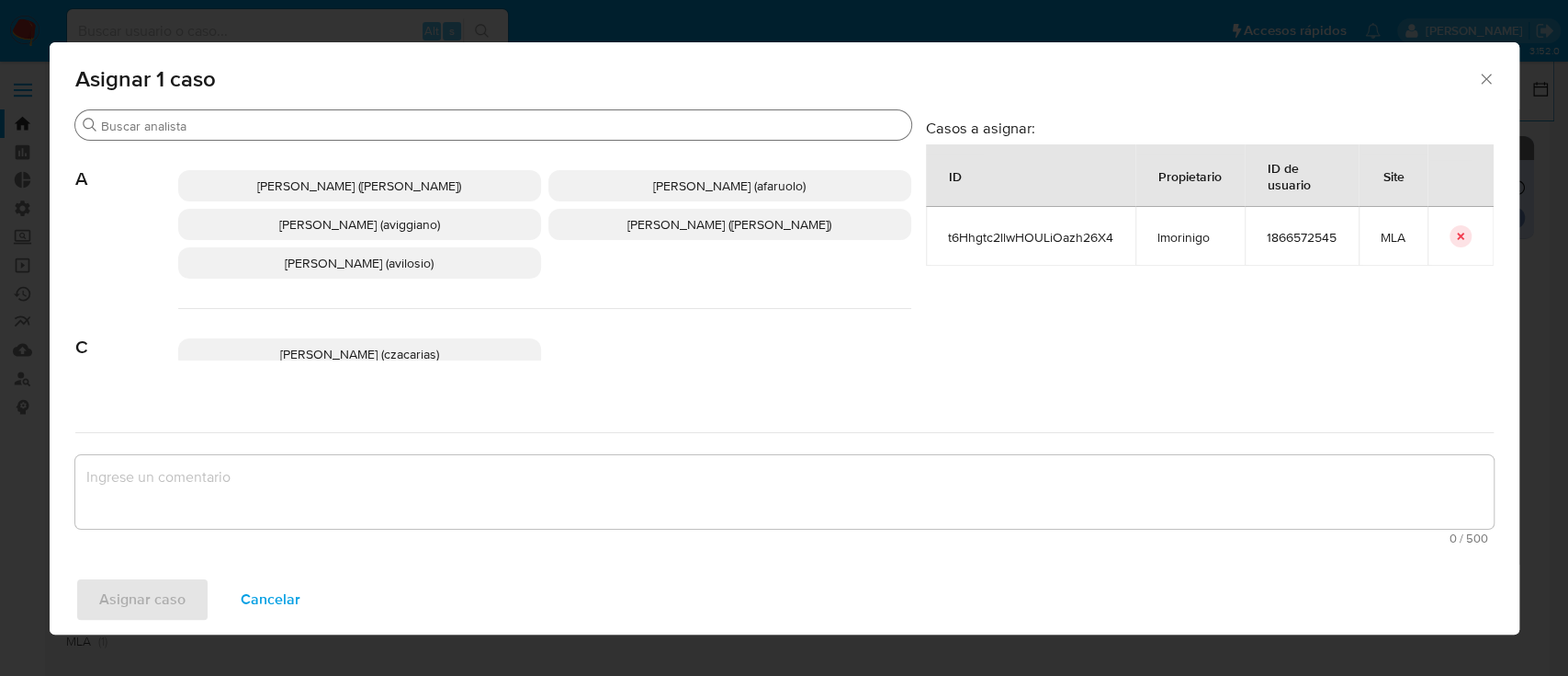
click at [425, 117] on input "Buscar" at bounding box center [502, 125] width 803 height 16
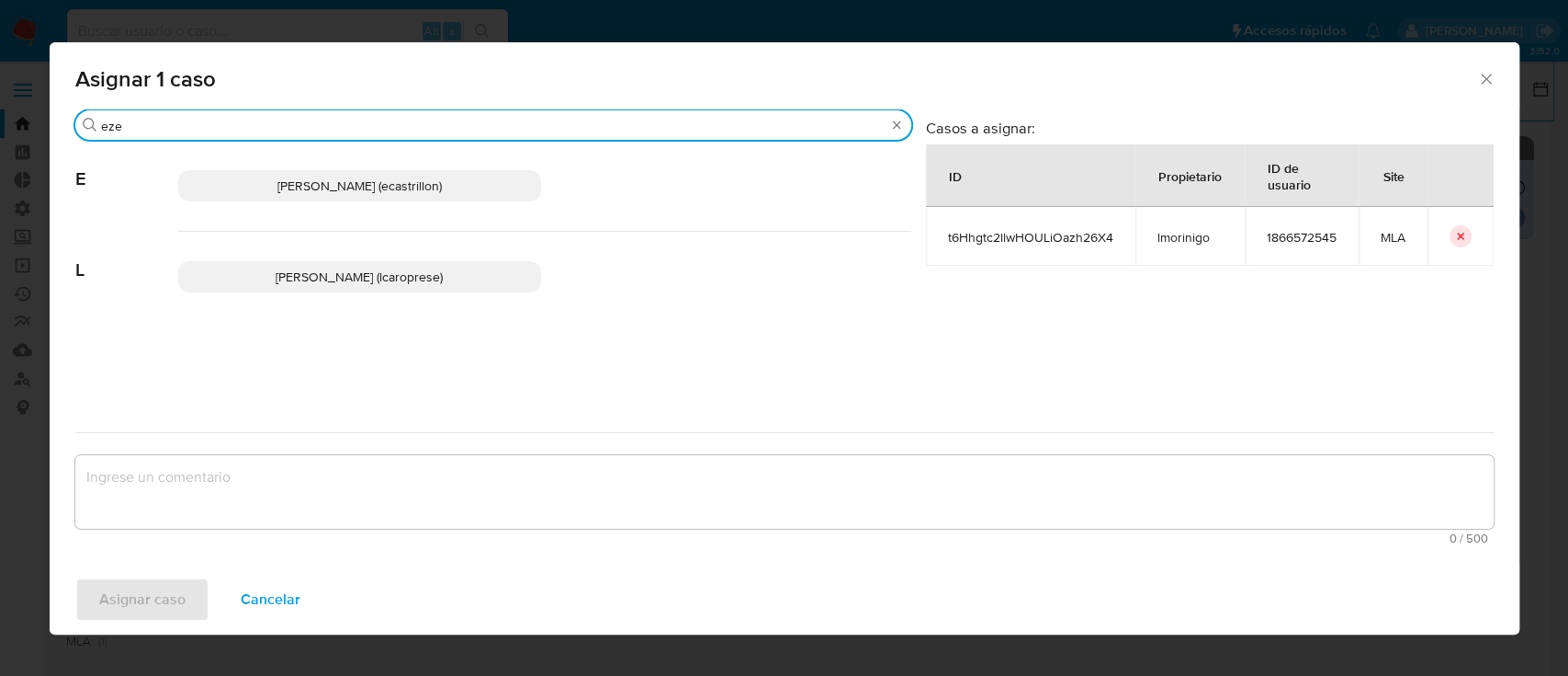
type input "eze"
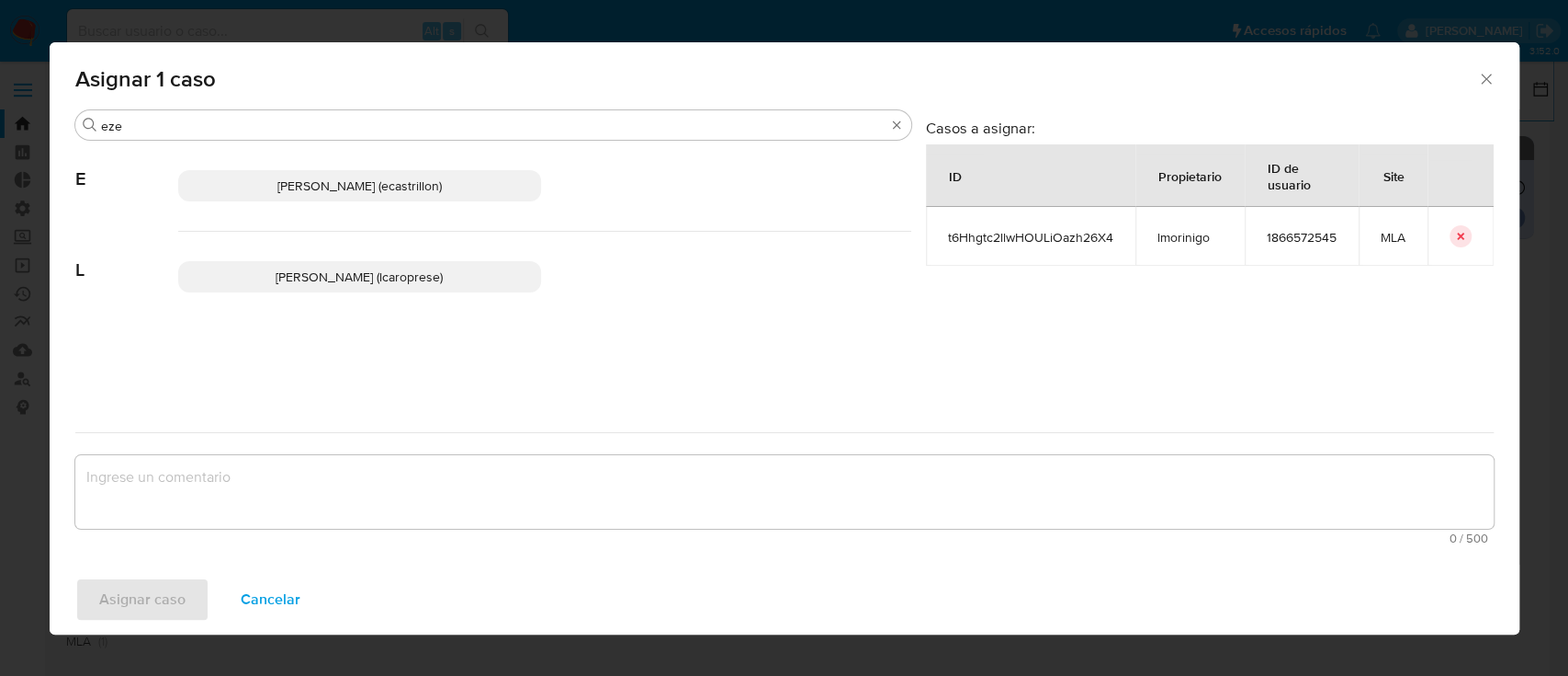
click at [397, 180] on span "[PERSON_NAME] (ecastrillon)" at bounding box center [360, 185] width 165 height 18
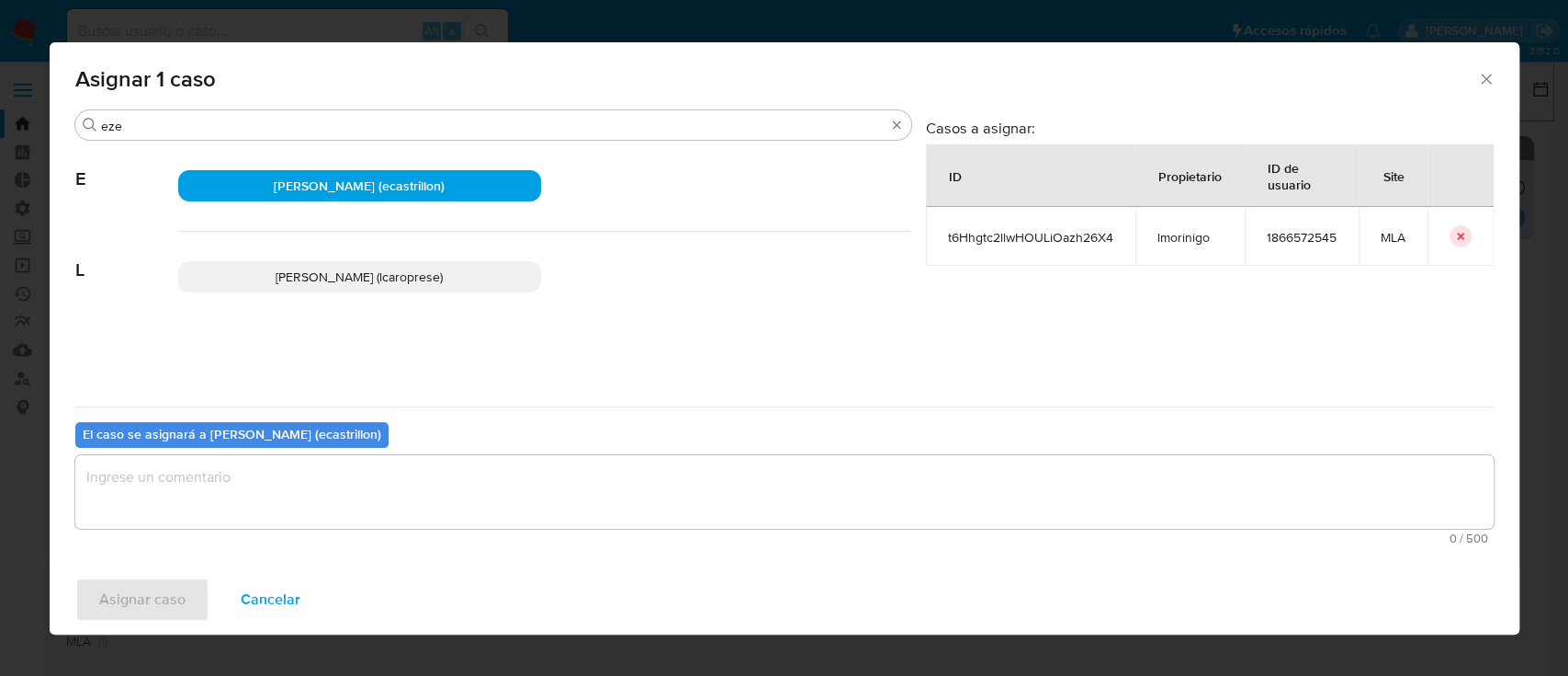
click at [336, 486] on textarea "assign-modal" at bounding box center [784, 492] width 1418 height 74
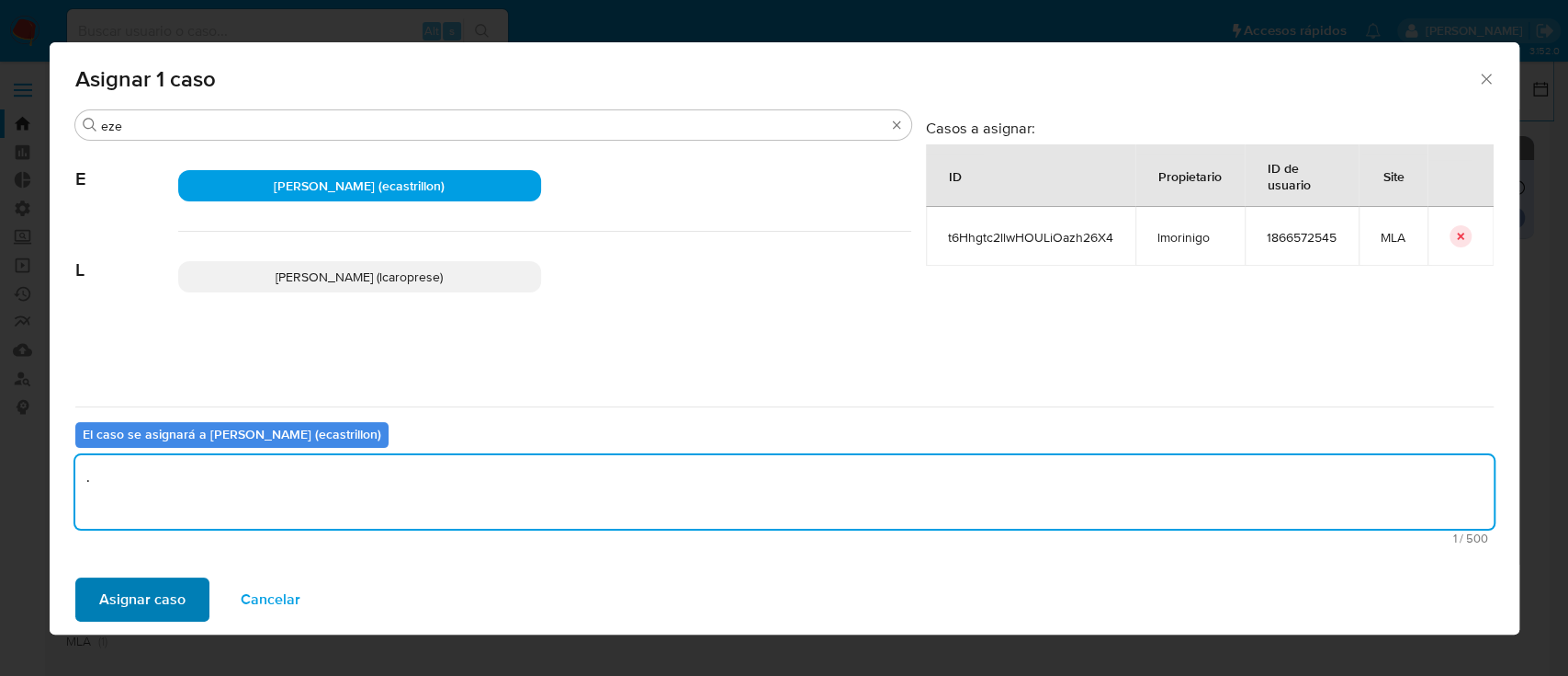
type textarea "."
click at [169, 586] on span "Asignar caso" at bounding box center [142, 599] width 86 height 41
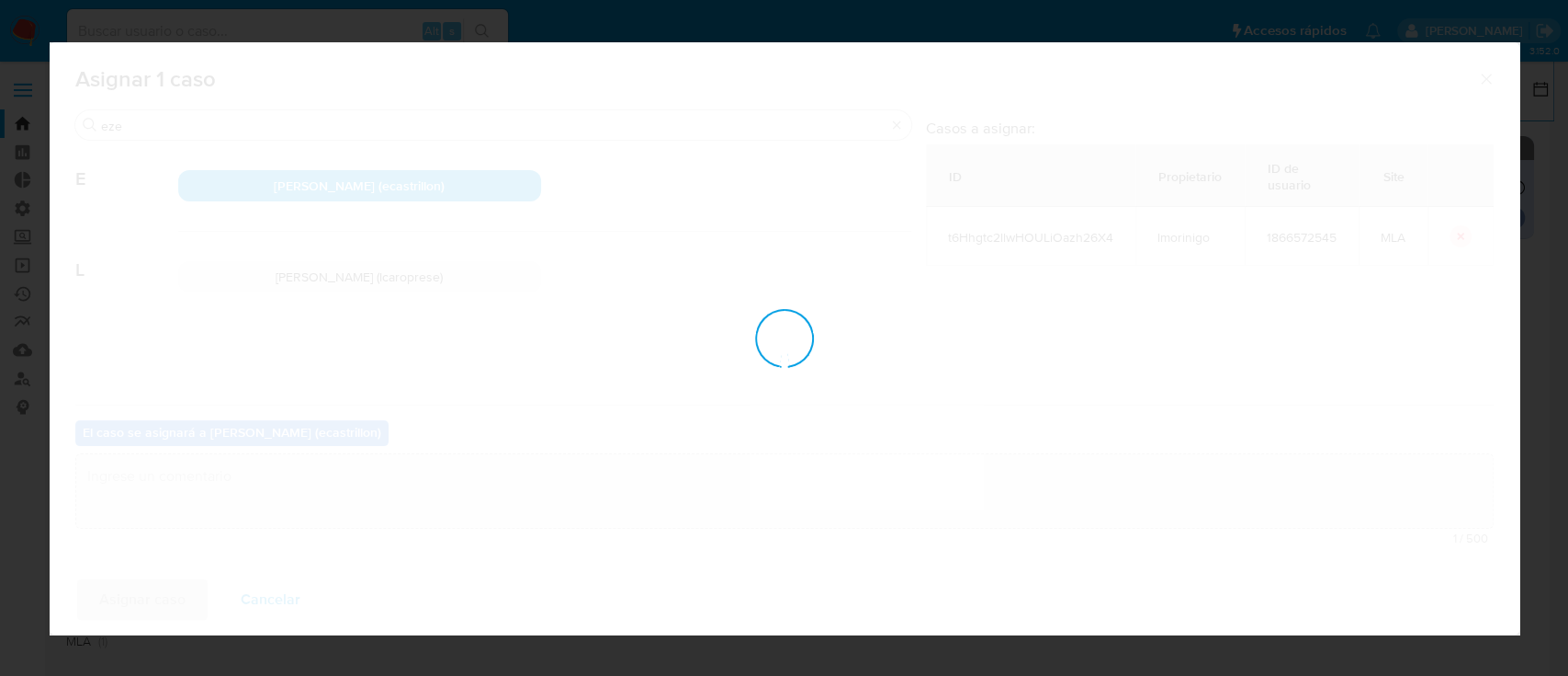
checkbox input "false"
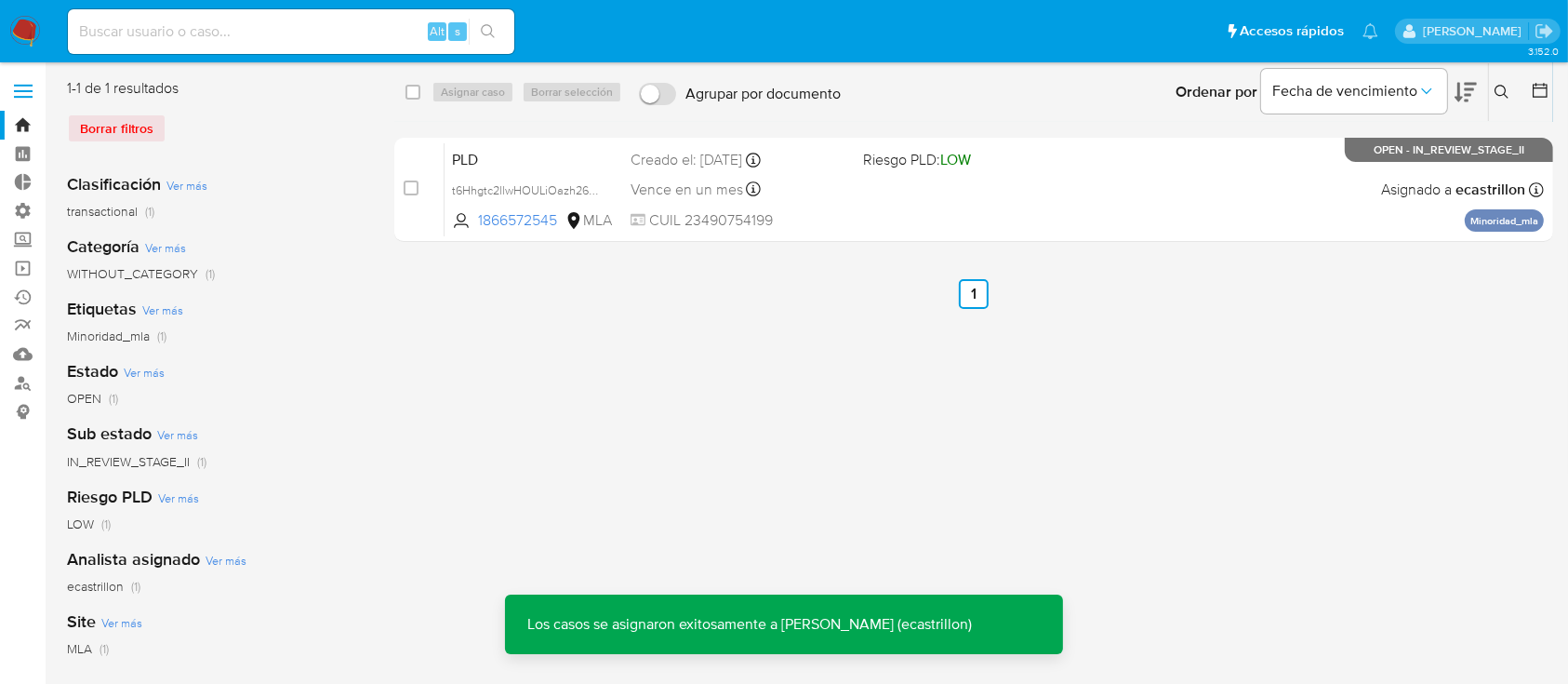
click at [1204, 198] on div "PLD t6Hhgtc2llwHOULiOazh26X4 1866572545 MLA Riesgo PLD: LOW Creado el: [DATE] C…" at bounding box center [995, 189] width 1100 height 94
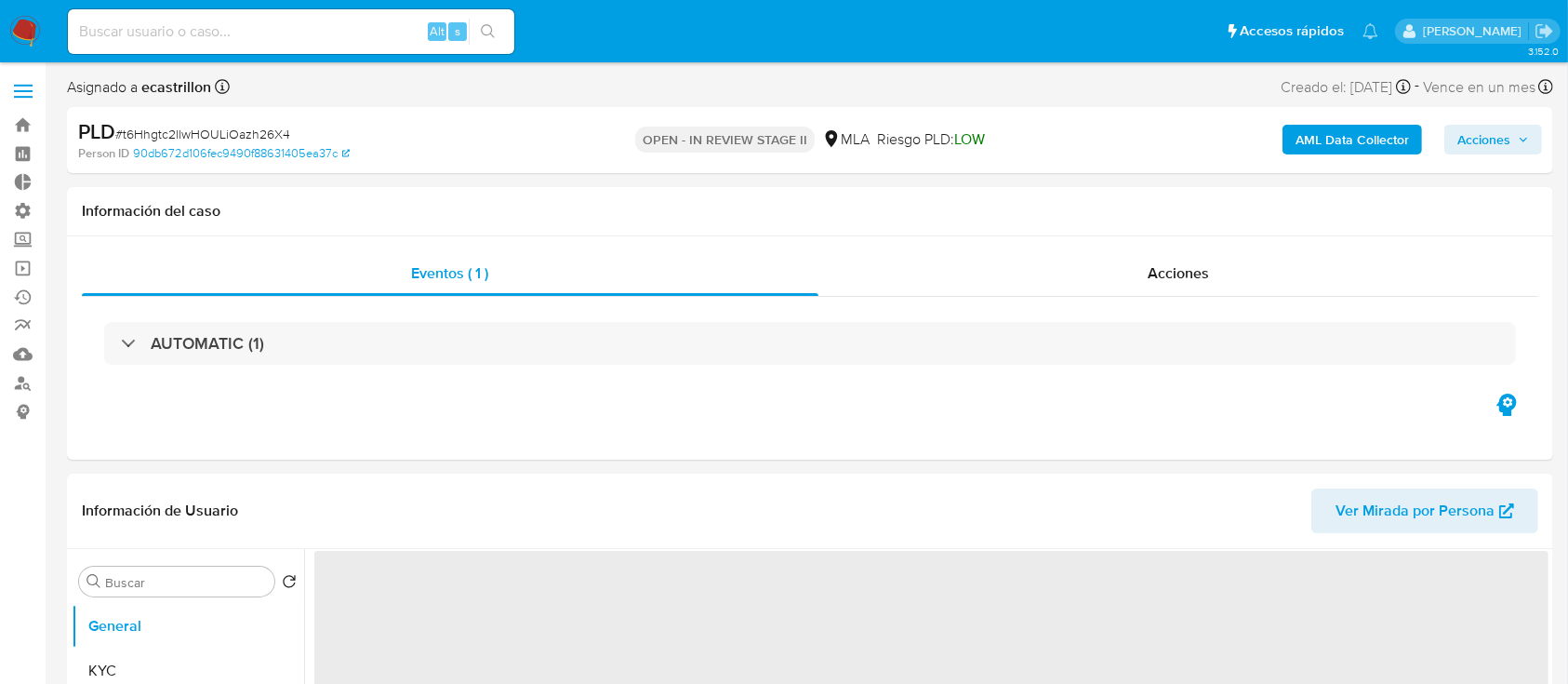
select select "10"
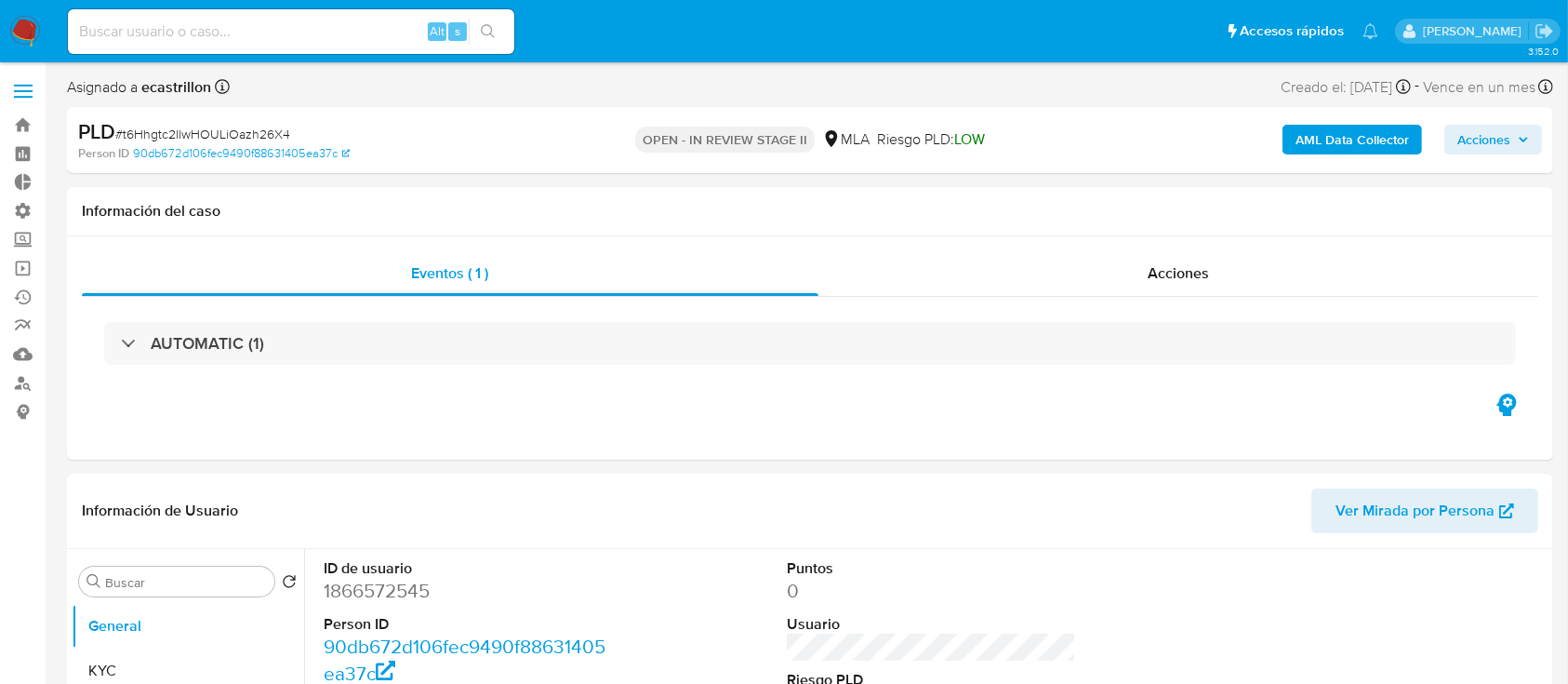
click at [1489, 140] on span "Acciones" at bounding box center [1484, 139] width 53 height 29
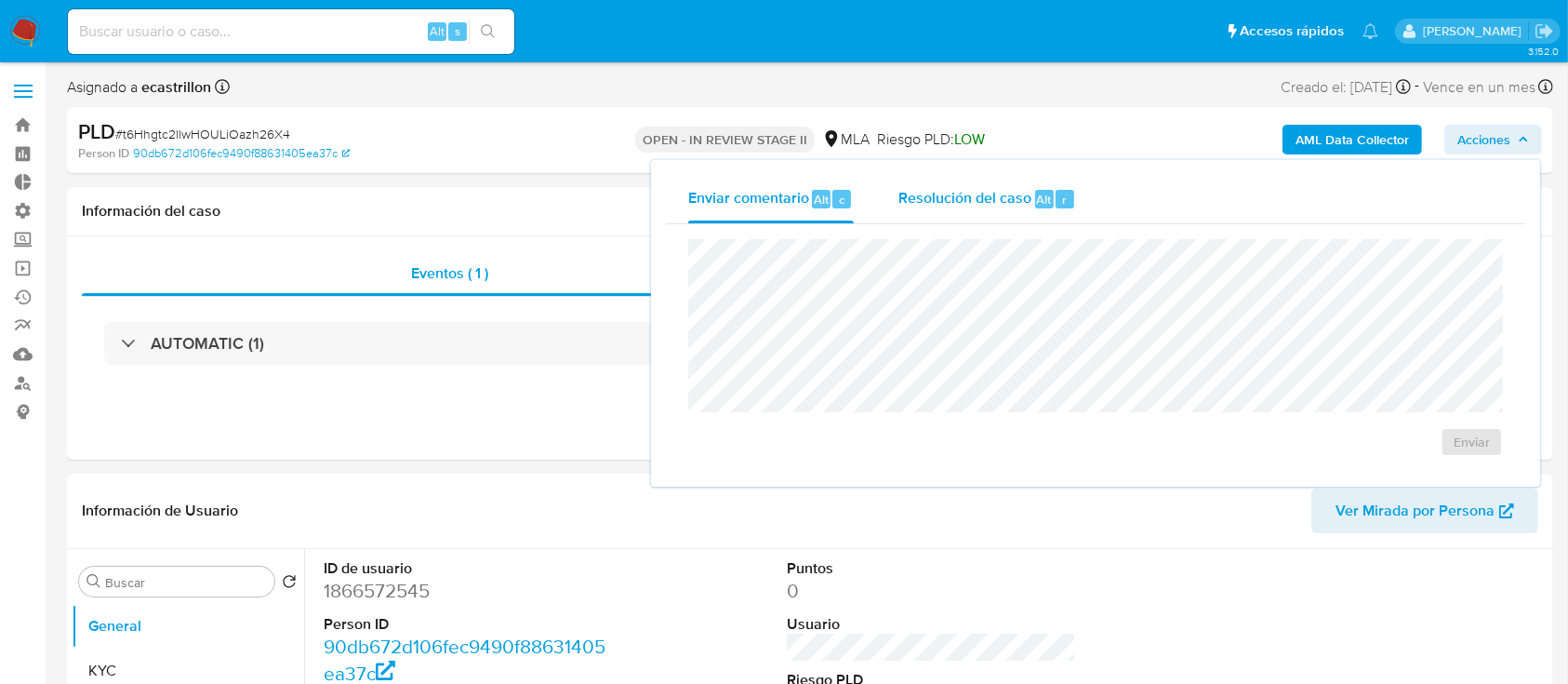
click at [1027, 188] on span "Resolución del caso" at bounding box center [965, 199] width 133 height 22
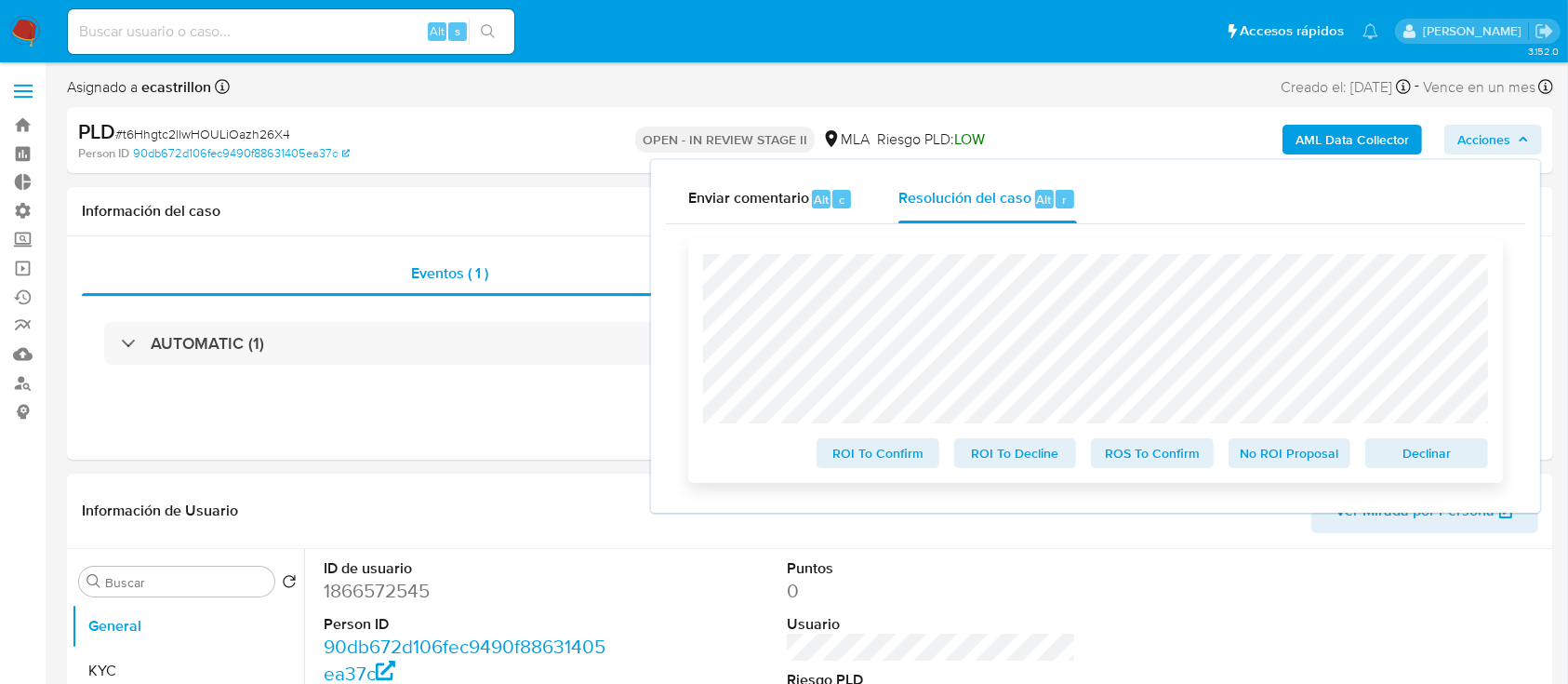
click at [1467, 455] on span "Declinar" at bounding box center [1427, 453] width 97 height 26
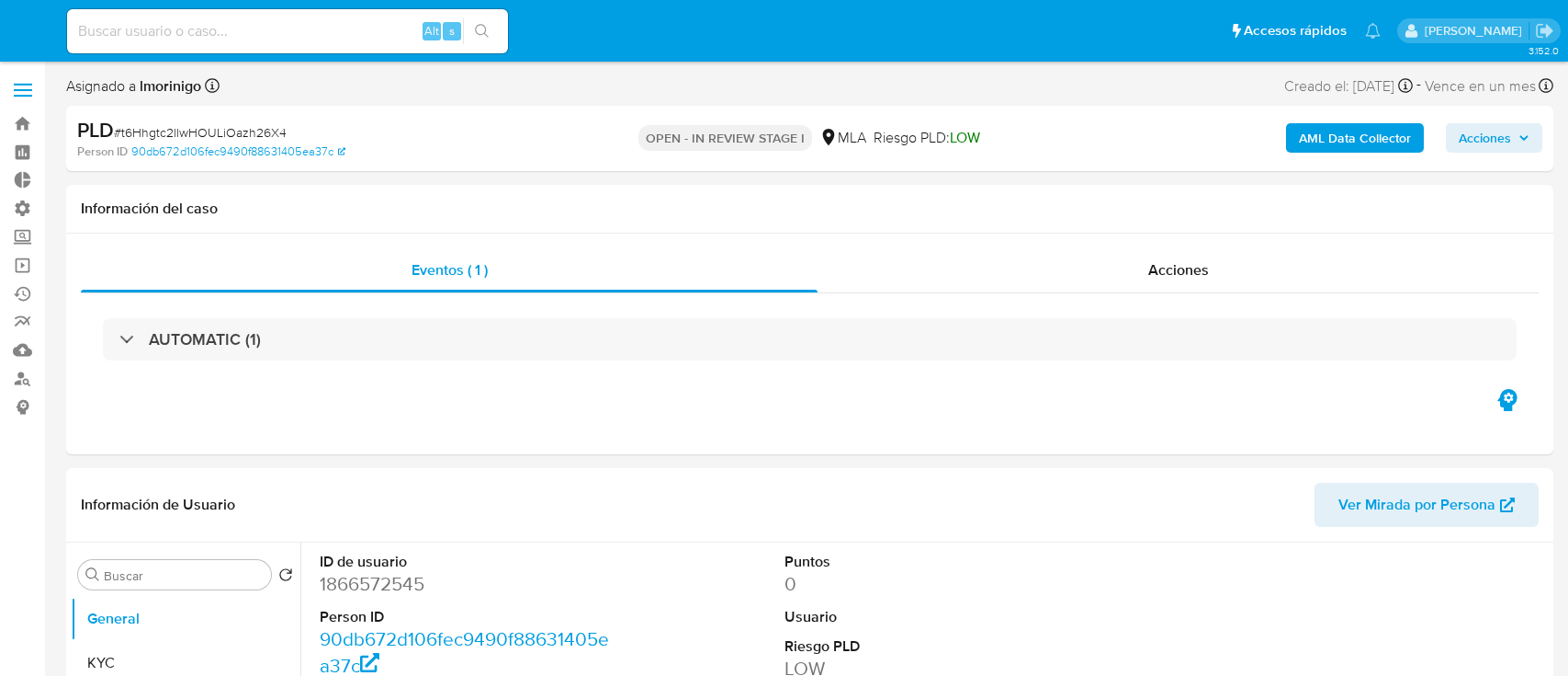
select select "10"
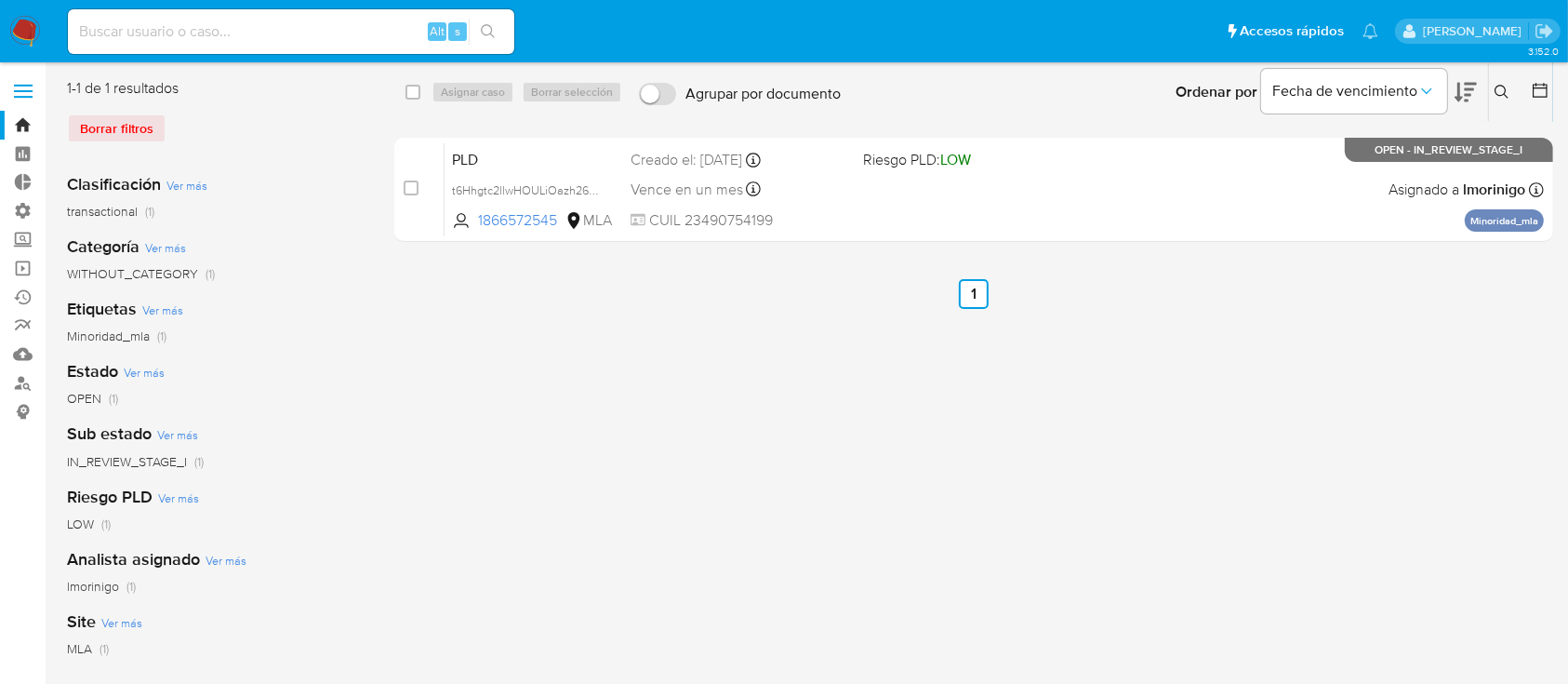
click at [1507, 92] on icon at bounding box center [1501, 91] width 15 height 15
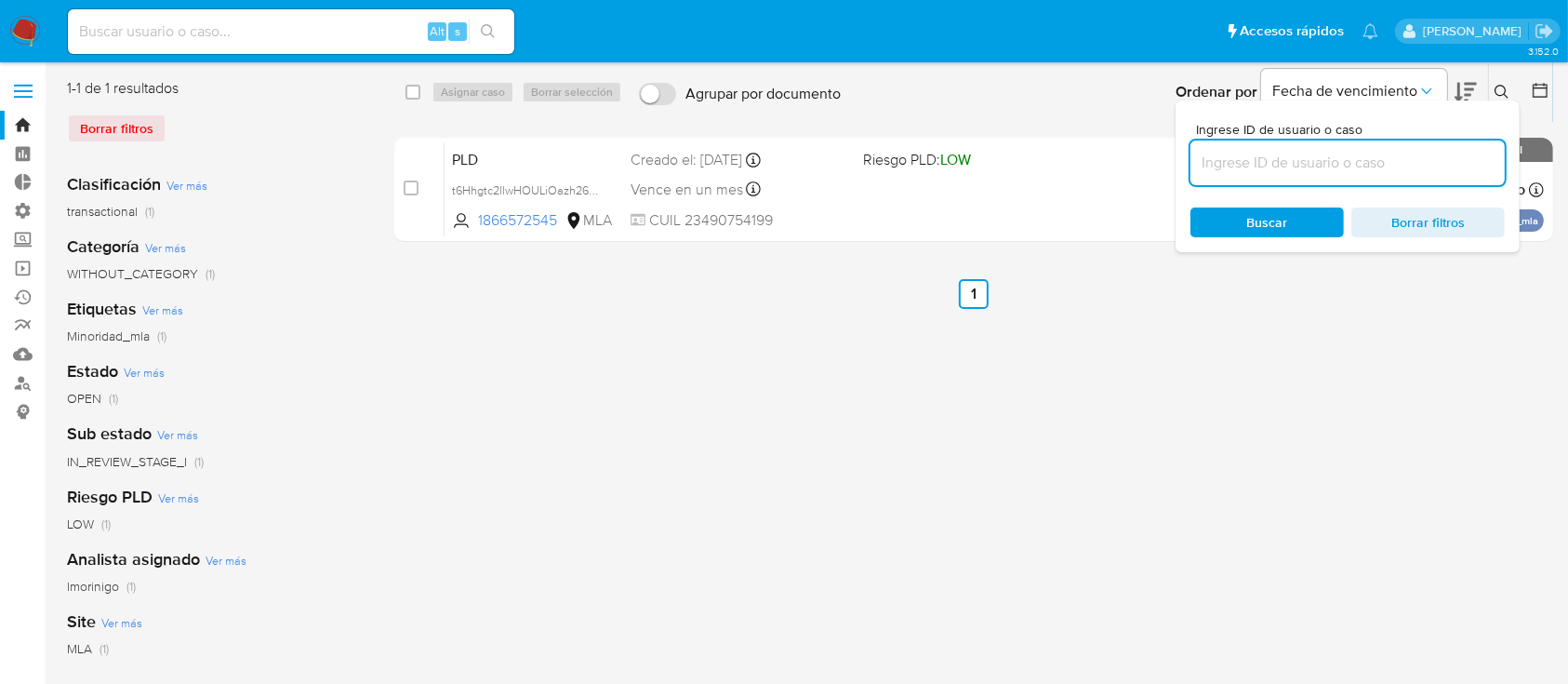
click at [1393, 162] on input at bounding box center [1348, 163] width 315 height 24
type input "1562547934"
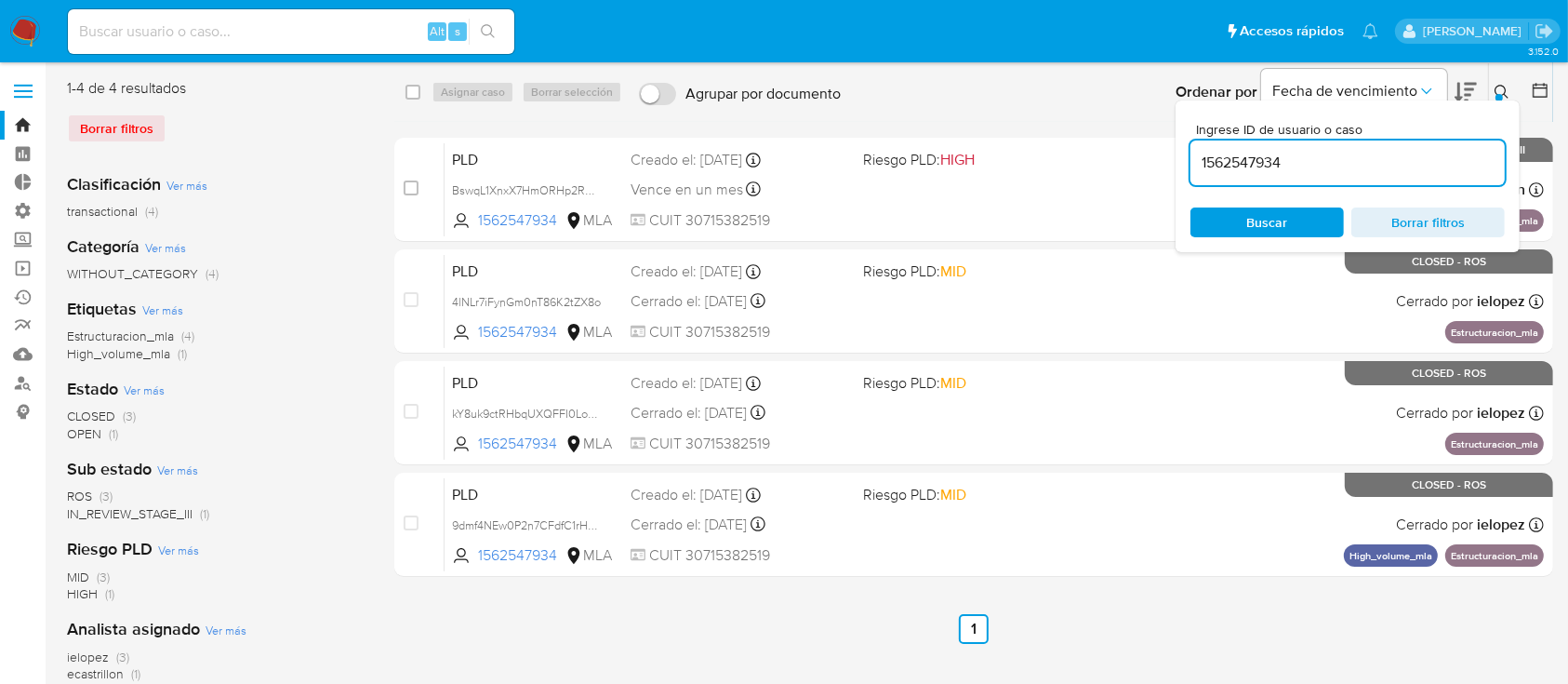
click at [1496, 82] on button at bounding box center [1504, 92] width 30 height 23
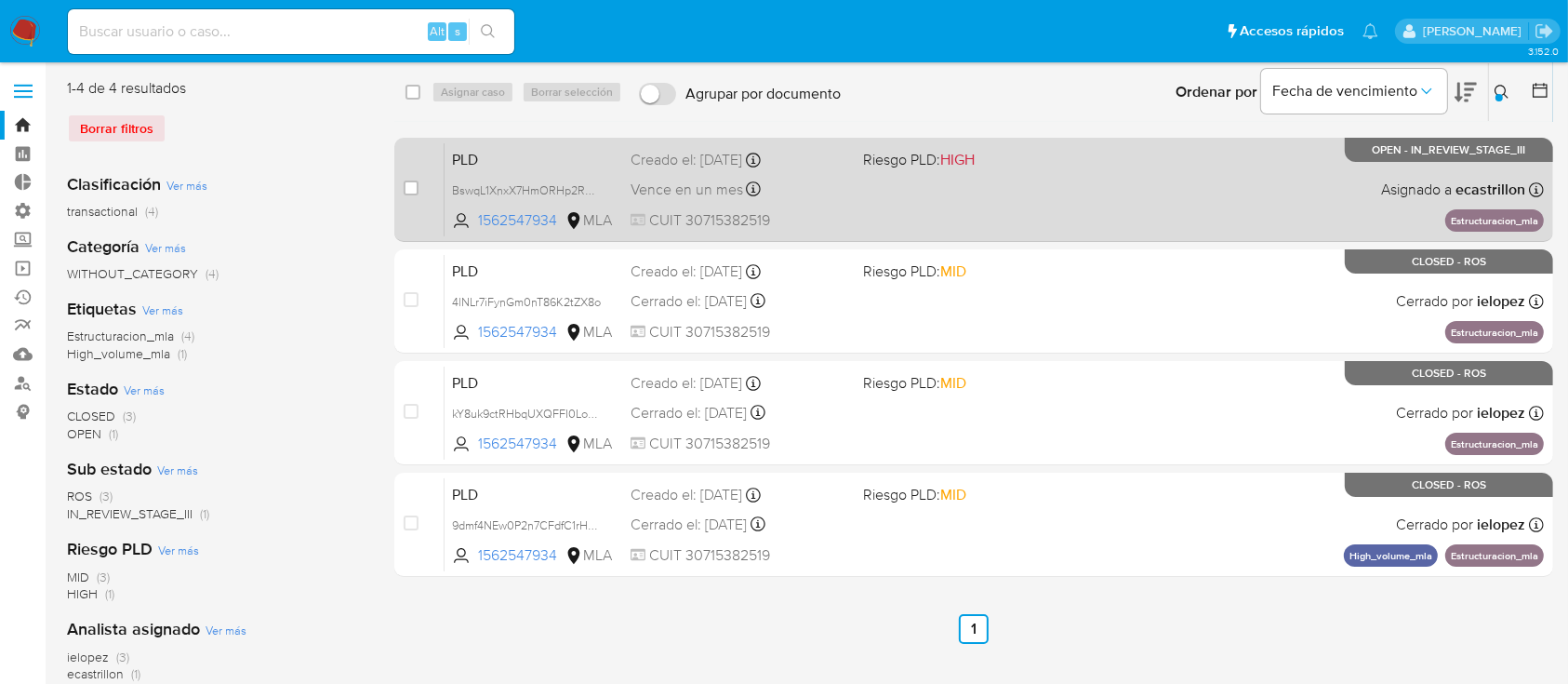
click at [1112, 230] on div "PLD BswqL1XnxX7HmORHp2RGQptH 1562547934 MLA Riesgo PLD: HIGH Creado el: 12/06/2…" at bounding box center [995, 189] width 1100 height 94
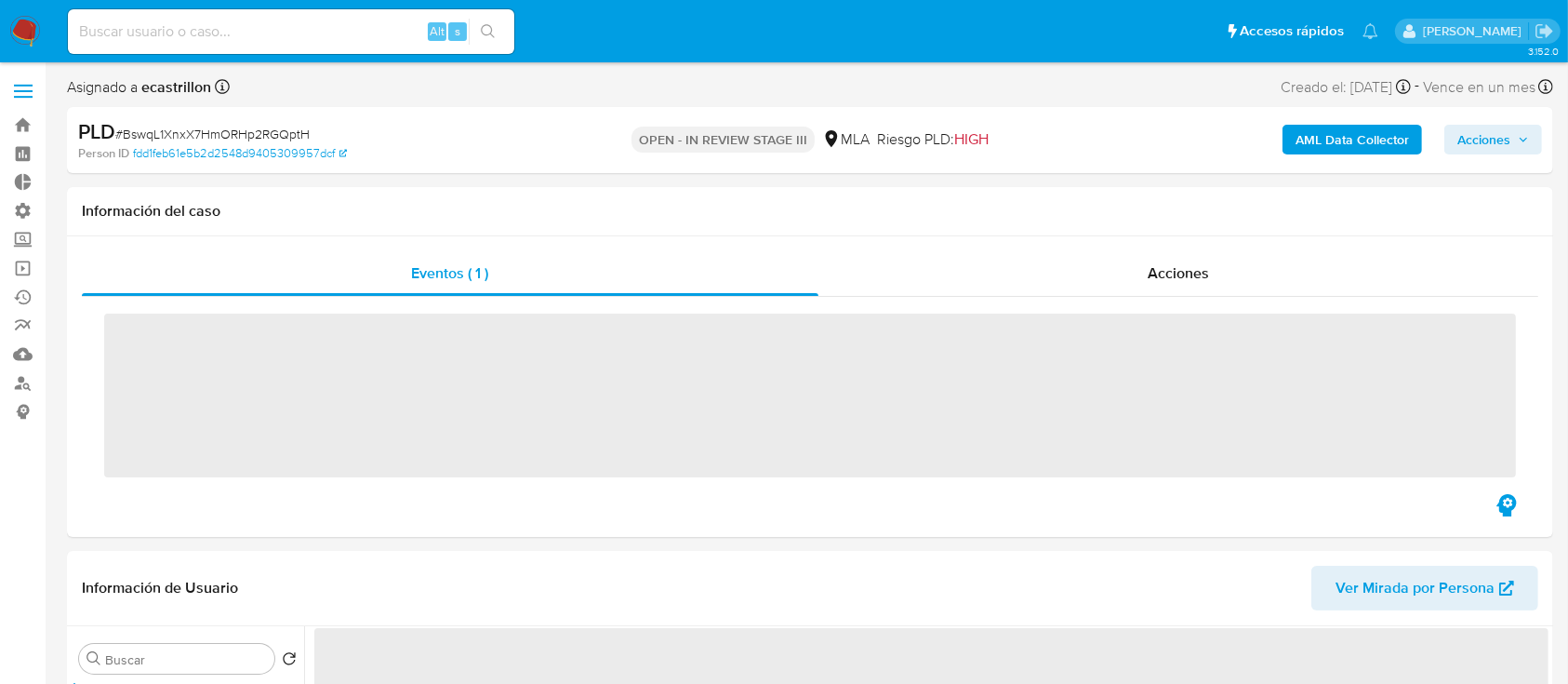
click at [1494, 135] on span "Acciones" at bounding box center [1484, 139] width 53 height 29
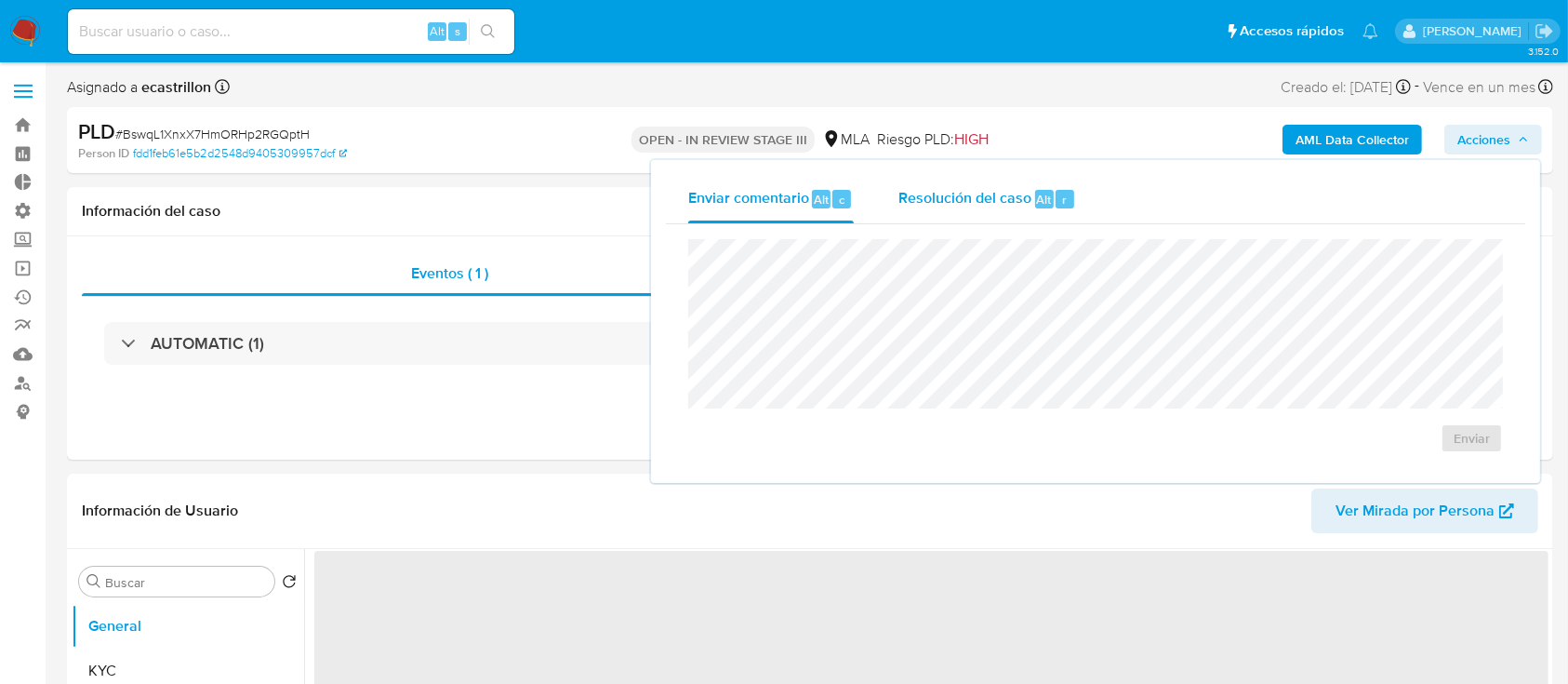
click at [1044, 201] on span "Alt" at bounding box center [1044, 200] width 15 height 18
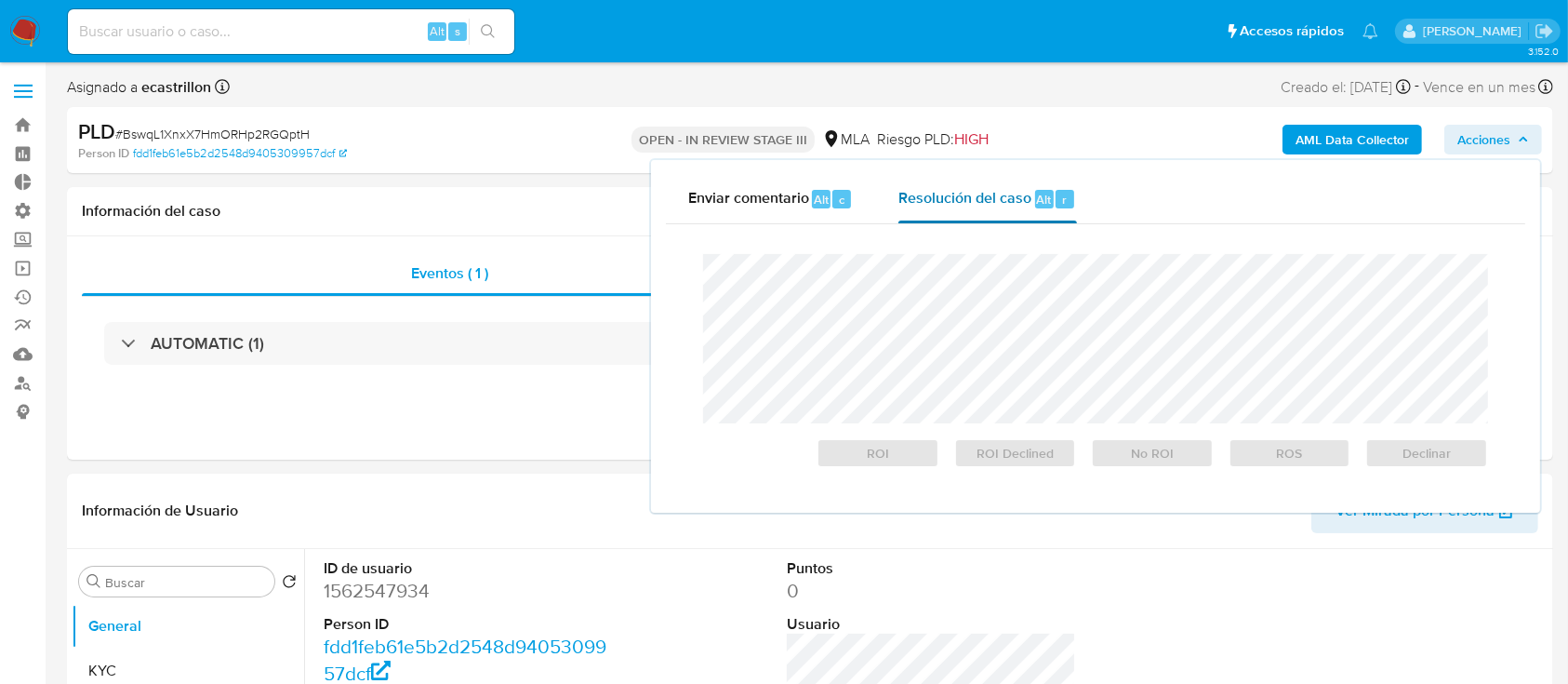
select select "10"
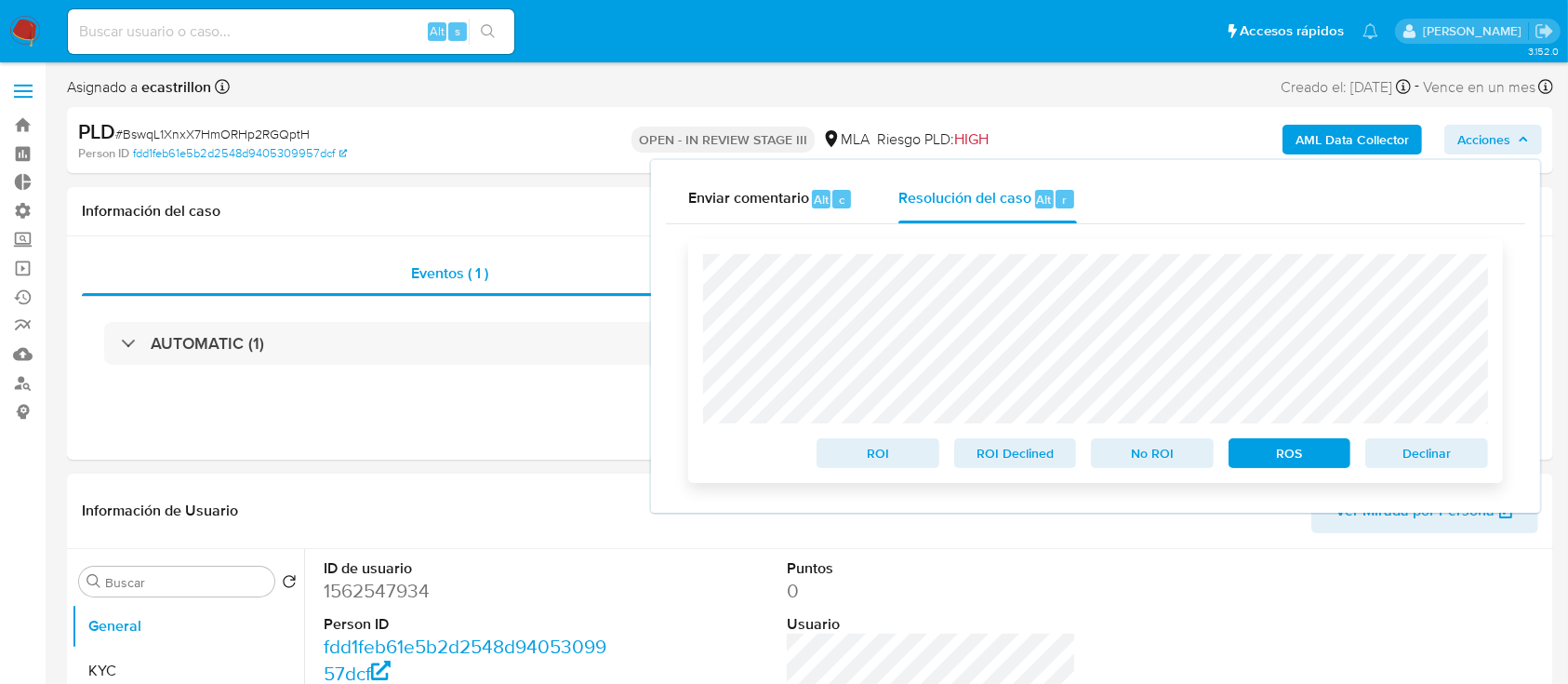
click at [1461, 449] on span "Declinar" at bounding box center [1427, 453] width 97 height 26
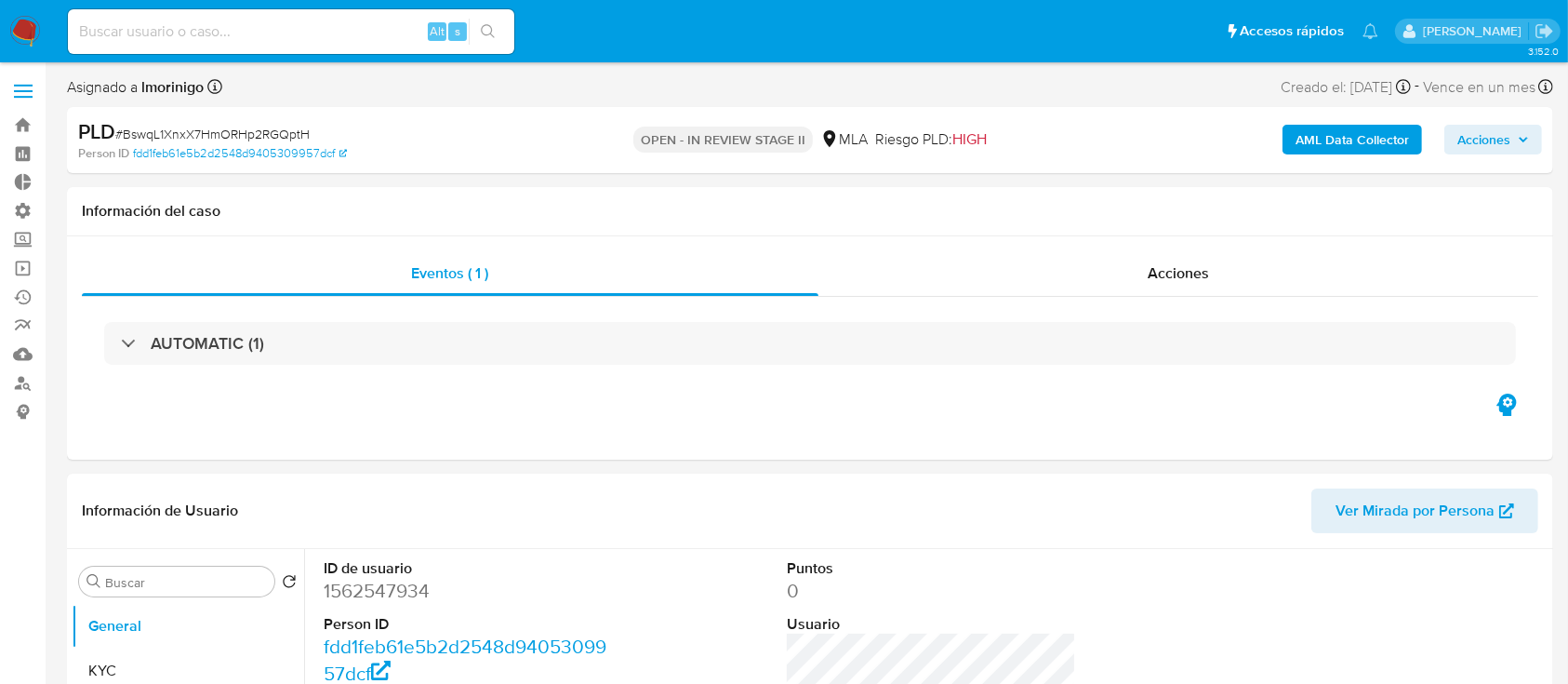
select select "10"
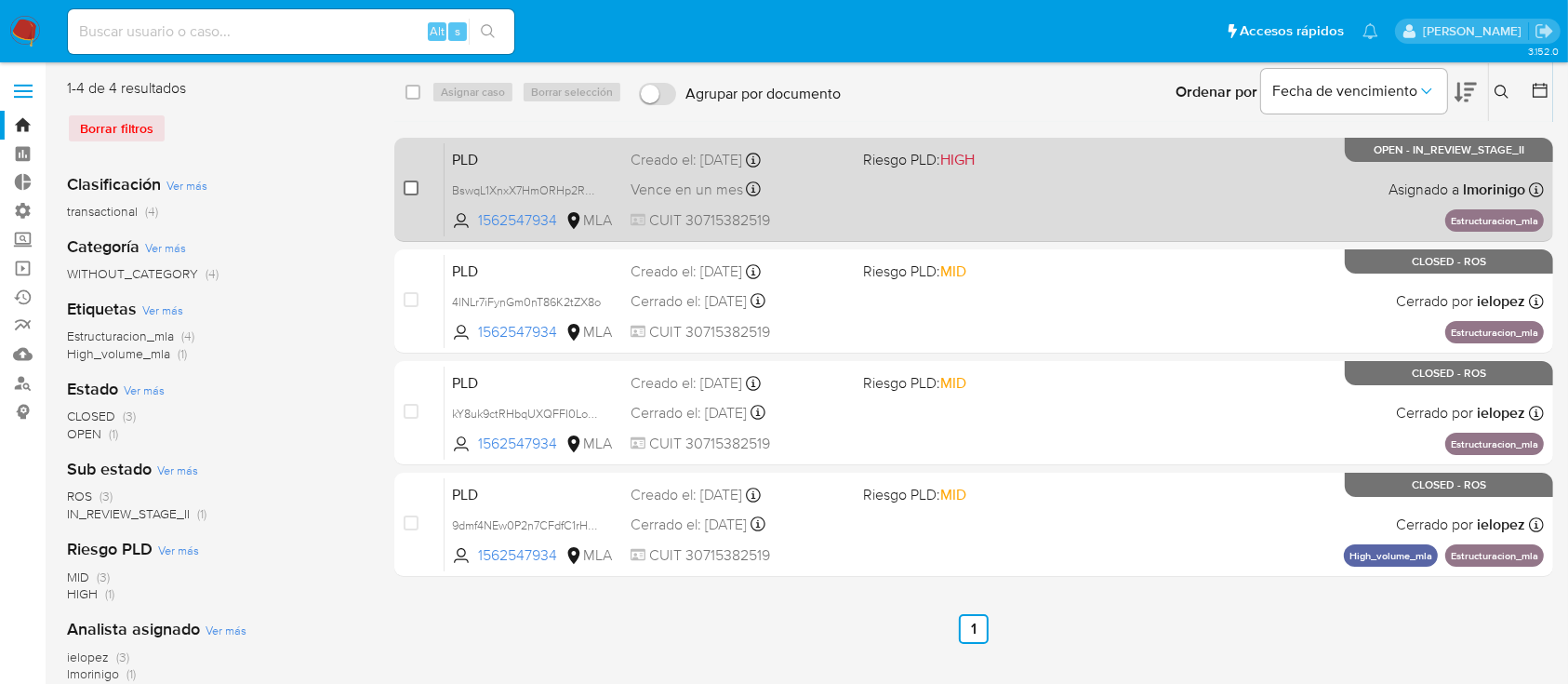
click at [404, 186] on input "checkbox" at bounding box center [411, 187] width 15 height 15
checkbox input "true"
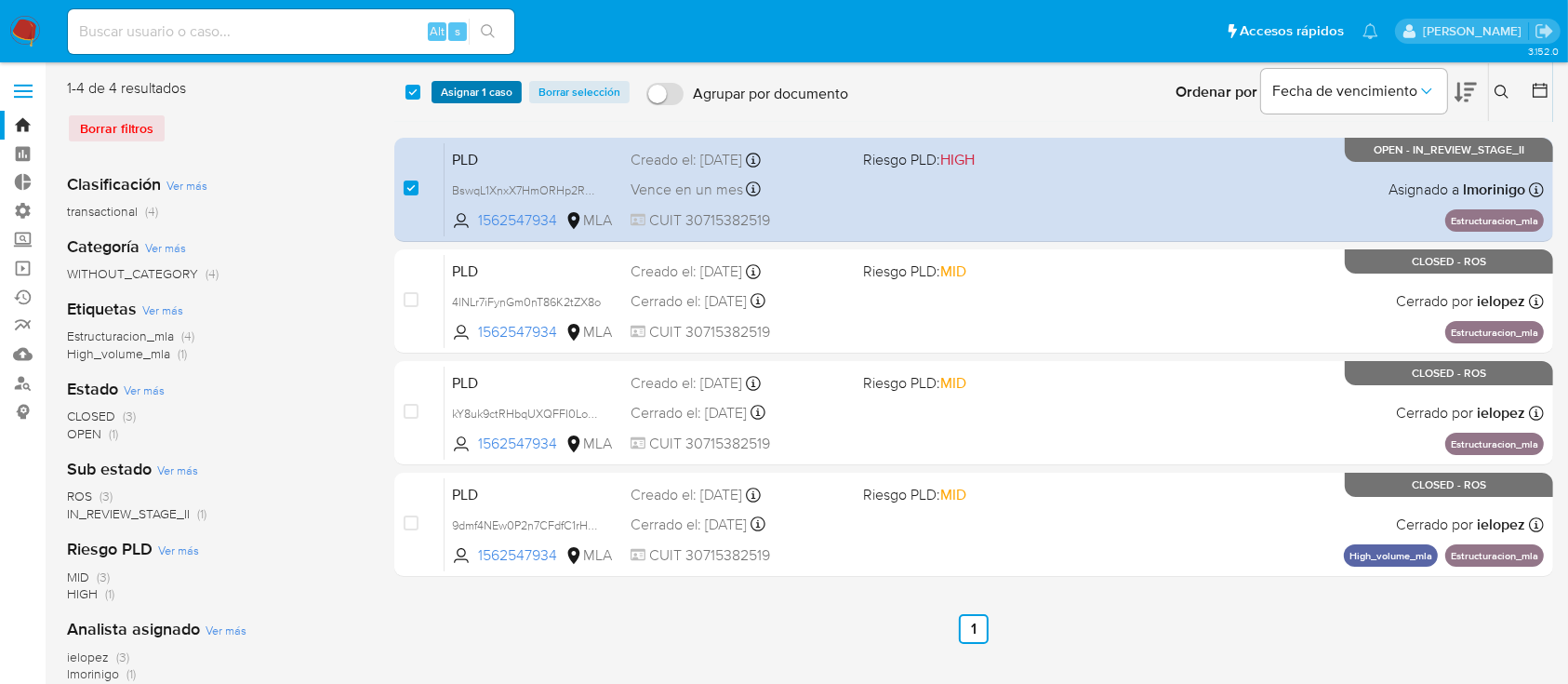
click at [451, 98] on span "Asignar 1 caso" at bounding box center [476, 91] width 72 height 19
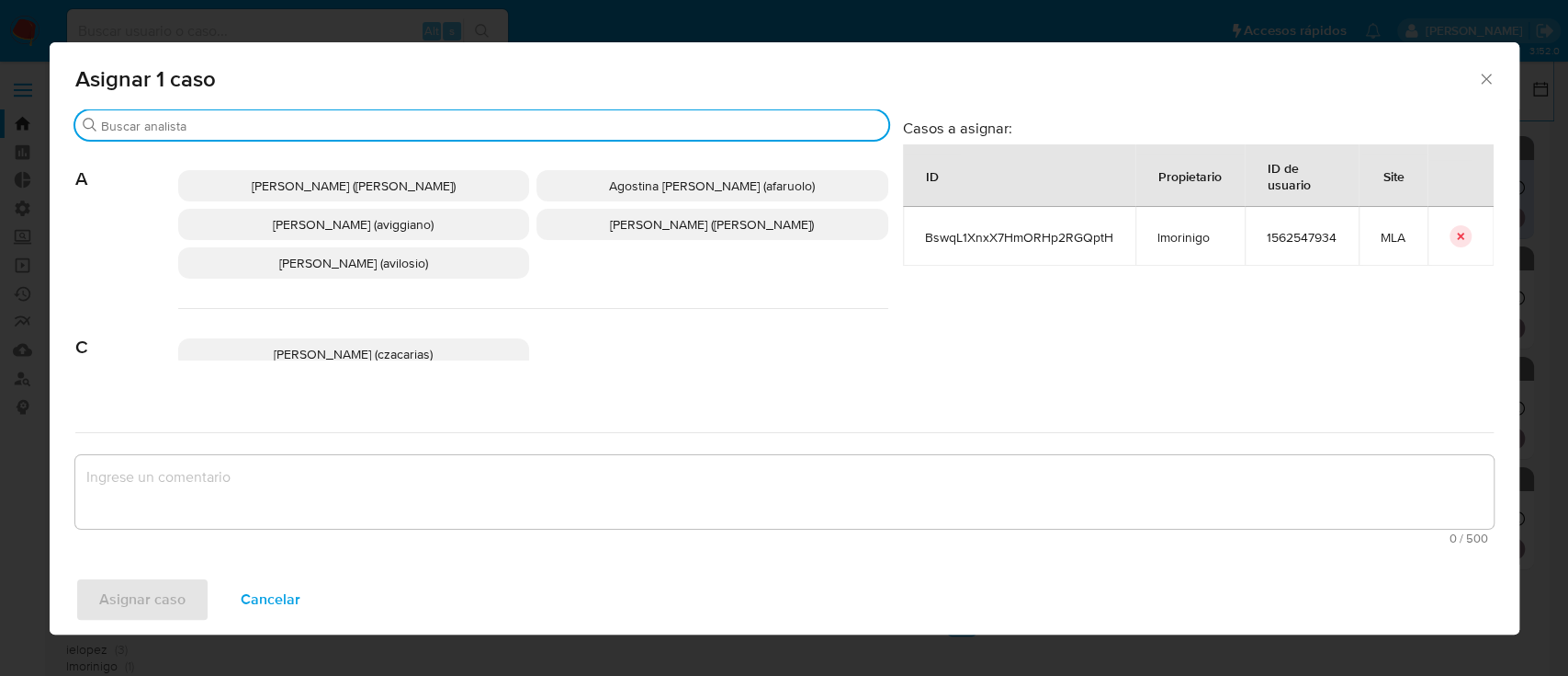
click at [413, 117] on input "Buscar" at bounding box center [491, 125] width 780 height 16
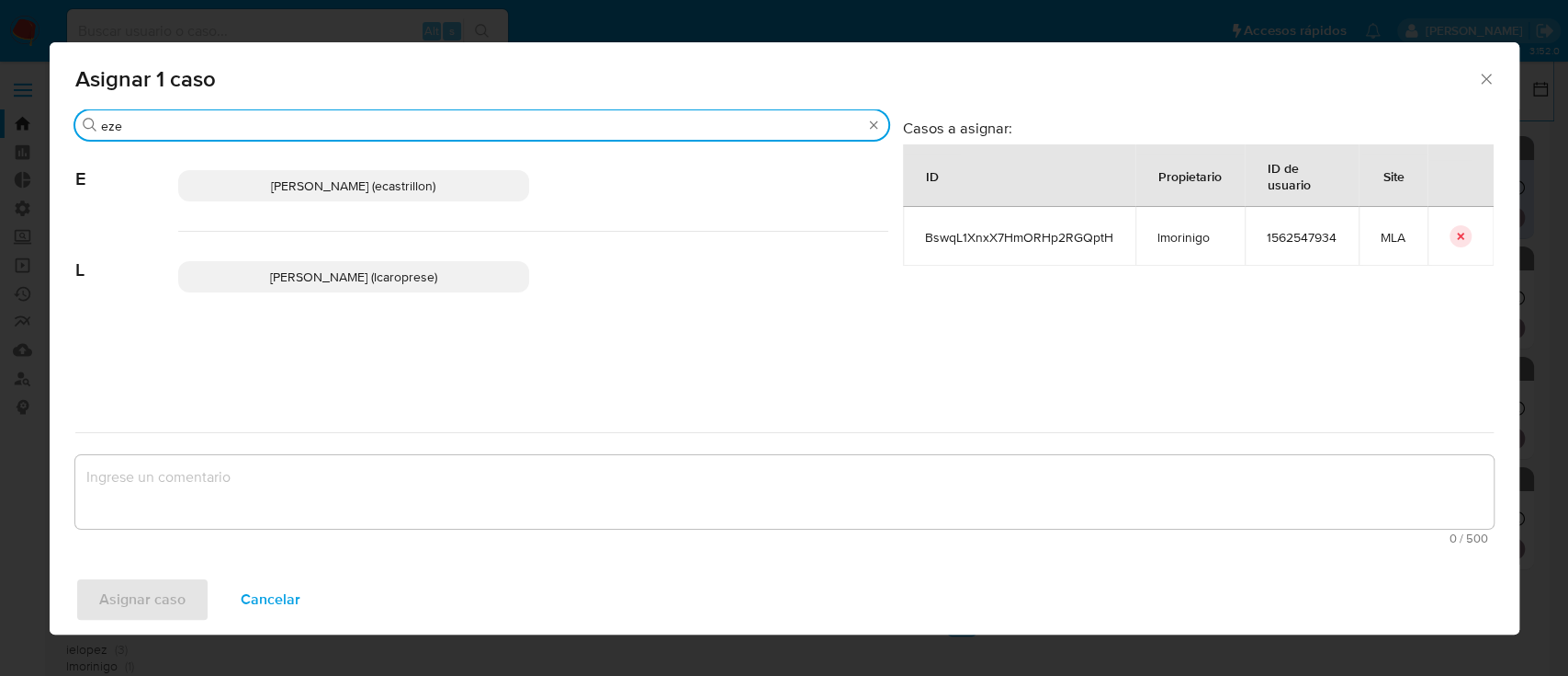
type input "eze"
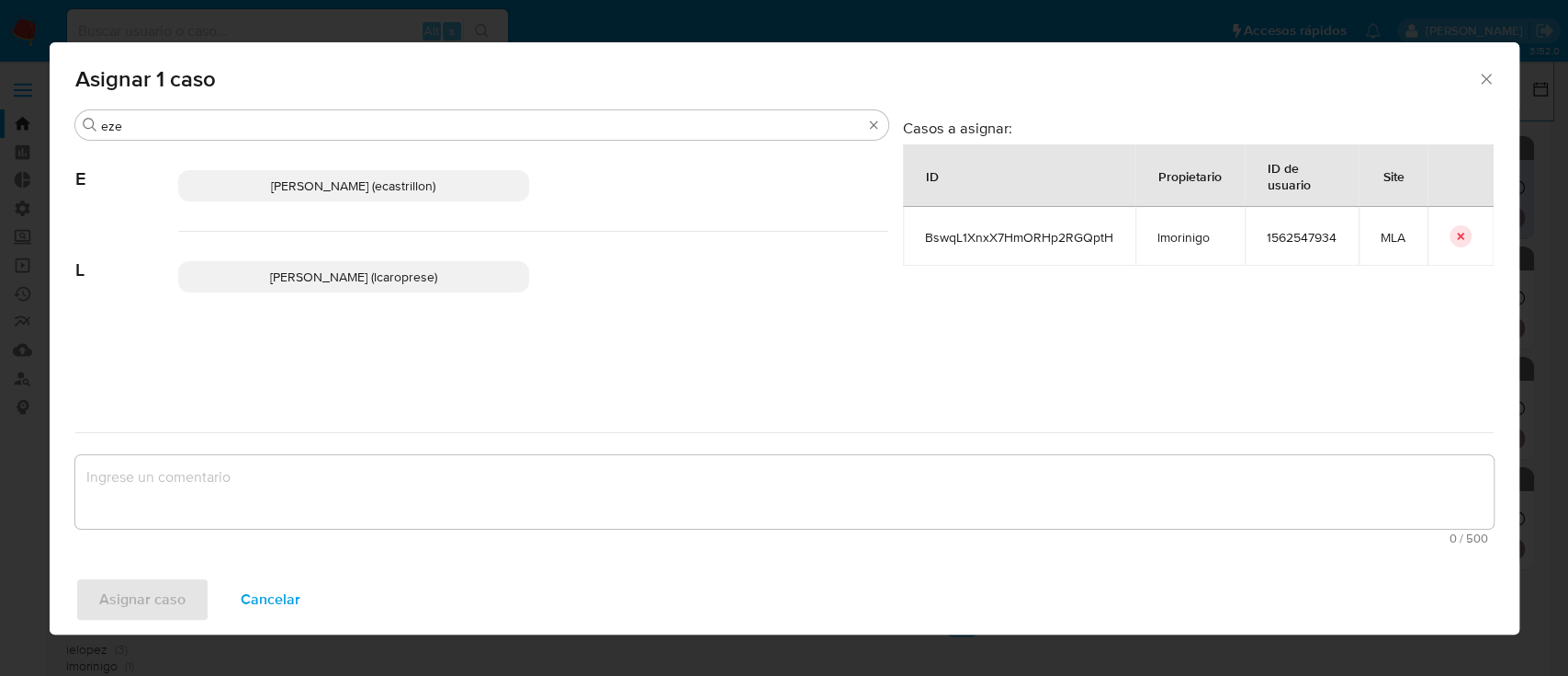
click at [395, 202] on div "Ezequiel Gonzalo Castrillon (ecastrillon)" at bounding box center [533, 186] width 710 height 91
click at [404, 180] on span "Ezequiel Gonzalo Castrillon (ecastrillon)" at bounding box center [353, 185] width 165 height 18
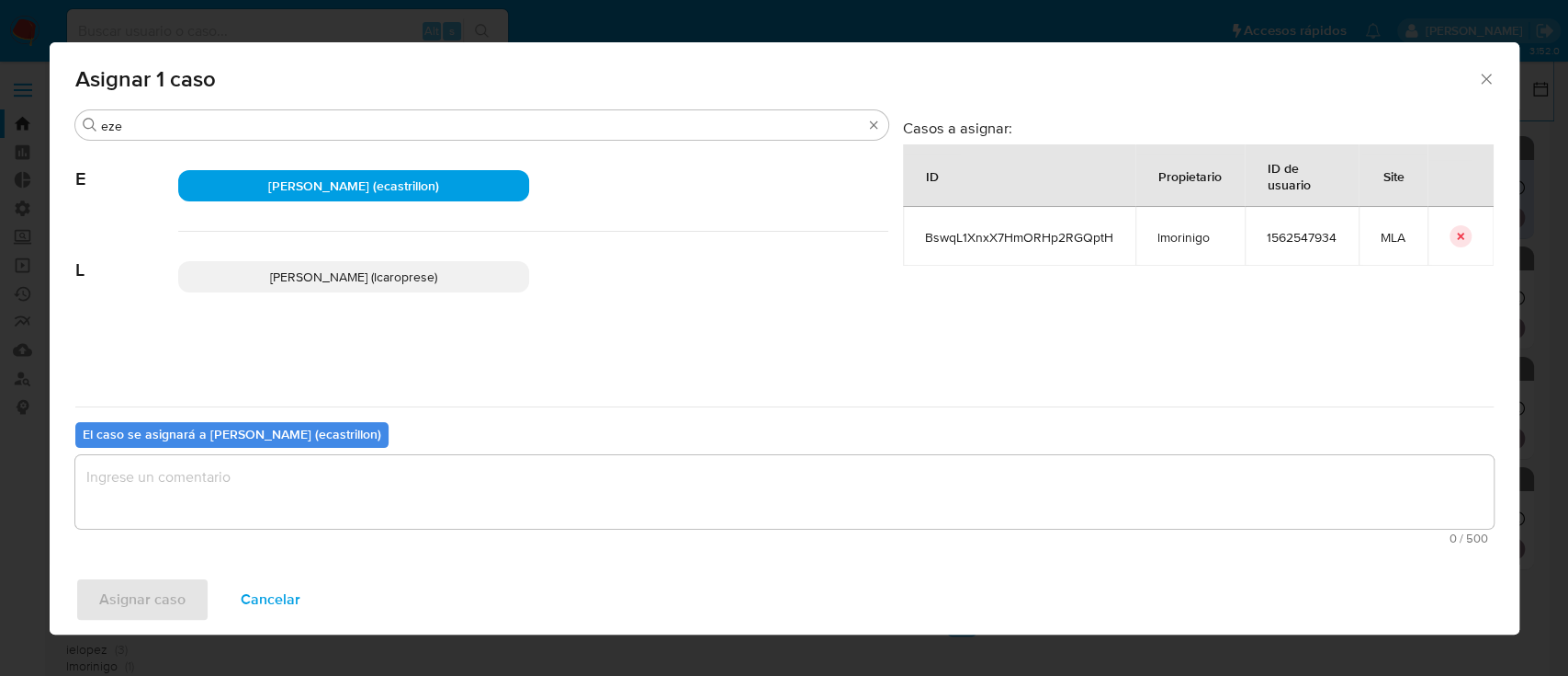
click at [308, 474] on textarea "assign-modal" at bounding box center [784, 492] width 1418 height 74
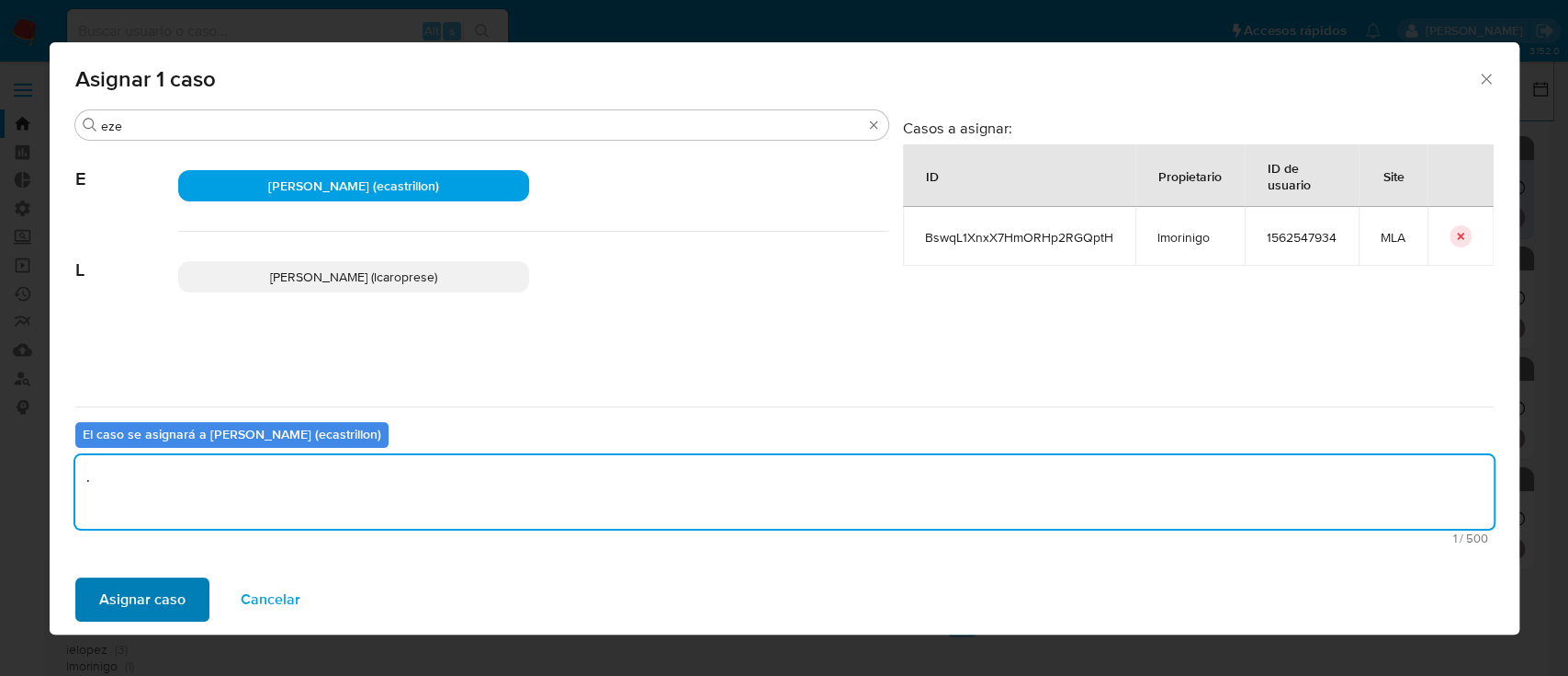
type textarea "."
click at [134, 620] on span "Asignar caso" at bounding box center [142, 599] width 86 height 41
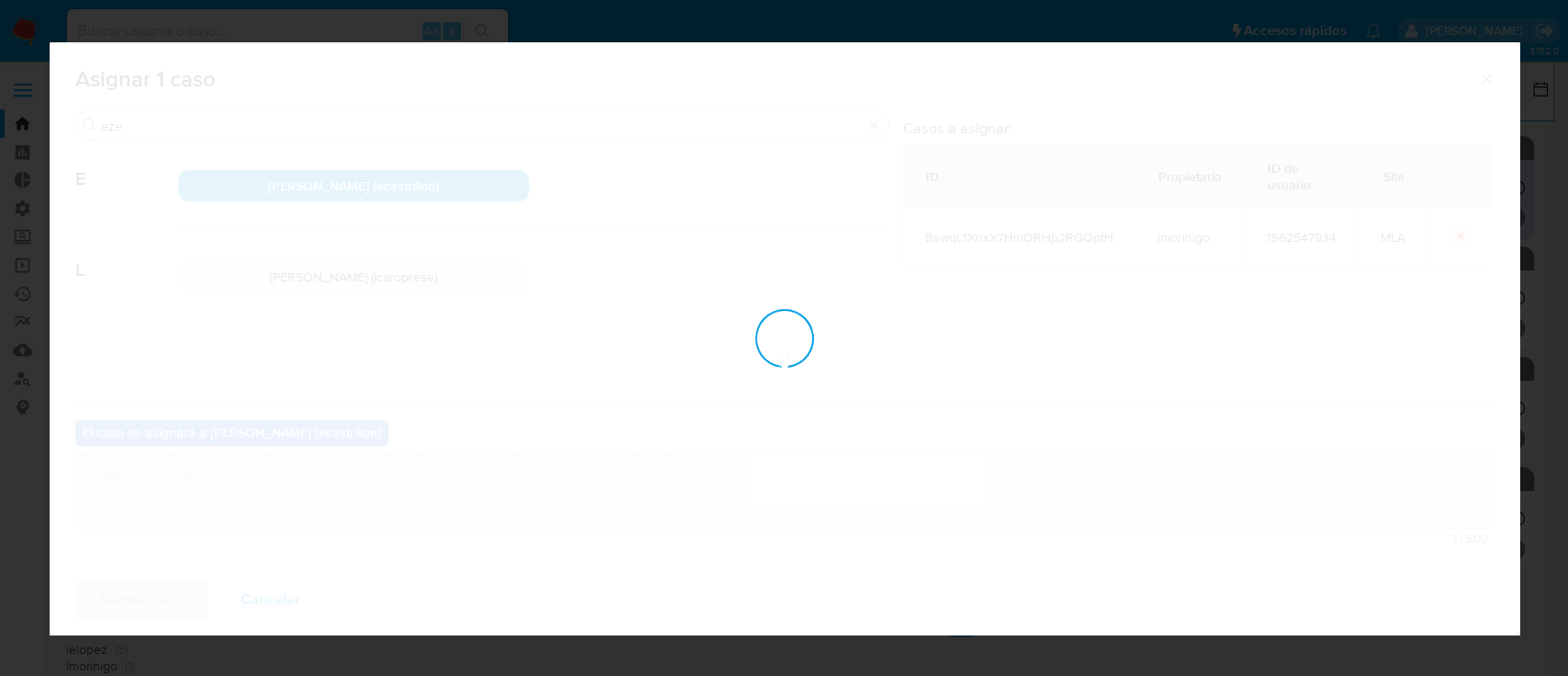
checkbox input "false"
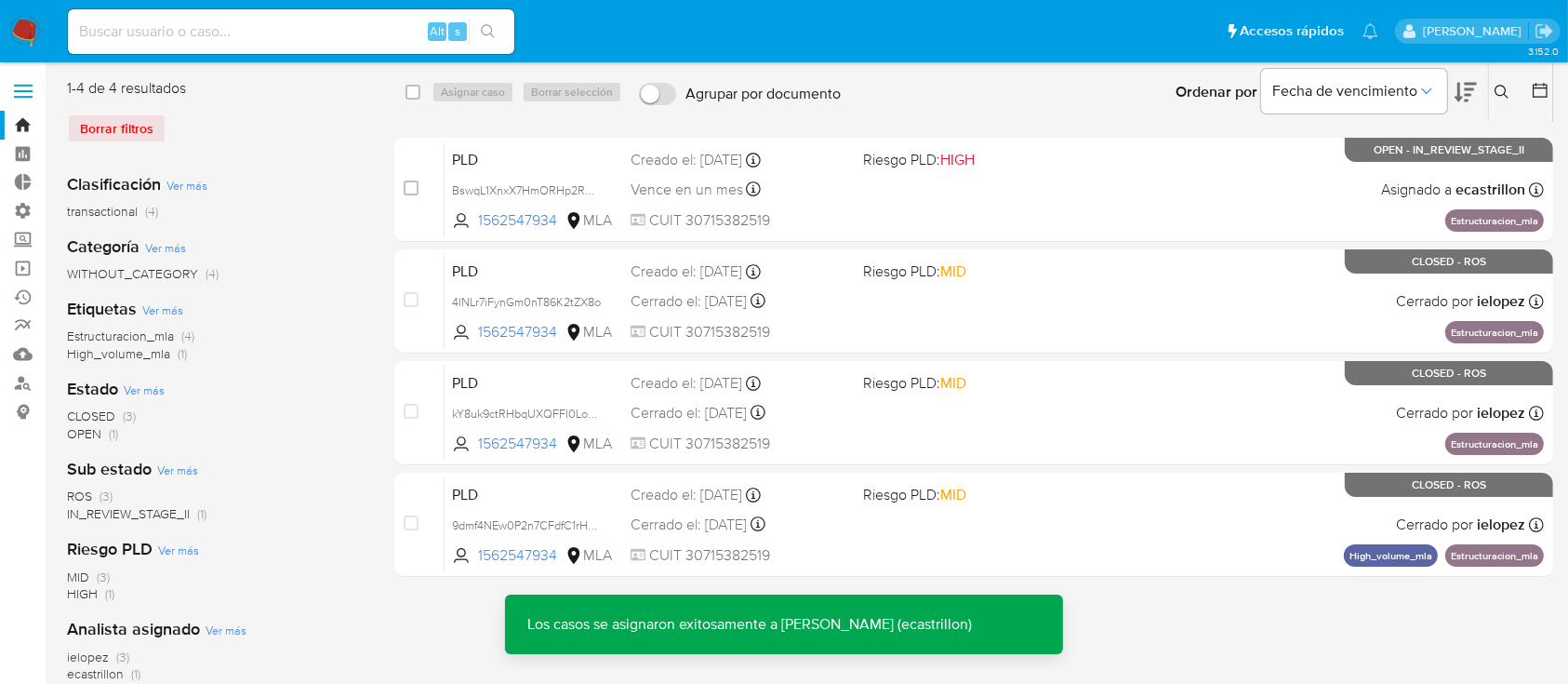
click at [1206, 174] on div "PLD BswqL1XnxX7HmORHp2RGQptH 1562547934 MLA Riesgo PLD: HIGH Creado el: 12/06/2…" at bounding box center [995, 189] width 1100 height 94
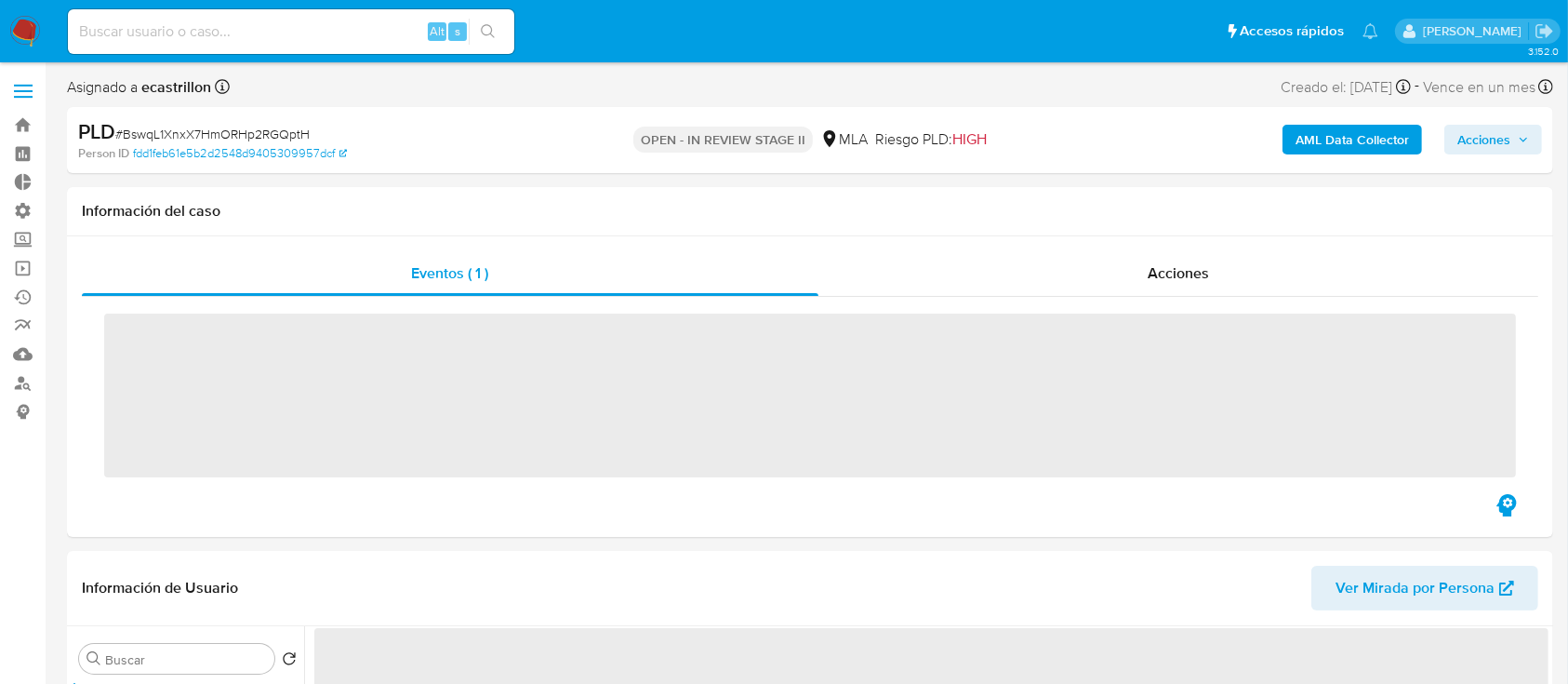
click at [1452, 132] on button "Acciones" at bounding box center [1494, 139] width 98 height 29
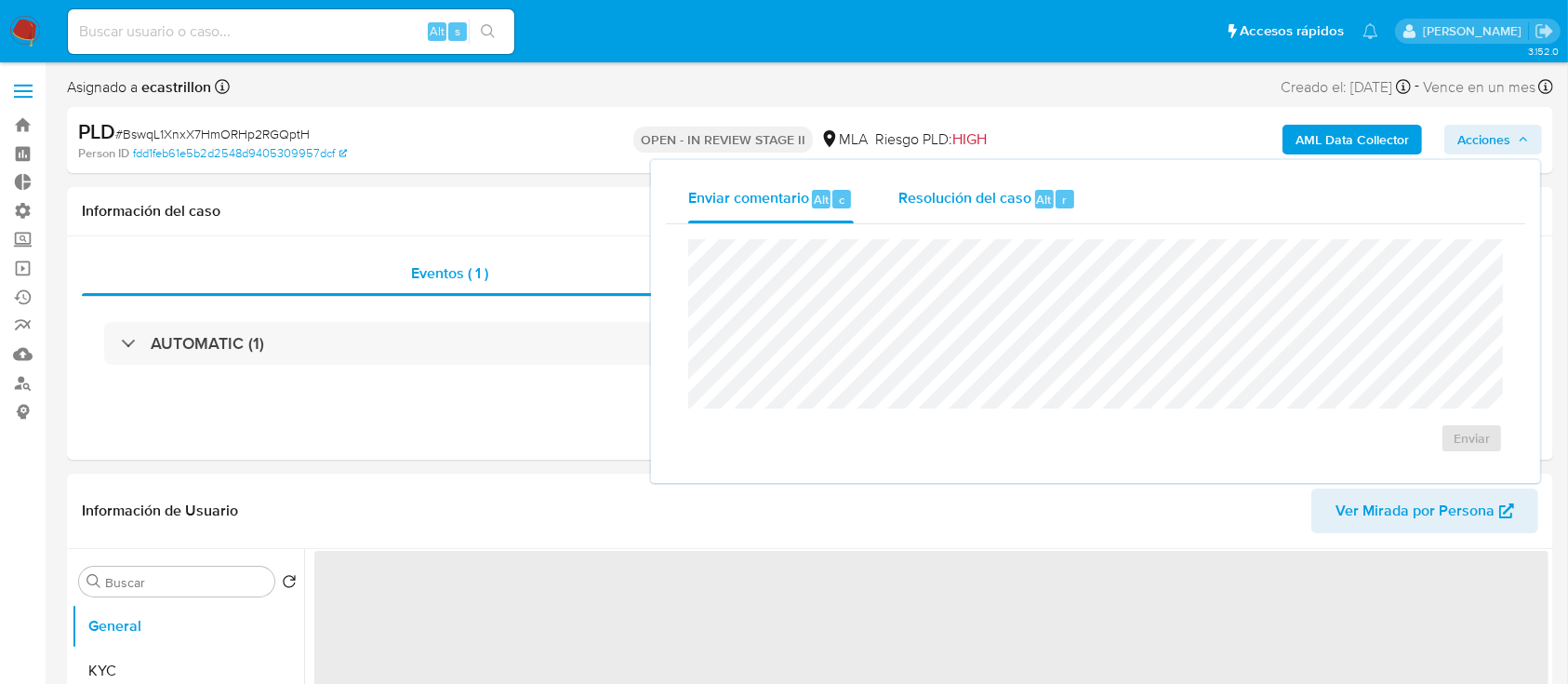
click at [1056, 204] on div "r" at bounding box center [1064, 199] width 19 height 19
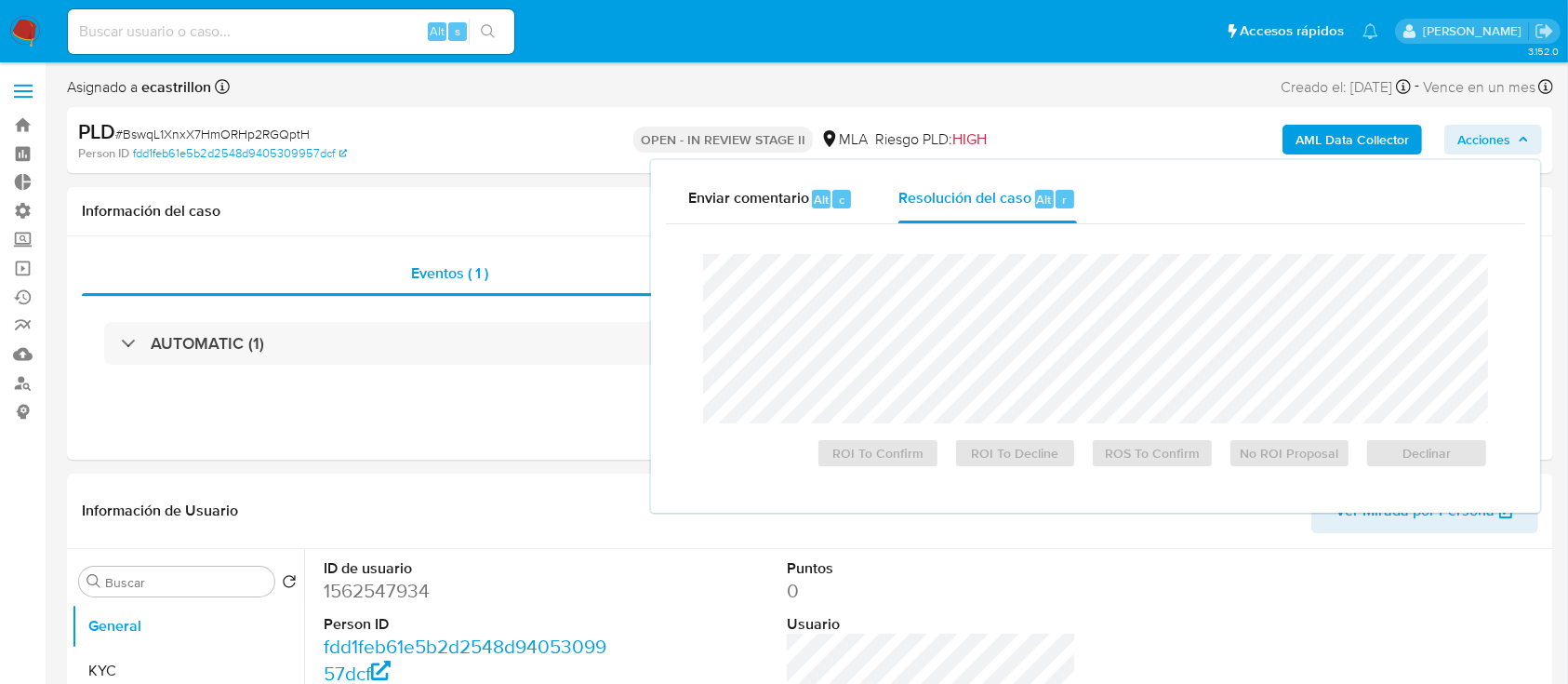
select select "10"
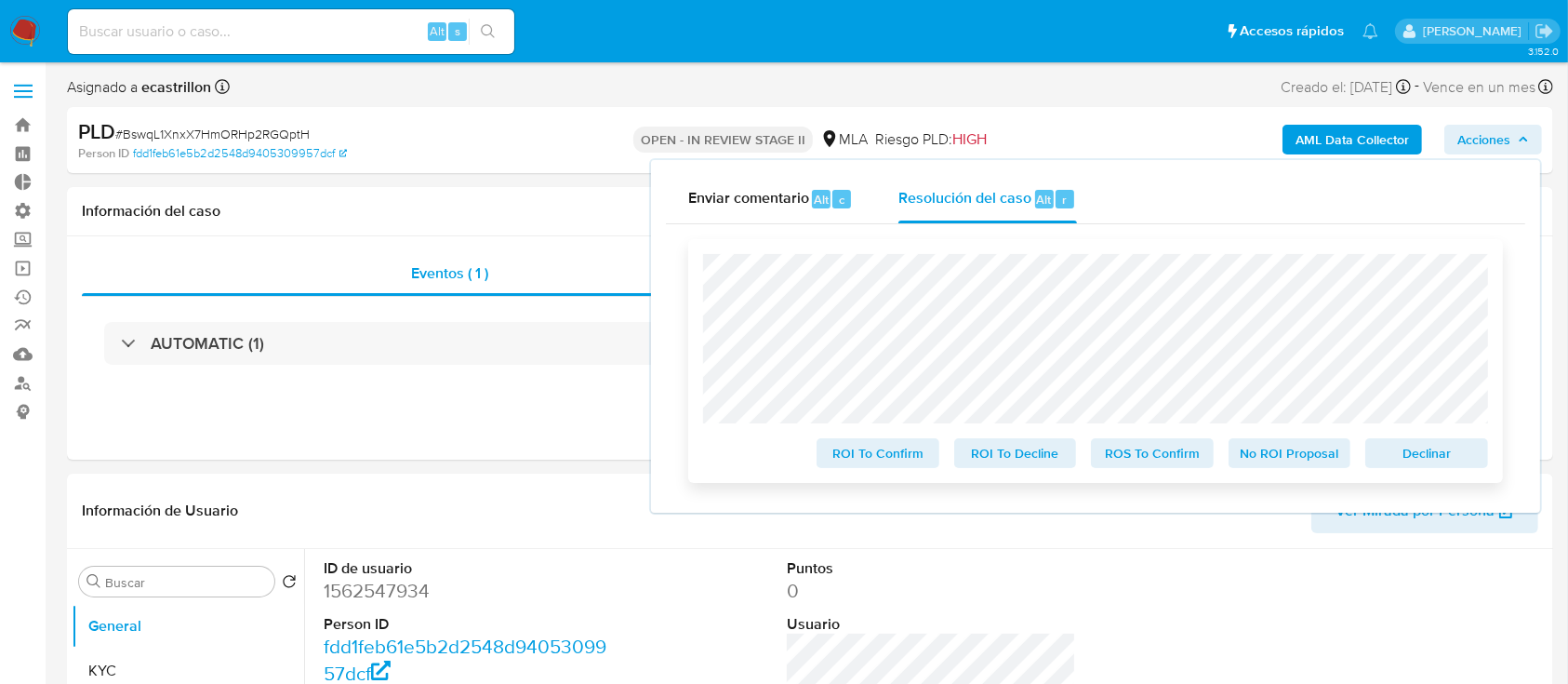
click at [1426, 449] on span "Declinar" at bounding box center [1427, 453] width 97 height 26
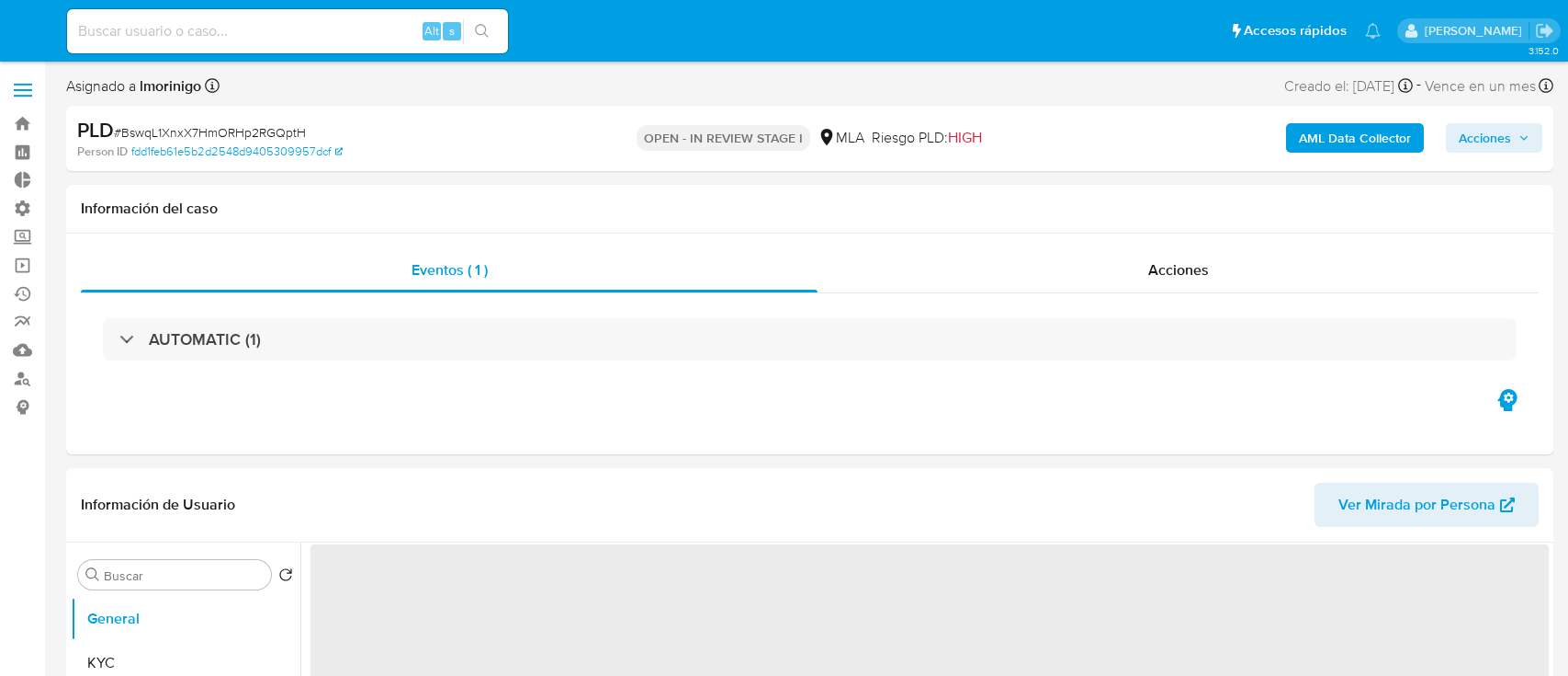
select select "10"
